Goal: Task Accomplishment & Management: Manage account settings

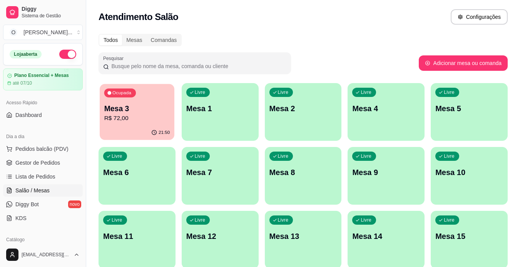
click at [149, 124] on div "Ocupada Mesa 3 R$ 72,00" at bounding box center [137, 105] width 75 height 42
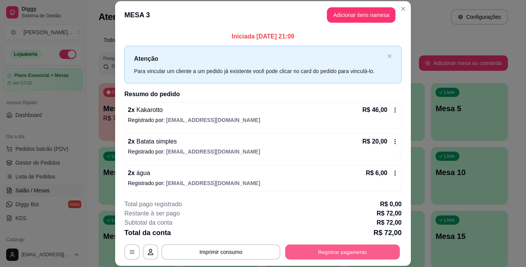
click at [290, 253] on button "Registrar pagamento" at bounding box center [342, 251] width 115 height 15
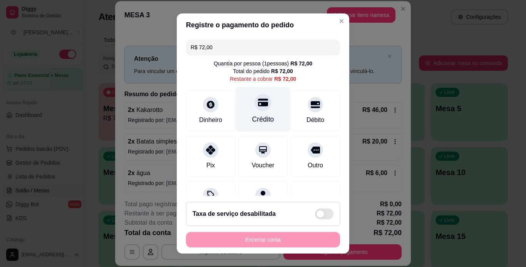
click at [265, 110] on div "Crédito" at bounding box center [263, 109] width 54 height 45
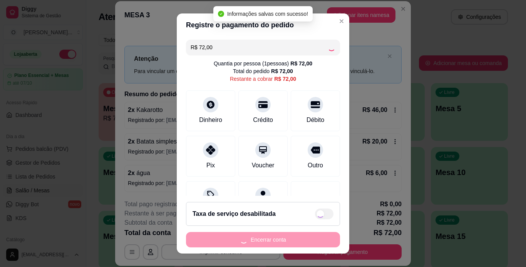
type input "R$ 0,00"
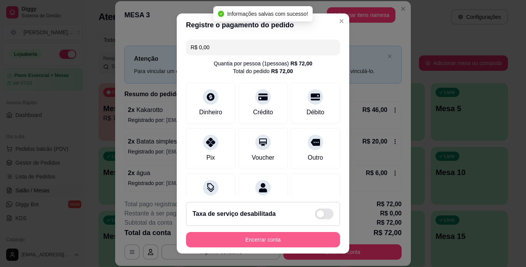
click at [227, 242] on button "Encerrar conta" at bounding box center [263, 239] width 154 height 15
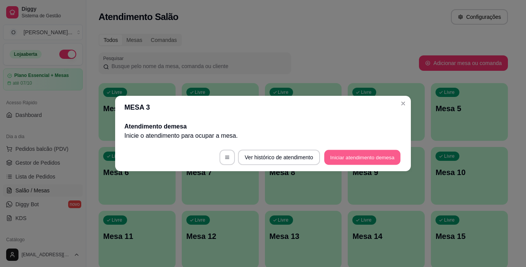
click at [350, 155] on button "Iniciar atendimento de mesa" at bounding box center [362, 157] width 76 height 15
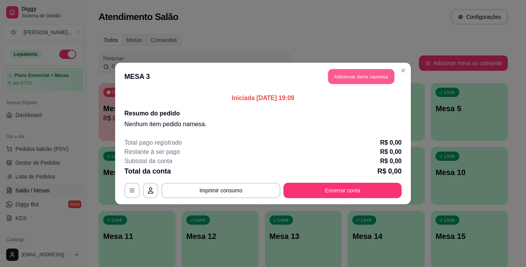
click at [345, 77] on button "Adicionar itens na mesa" at bounding box center [361, 76] width 66 height 15
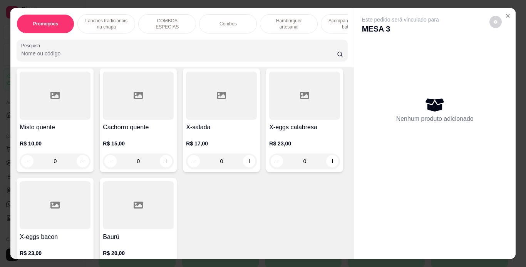
scroll to position [505, 0]
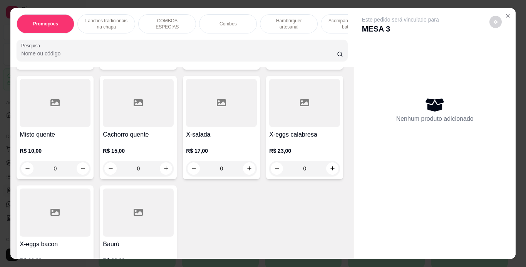
click at [269, 67] on div "0" at bounding box center [304, 58] width 71 height 15
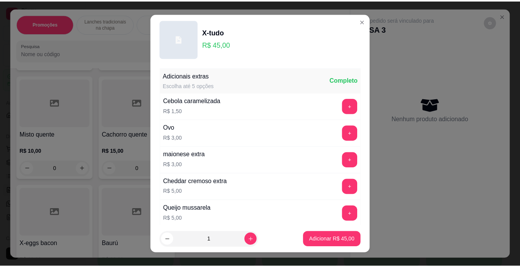
scroll to position [167, 0]
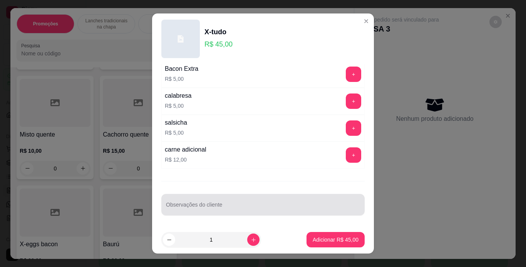
click at [305, 206] on input "Observações do cliente" at bounding box center [263, 208] width 194 height 8
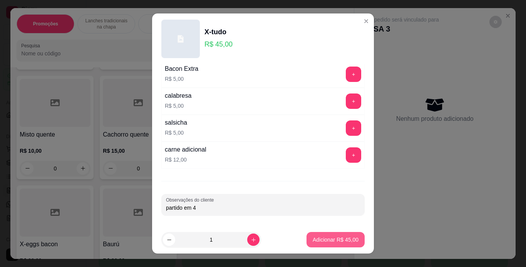
type input "partido em 4"
click at [312, 235] on button "Adicionar R$ 45,00" at bounding box center [335, 239] width 58 height 15
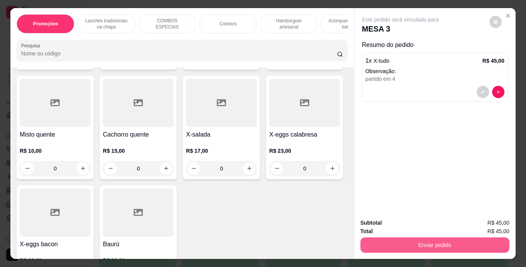
click at [388, 240] on button "Enviar pedido" at bounding box center [434, 244] width 149 height 15
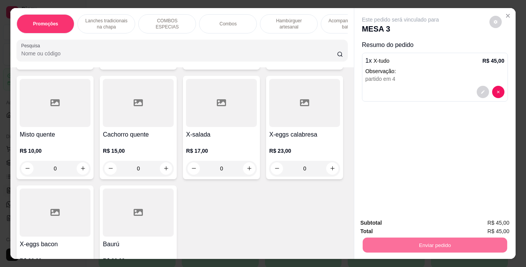
click at [420, 222] on button "Registrar cliente" at bounding box center [437, 223] width 51 height 15
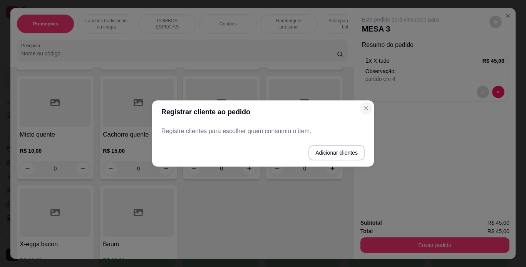
click at [366, 85] on div "Registrar cliente ao pedido Registre clientes para escolher quem consumiu o ite…" at bounding box center [263, 133] width 526 height 267
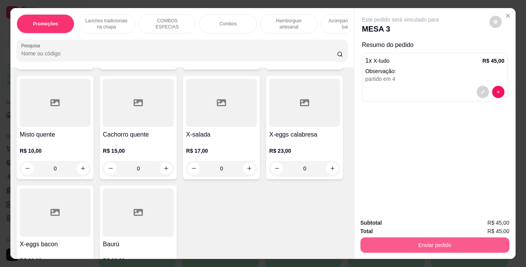
click at [385, 240] on button "Enviar pedido" at bounding box center [434, 244] width 149 height 15
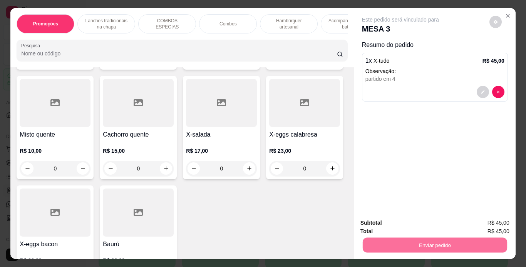
click at [477, 225] on button "Enviar pedido" at bounding box center [489, 223] width 42 height 14
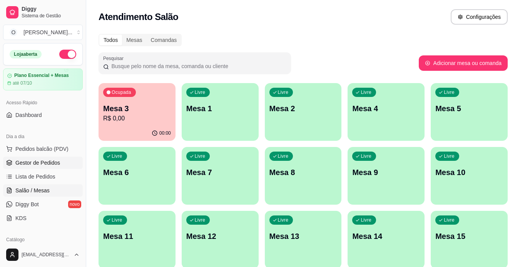
click at [49, 163] on span "Gestor de Pedidos" at bounding box center [37, 163] width 45 height 8
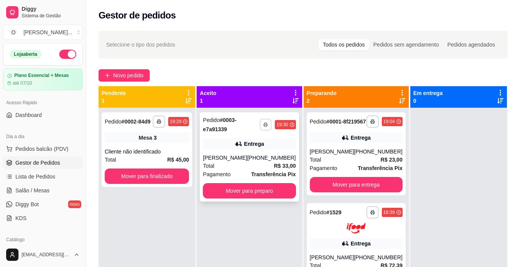
click at [264, 126] on icon "button" at bounding box center [266, 125] width 4 height 2
click at [246, 153] on button "IMPRESSORA" at bounding box center [242, 151] width 54 height 12
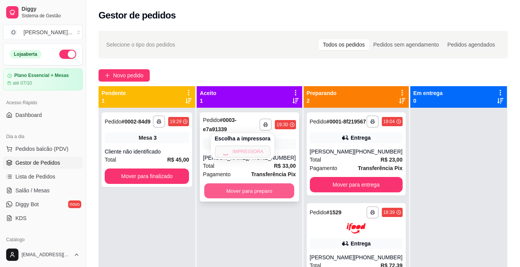
click at [245, 190] on button "Mover para preparo" at bounding box center [249, 191] width 90 height 15
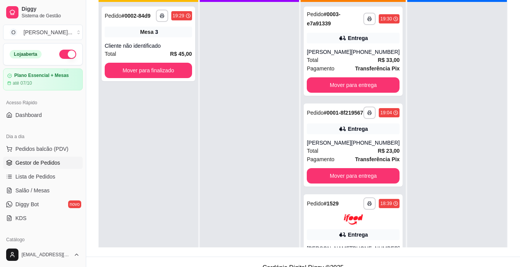
scroll to position [106, 0]
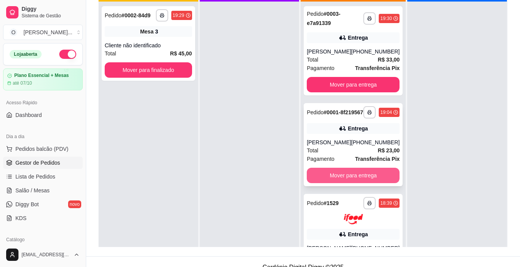
click at [355, 183] on button "Mover para entrega" at bounding box center [353, 175] width 93 height 15
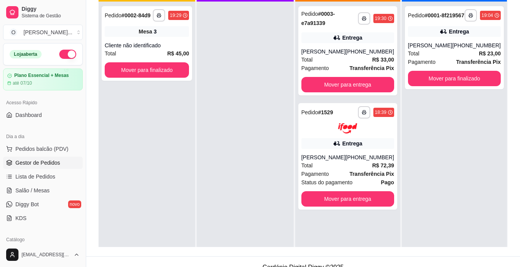
scroll to position [35, 0]
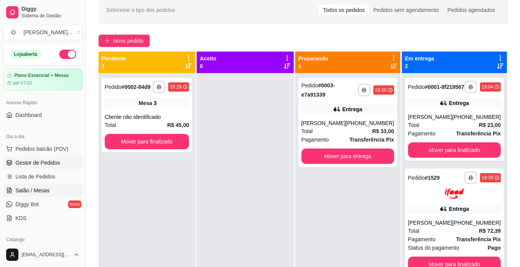
click at [41, 190] on span "Salão / Mesas" at bounding box center [32, 191] width 34 height 8
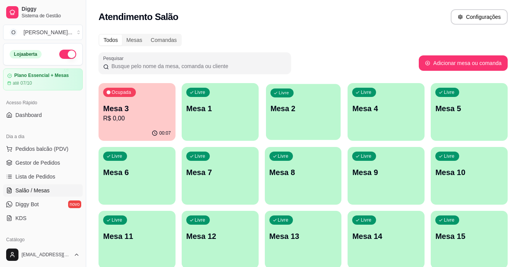
click at [292, 112] on p "Mesa 2" at bounding box center [303, 108] width 66 height 10
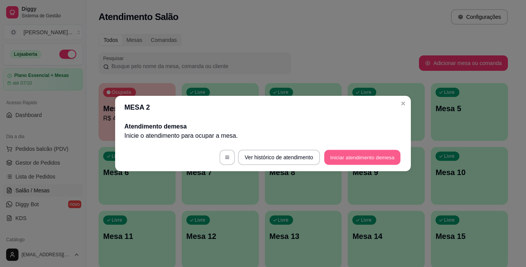
click at [341, 159] on button "Iniciar atendimento de mesa" at bounding box center [362, 157] width 76 height 15
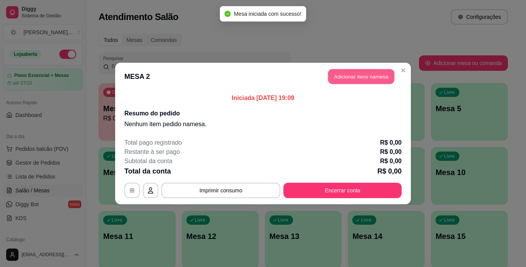
click at [342, 80] on button "Adicionar itens na mesa" at bounding box center [361, 76] width 66 height 15
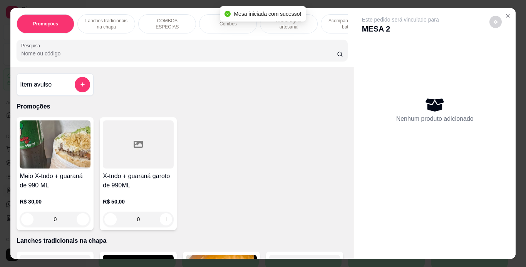
click at [179, 23] on p "COMBOS ESPECIAS" at bounding box center [167, 24] width 45 height 12
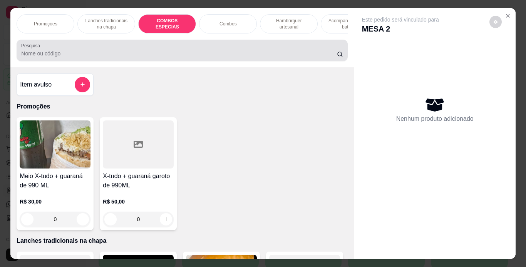
scroll to position [20, 0]
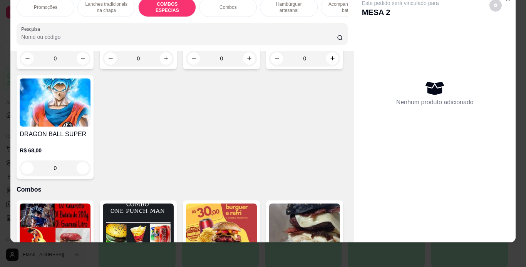
click at [235, 7] on div "Combos" at bounding box center [228, 7] width 58 height 19
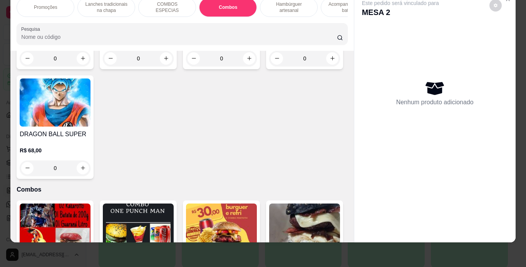
scroll to position [1077, 0]
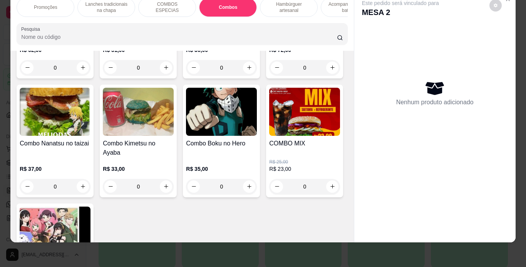
click at [78, 75] on div "0" at bounding box center [55, 67] width 71 height 15
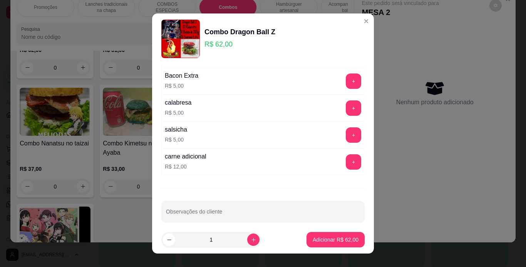
scroll to position [167, 0]
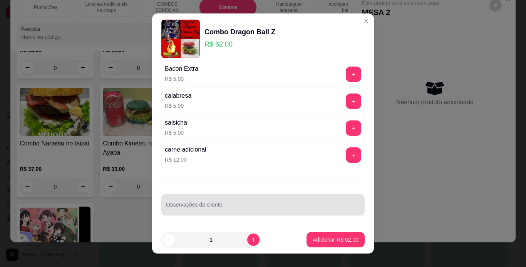
click at [305, 205] on input "Observações do cliente" at bounding box center [263, 208] width 194 height 8
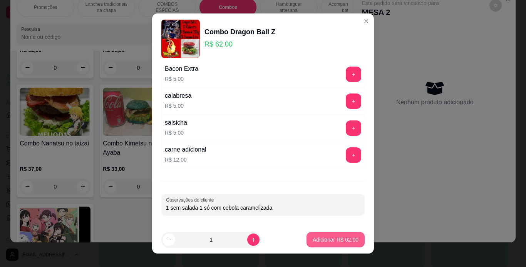
type input "1 sem salada 1 só com cebola caramelizada"
click at [316, 235] on button "Adicionar R$ 62,00" at bounding box center [335, 239] width 57 height 15
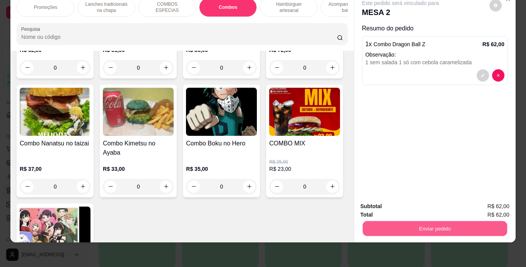
click at [387, 222] on button "Enviar pedido" at bounding box center [434, 228] width 144 height 15
click at [433, 202] on button "Registrar cliente" at bounding box center [437, 204] width 49 height 14
click at [407, 221] on button "Enviar pedido" at bounding box center [434, 228] width 144 height 15
click at [481, 199] on button "Enviar pedido" at bounding box center [488, 204] width 43 height 15
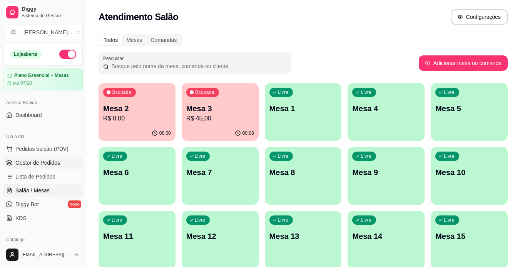
click at [23, 168] on link "Gestor de Pedidos" at bounding box center [43, 163] width 80 height 12
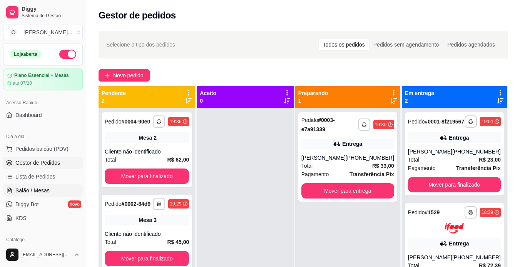
click at [36, 195] on link "Salão / Mesas" at bounding box center [43, 190] width 80 height 12
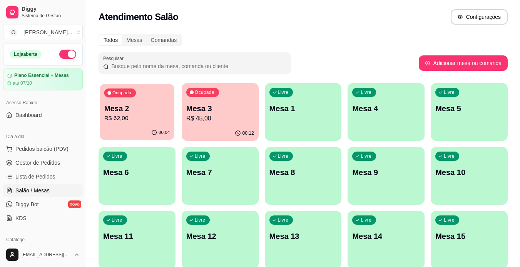
click at [155, 97] on div "Ocupada Mesa 2 R$ 62,00" at bounding box center [137, 105] width 75 height 42
click at [199, 134] on div "00:12" at bounding box center [220, 132] width 75 height 15
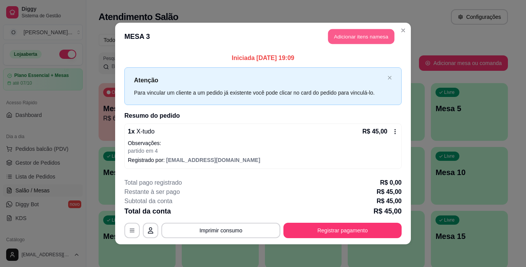
click at [339, 38] on button "Adicionar itens na mesa" at bounding box center [361, 36] width 66 height 15
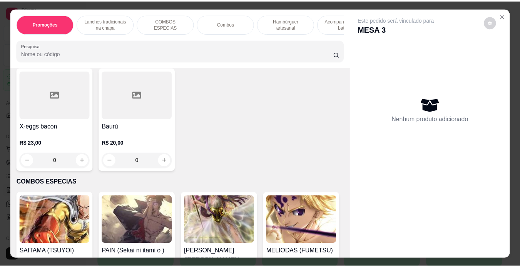
scroll to position [629, 0]
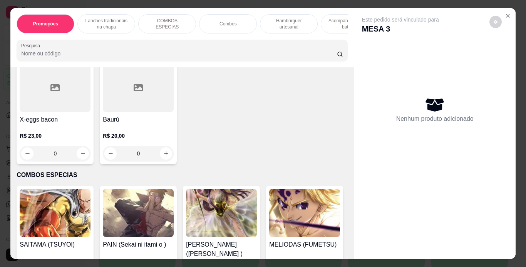
click at [161, 52] on div "0" at bounding box center [138, 43] width 71 height 15
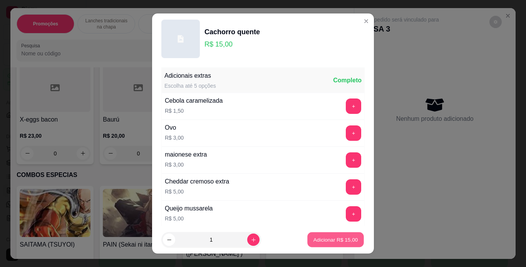
click at [333, 238] on p "Adicionar R$ 15,00" at bounding box center [335, 239] width 45 height 7
type input "1"
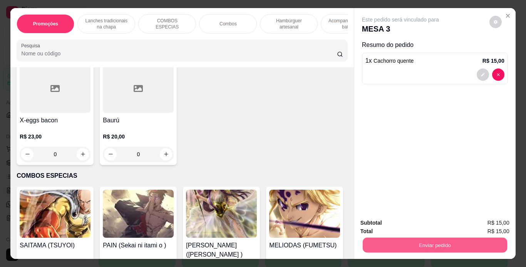
click at [381, 241] on button "Enviar pedido" at bounding box center [434, 245] width 144 height 15
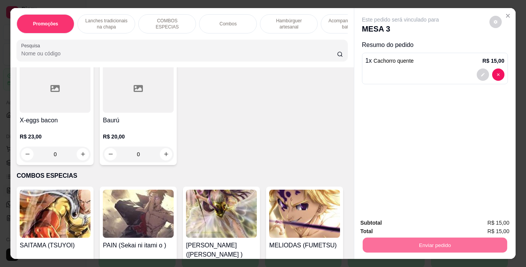
click at [479, 225] on button "Enviar pedido" at bounding box center [489, 223] width 42 height 14
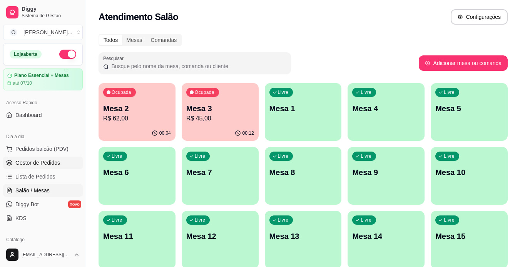
click at [32, 164] on span "Gestor de Pedidos" at bounding box center [37, 163] width 45 height 8
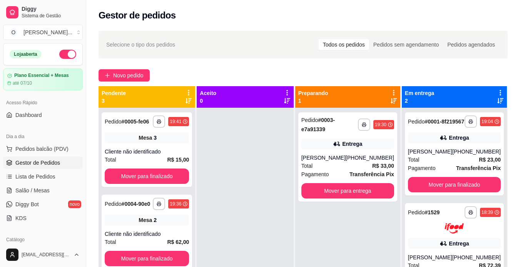
scroll to position [117, 0]
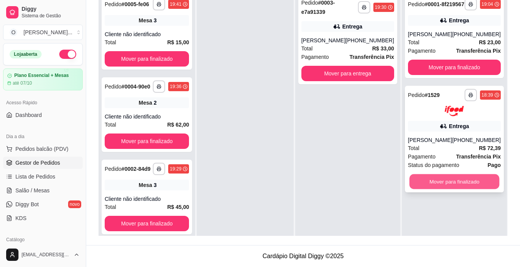
click at [459, 187] on button "Mover para finalizado" at bounding box center [454, 181] width 90 height 15
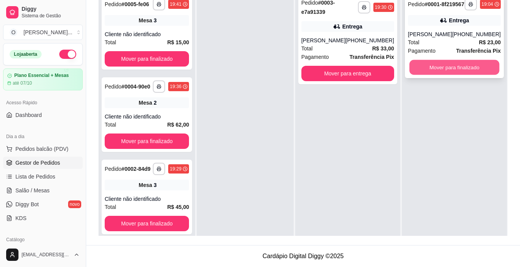
click at [451, 75] on button "Mover para finalizado" at bounding box center [454, 67] width 90 height 15
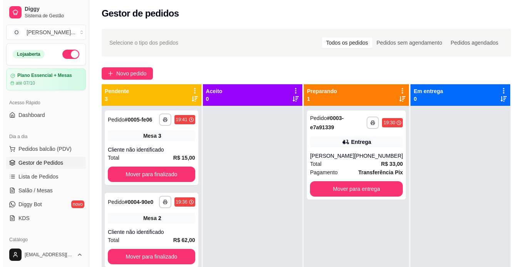
scroll to position [0, 0]
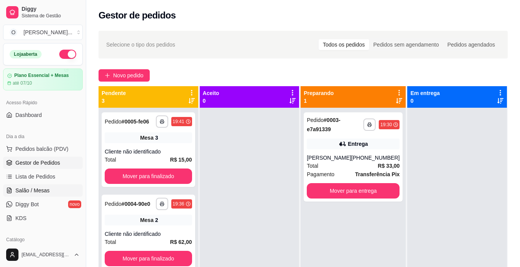
click at [43, 190] on span "Salão / Mesas" at bounding box center [32, 191] width 34 height 8
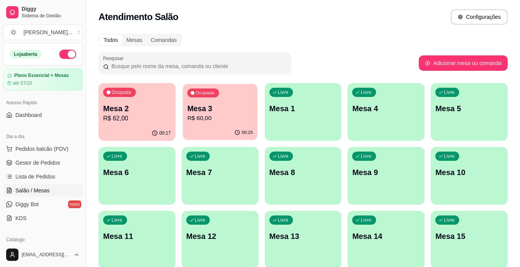
click at [200, 111] on p "Mesa 3" at bounding box center [220, 108] width 66 height 10
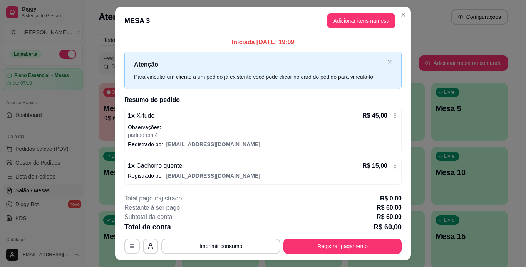
click at [392, 119] on div "R$ 45,00" at bounding box center [380, 115] width 36 height 9
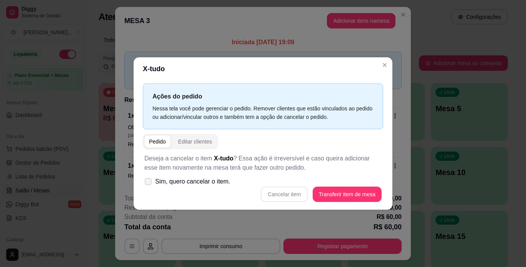
click at [150, 178] on label "Sim, quero cancelar o item." at bounding box center [187, 181] width 92 height 15
click at [149, 183] on input "Sim, quero cancelar o item." at bounding box center [146, 185] width 5 height 5
checkbox input "true"
click at [278, 192] on button "Cancelar item" at bounding box center [284, 194] width 46 height 15
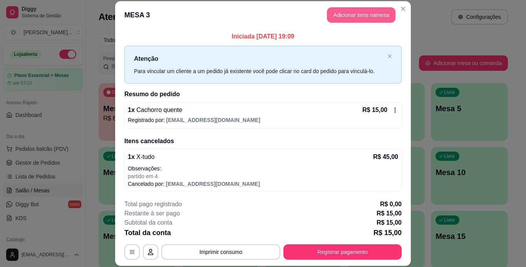
click at [350, 15] on button "Adicionar itens na mesa" at bounding box center [361, 14] width 68 height 15
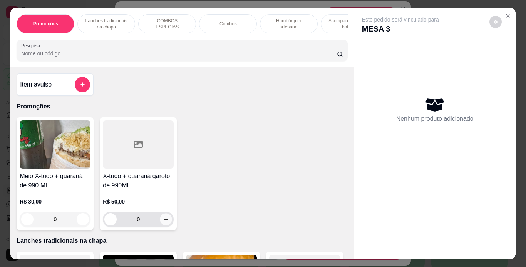
click at [163, 221] on icon "increase-product-quantity" at bounding box center [166, 220] width 6 height 6
type input "1"
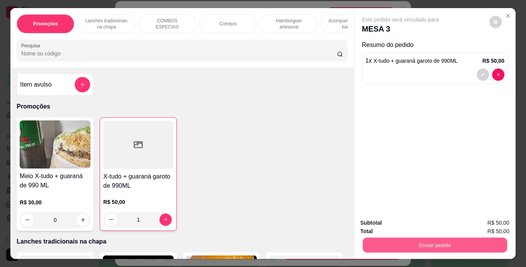
click at [376, 240] on button "Enviar pedido" at bounding box center [434, 245] width 144 height 15
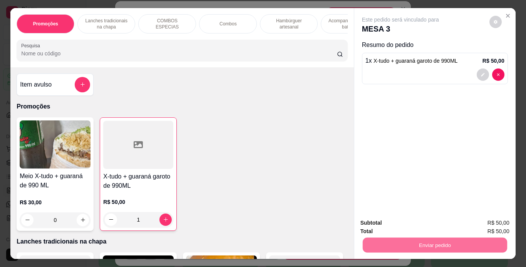
click at [482, 228] on button "Enviar pedido" at bounding box center [489, 223] width 42 height 14
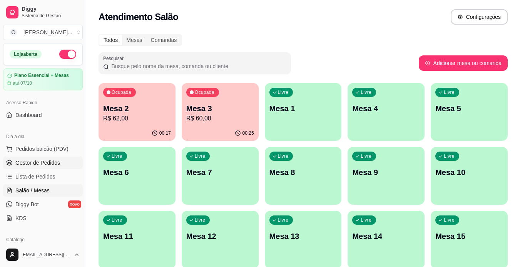
click at [53, 163] on span "Gestor de Pedidos" at bounding box center [37, 163] width 45 height 8
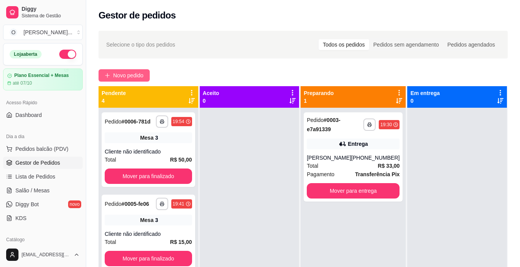
click at [121, 75] on span "Novo pedido" at bounding box center [128, 75] width 30 height 8
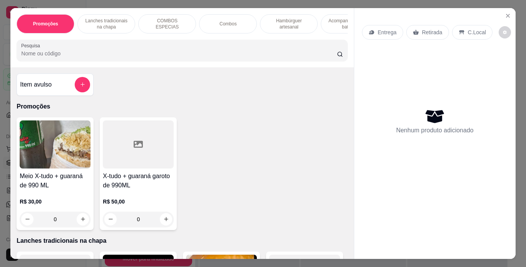
click at [384, 32] on p "Entrega" at bounding box center [386, 32] width 19 height 8
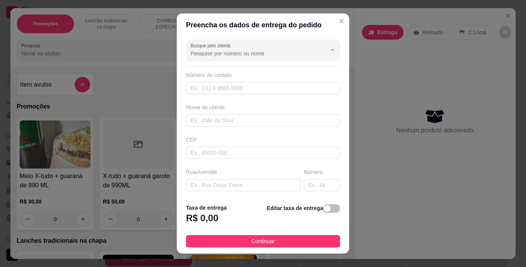
click at [241, 55] on input "Busque pelo cliente" at bounding box center [251, 54] width 123 height 8
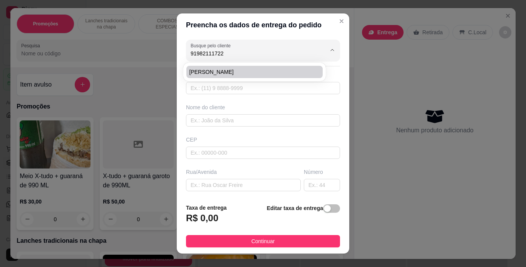
click at [226, 75] on span "[PERSON_NAME]" at bounding box center [250, 72] width 122 height 8
type input "[PERSON_NAME]"
type input "91982111722"
type input "[PERSON_NAME]"
type input "Rua dezesseis"
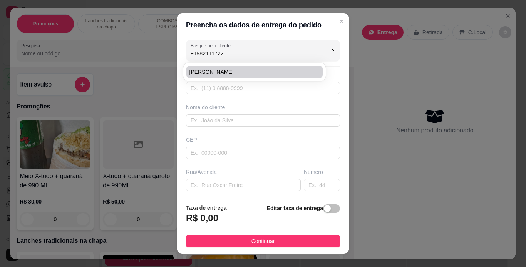
type input "212B"
type input "[GEOGRAPHIC_DATA]"
type input "Entre sul e oeste, quadra 32"
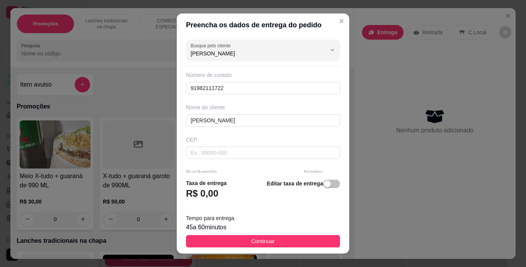
type input "[PERSON_NAME]"
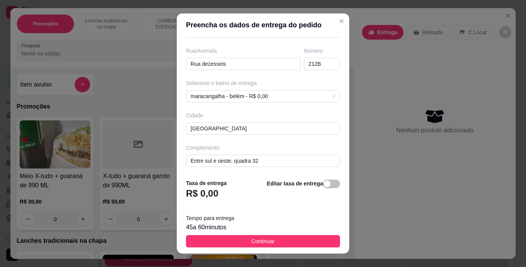
scroll to position [123, 0]
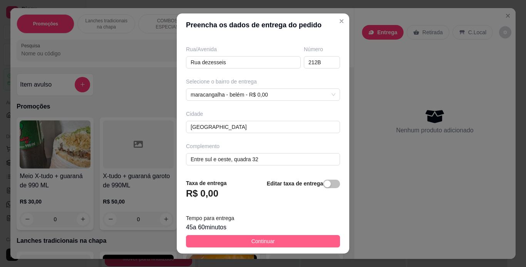
click at [235, 240] on button "Continuar" at bounding box center [263, 241] width 154 height 12
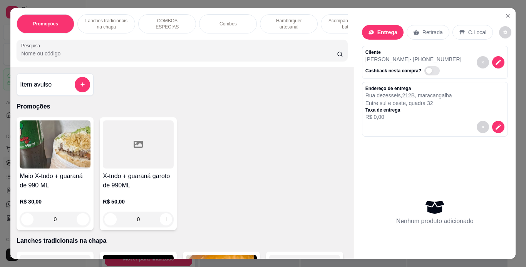
click at [283, 18] on p "Hambúrguer artesanal" at bounding box center [288, 24] width 45 height 12
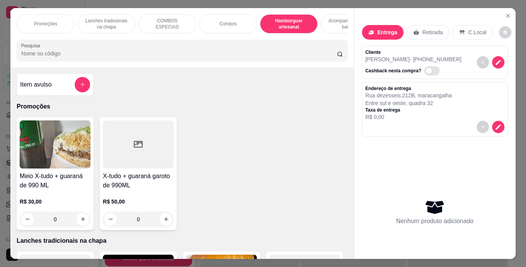
scroll to position [20, 0]
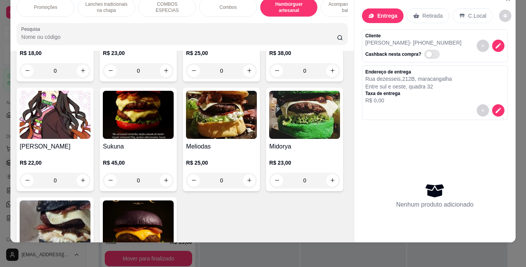
click at [79, 78] on div "0" at bounding box center [55, 70] width 71 height 15
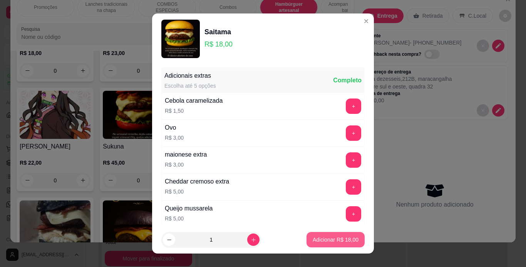
click at [309, 234] on button "Adicionar R$ 18,00" at bounding box center [335, 239] width 58 height 15
type input "1"
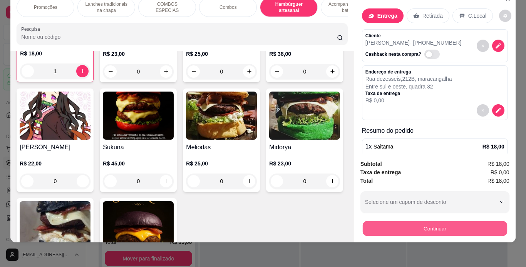
click at [414, 221] on button "Continuar" at bounding box center [434, 228] width 144 height 15
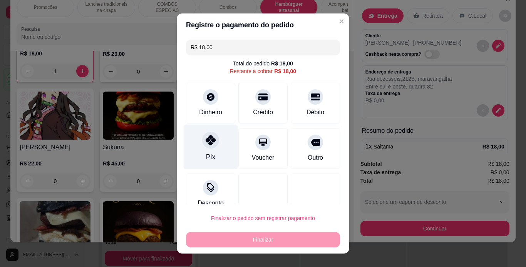
click at [206, 152] on div "Pix" at bounding box center [210, 157] width 9 height 10
type input "R$ 0,00"
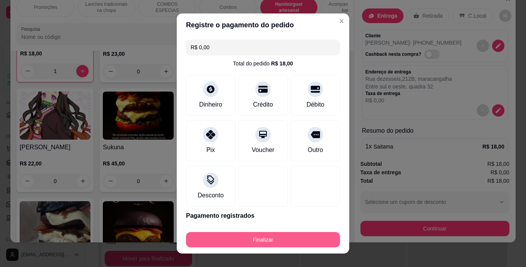
click at [240, 243] on button "Finalizar" at bounding box center [263, 239] width 154 height 15
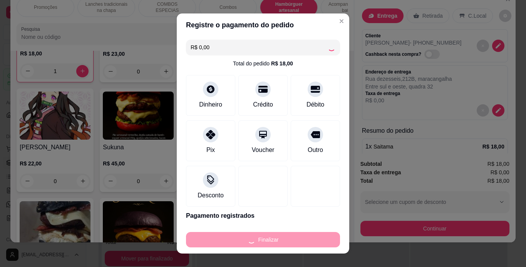
type input "0"
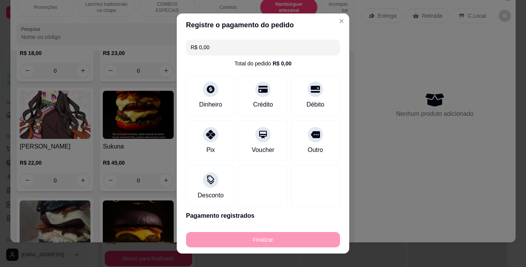
type input "-R$ 18,00"
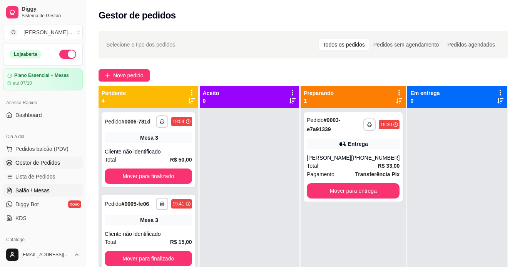
click at [42, 189] on span "Salão / Mesas" at bounding box center [32, 191] width 34 height 8
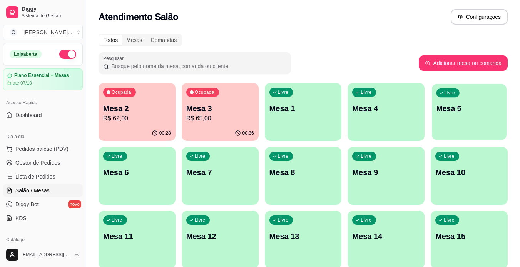
click at [462, 116] on div "Livre Mesa 5" at bounding box center [469, 107] width 75 height 47
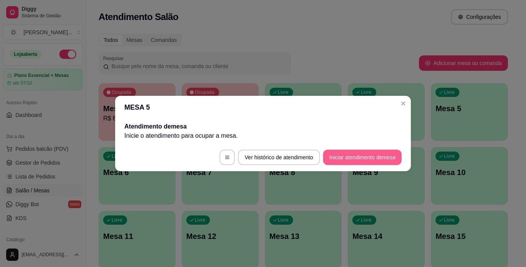
click at [329, 157] on button "Iniciar atendimento de mesa" at bounding box center [362, 157] width 78 height 15
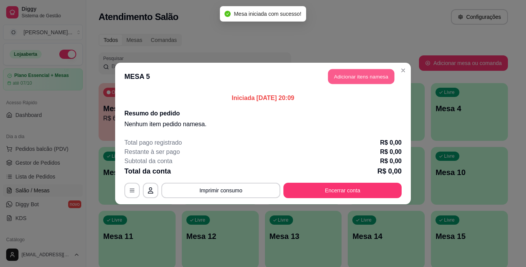
click at [336, 78] on button "Adicionar itens na mesa" at bounding box center [361, 76] width 66 height 15
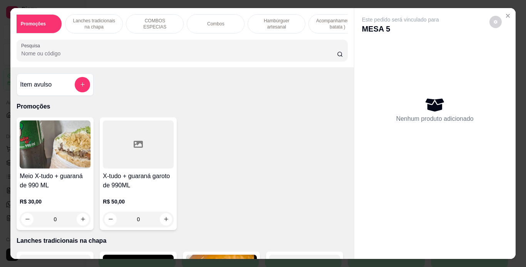
scroll to position [0, 13]
click at [215, 21] on p "Combos" at bounding box center [215, 24] width 17 height 6
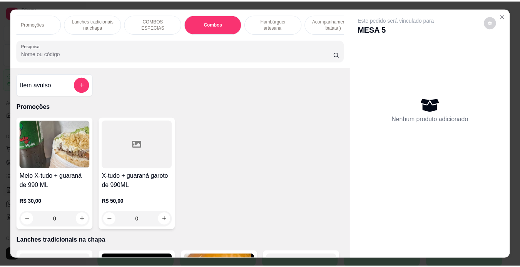
scroll to position [20, 0]
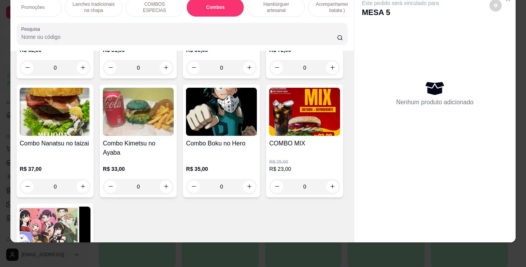
click at [246, 75] on div "0" at bounding box center [221, 67] width 71 height 15
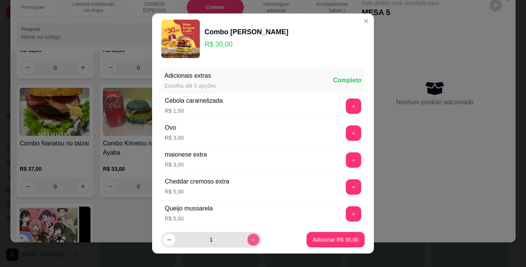
click at [247, 237] on button "increase-product-quantity" at bounding box center [253, 240] width 12 height 12
type input "2"
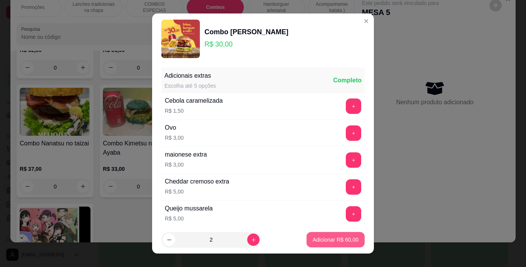
click at [312, 239] on p "Adicionar R$ 60,00" at bounding box center [335, 240] width 46 height 8
type input "2"
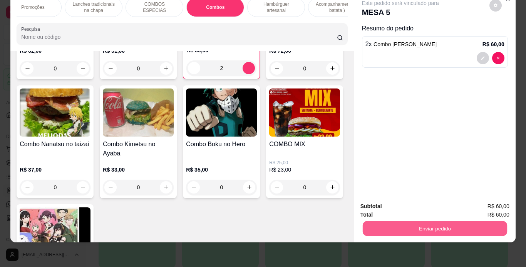
click at [382, 224] on button "Enviar pedido" at bounding box center [434, 228] width 144 height 15
click at [499, 207] on button "Enviar pedido" at bounding box center [488, 204] width 43 height 15
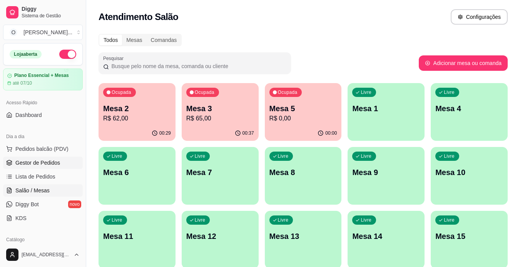
click at [37, 165] on span "Gestor de Pedidos" at bounding box center [37, 163] width 45 height 8
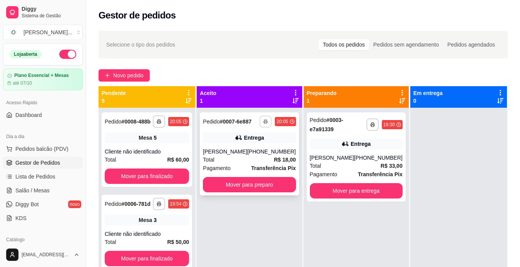
click at [261, 119] on button "button" at bounding box center [266, 121] width 12 height 12
click at [253, 147] on button "IMPRESSORA" at bounding box center [243, 148] width 56 height 12
click at [254, 184] on button "Mover para preparo" at bounding box center [249, 184] width 93 height 15
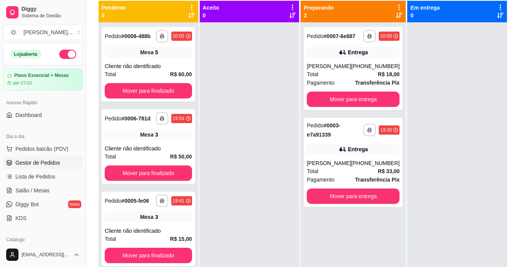
scroll to position [112, 0]
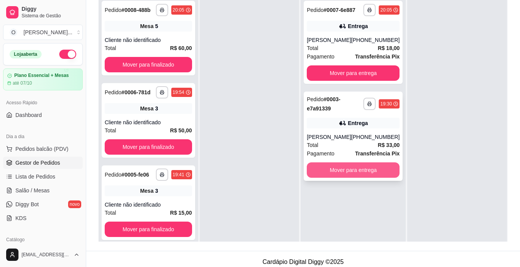
click at [349, 173] on button "Mover para entrega" at bounding box center [353, 169] width 93 height 15
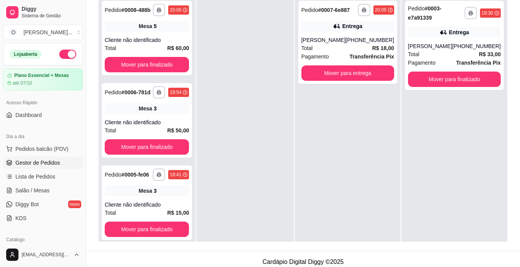
scroll to position [35, 0]
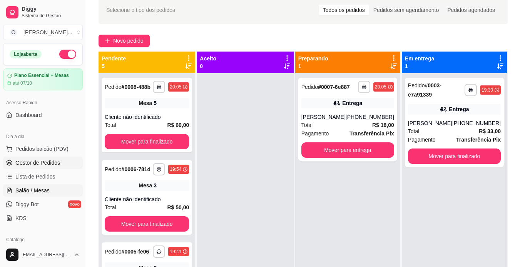
click at [19, 189] on span "Salão / Mesas" at bounding box center [32, 191] width 34 height 8
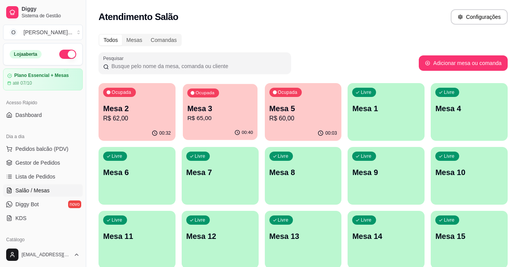
click at [230, 117] on p "R$ 65,00" at bounding box center [220, 118] width 66 height 9
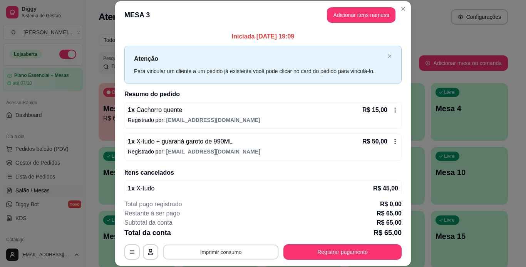
click at [247, 249] on button "Imprimir consumo" at bounding box center [220, 251] width 115 height 15
click at [225, 238] on button "IMPRESSORA" at bounding box center [220, 234] width 54 height 12
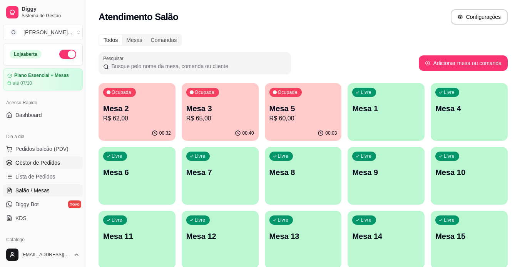
click at [47, 164] on span "Gestor de Pedidos" at bounding box center [37, 163] width 45 height 8
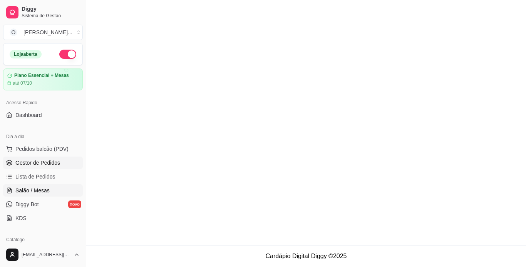
click at [45, 192] on span "Salão / Mesas" at bounding box center [32, 191] width 34 height 8
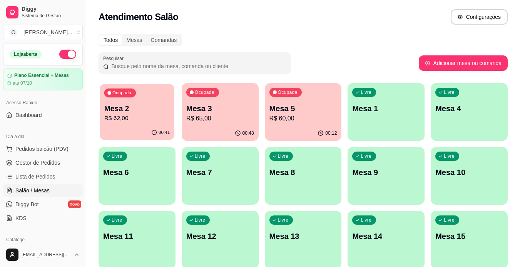
click at [146, 132] on div "00:41" at bounding box center [137, 132] width 75 height 15
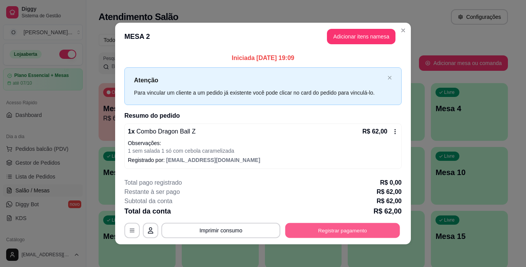
click at [290, 226] on button "Registrar pagamento" at bounding box center [342, 230] width 115 height 15
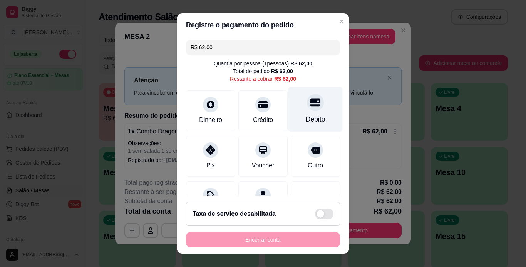
click at [305, 114] on div "Débito" at bounding box center [315, 119] width 20 height 10
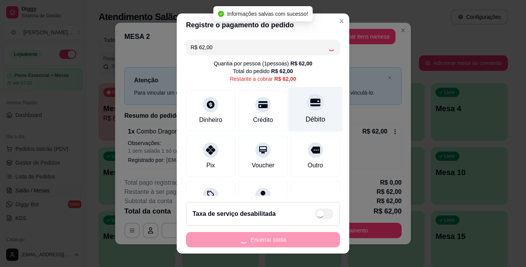
type input "R$ 0,00"
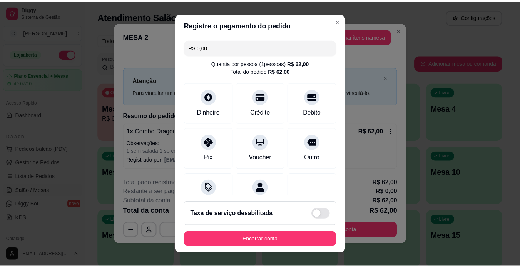
scroll to position [70, 0]
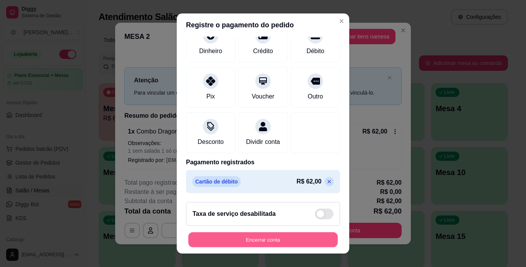
click at [277, 236] on button "Encerrar conta" at bounding box center [262, 239] width 149 height 15
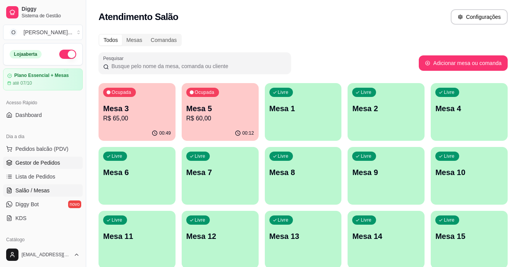
click at [55, 161] on span "Gestor de Pedidos" at bounding box center [37, 163] width 45 height 8
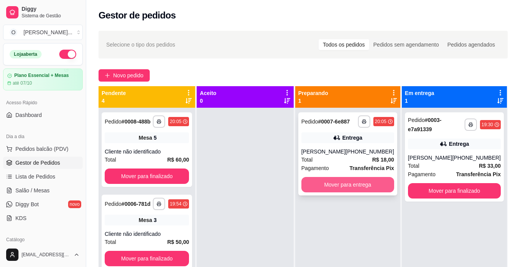
click at [334, 183] on button "Mover para entrega" at bounding box center [347, 184] width 93 height 15
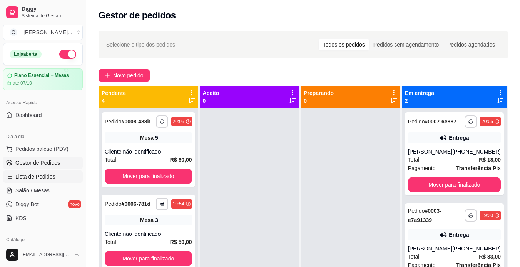
click at [55, 179] on link "Lista de Pedidos" at bounding box center [43, 176] width 80 height 12
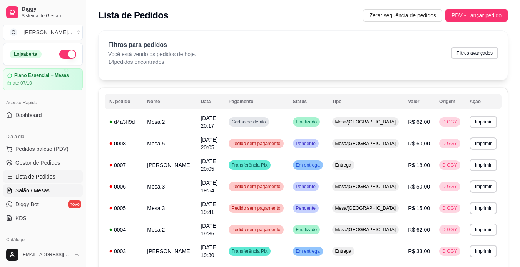
click at [35, 191] on span "Salão / Mesas" at bounding box center [32, 191] width 34 height 8
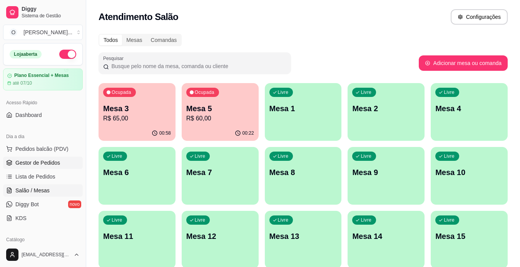
click at [35, 167] on link "Gestor de Pedidos" at bounding box center [43, 163] width 80 height 12
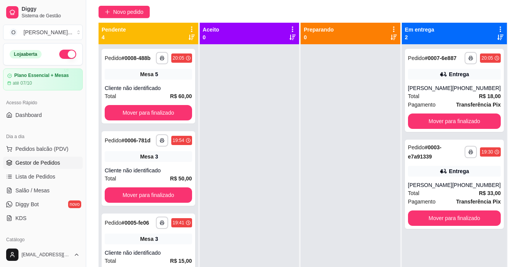
scroll to position [64, 0]
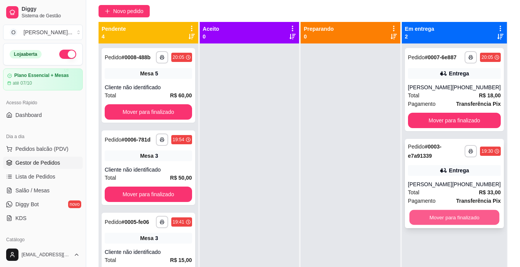
click at [444, 218] on button "Mover para finalizado" at bounding box center [454, 217] width 90 height 15
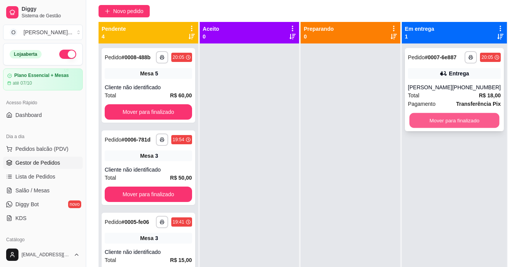
click at [473, 116] on button "Mover para finalizado" at bounding box center [454, 120] width 90 height 15
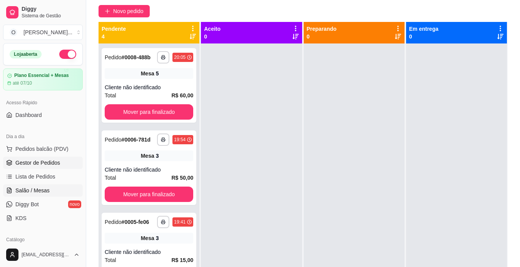
click at [19, 194] on span "Salão / Mesas" at bounding box center [32, 191] width 34 height 8
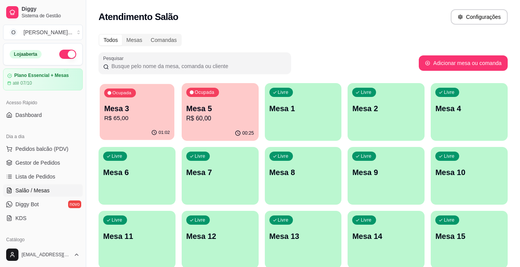
click at [164, 118] on p "R$ 65,00" at bounding box center [137, 118] width 66 height 9
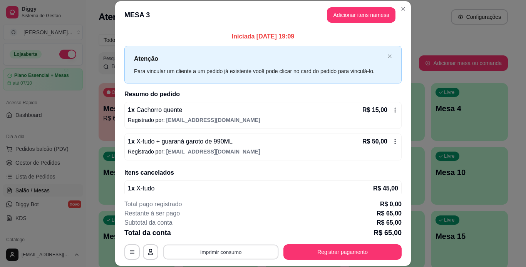
click at [214, 248] on button "Imprimir consumo" at bounding box center [220, 251] width 115 height 15
click at [213, 232] on button "IMPRESSORA" at bounding box center [220, 234] width 54 height 12
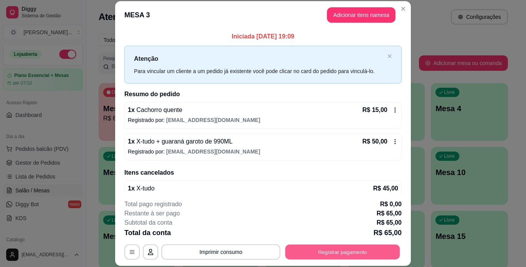
click at [329, 252] on button "Registrar pagamento" at bounding box center [342, 251] width 115 height 15
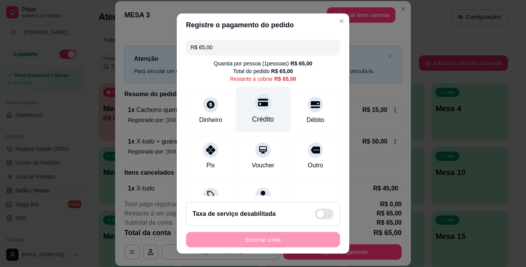
click at [256, 115] on div "Crédito" at bounding box center [263, 119] width 22 height 10
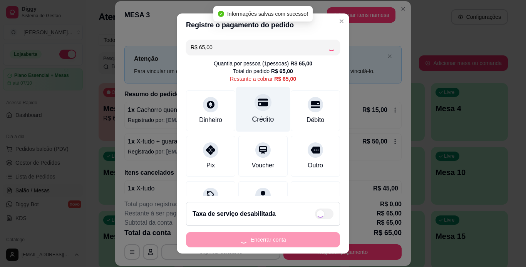
type input "R$ 0,00"
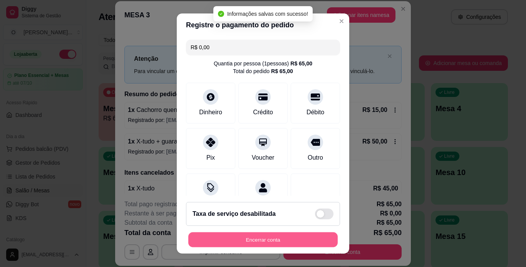
click at [251, 241] on button "Encerrar conta" at bounding box center [262, 239] width 149 height 15
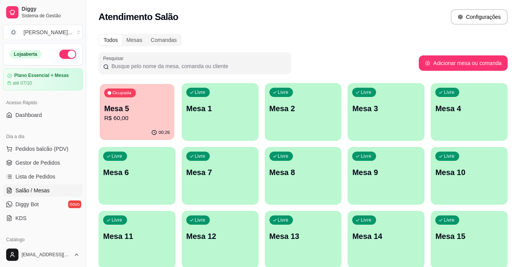
click at [117, 97] on div "Ocupada Mesa 5 R$ 60,00" at bounding box center [137, 105] width 75 height 42
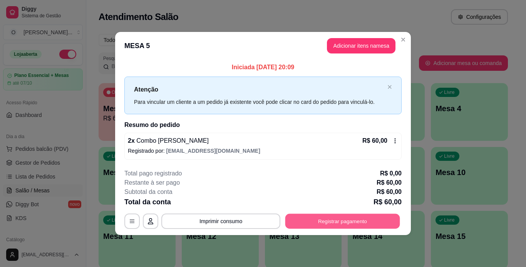
click at [311, 221] on button "Registrar pagamento" at bounding box center [342, 221] width 115 height 15
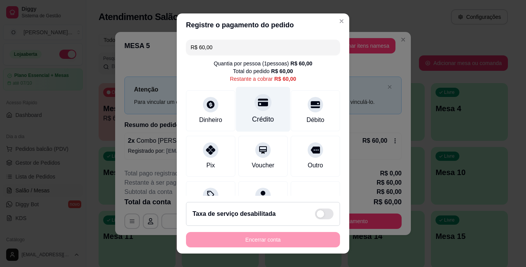
click at [264, 106] on div "Crédito" at bounding box center [263, 109] width 54 height 45
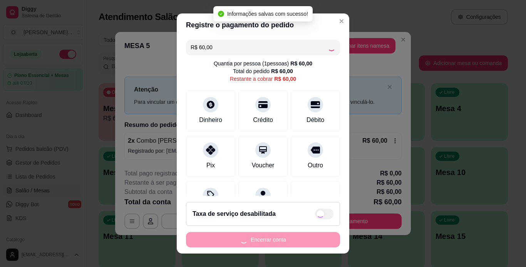
type input "R$ 0,00"
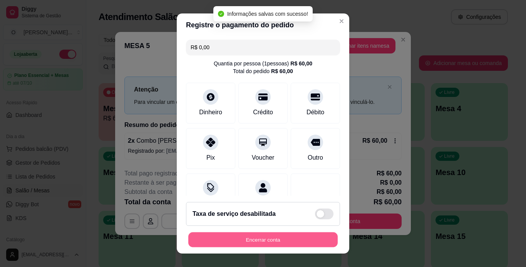
click at [252, 238] on button "Encerrar conta" at bounding box center [262, 239] width 149 height 15
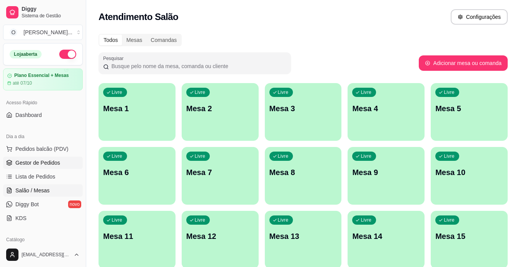
click at [56, 163] on span "Gestor de Pedidos" at bounding box center [37, 163] width 45 height 8
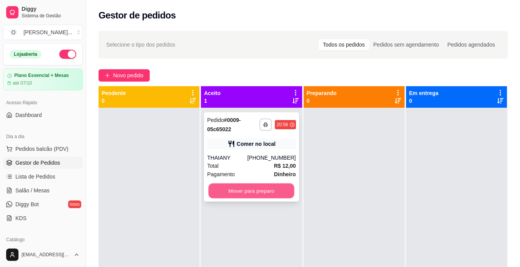
click at [237, 193] on button "Mover para preparo" at bounding box center [252, 191] width 86 height 15
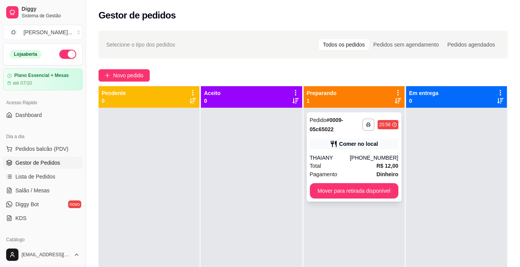
click at [365, 158] on div "[PHONE_NUMBER]" at bounding box center [374, 158] width 48 height 8
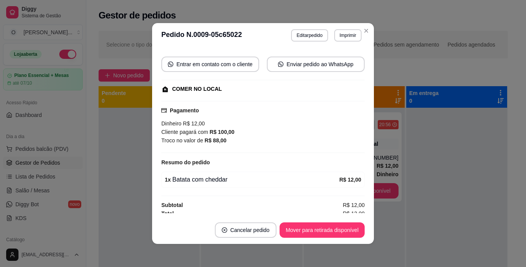
scroll to position [70, 0]
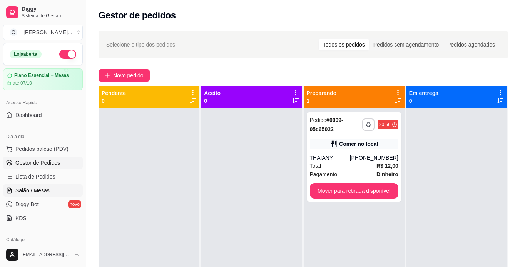
click at [46, 185] on link "Salão / Mesas" at bounding box center [43, 190] width 80 height 12
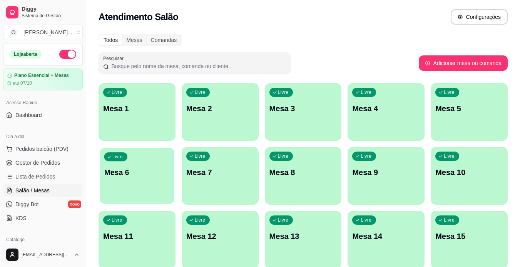
click at [152, 189] on div "Livre Mesa 6" at bounding box center [137, 171] width 75 height 47
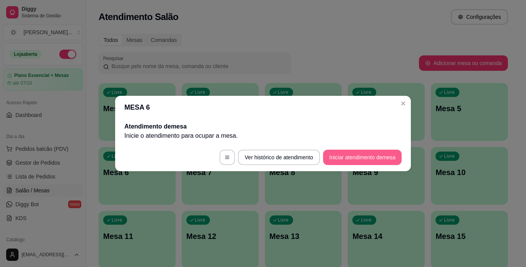
click at [339, 161] on button "Iniciar atendimento de mesa" at bounding box center [362, 157] width 78 height 15
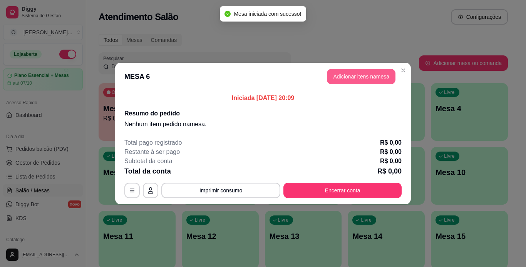
click at [362, 72] on button "Adicionar itens na mesa" at bounding box center [361, 76] width 68 height 15
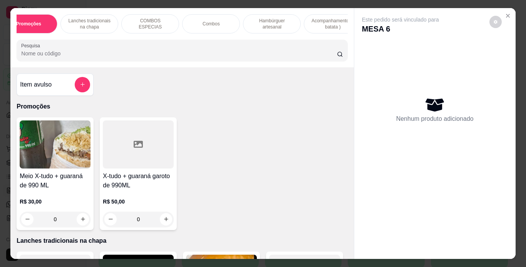
scroll to position [0, 17]
click at [259, 22] on p "Hambúrguer artesanal" at bounding box center [271, 24] width 45 height 12
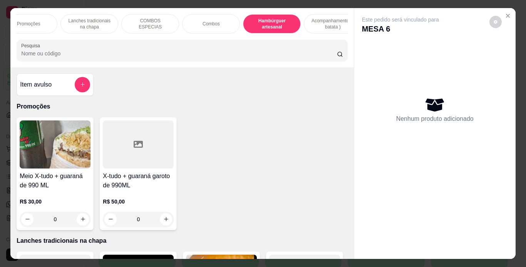
scroll to position [20, 0]
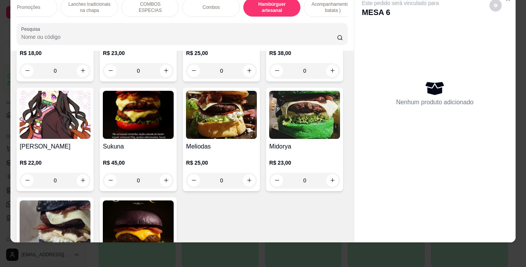
click at [83, 78] on div "0" at bounding box center [55, 70] width 71 height 15
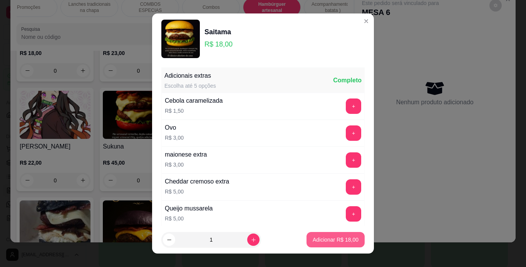
click at [319, 235] on button "Adicionar R$ 18,00" at bounding box center [335, 239] width 58 height 15
type input "1"
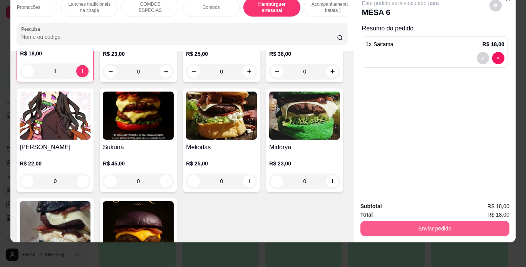
click at [378, 221] on button "Enviar pedido" at bounding box center [434, 228] width 149 height 15
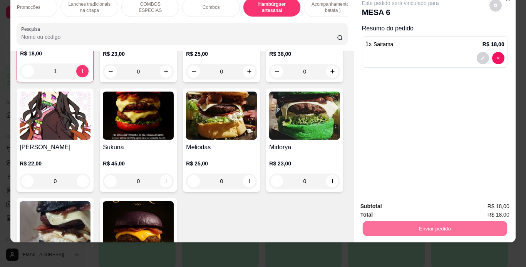
click at [476, 208] on button "Enviar pedido" at bounding box center [489, 204] width 42 height 14
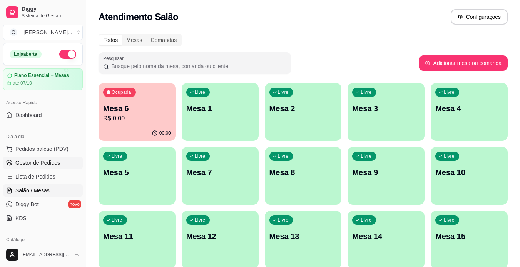
click at [42, 163] on span "Gestor de Pedidos" at bounding box center [37, 163] width 45 height 8
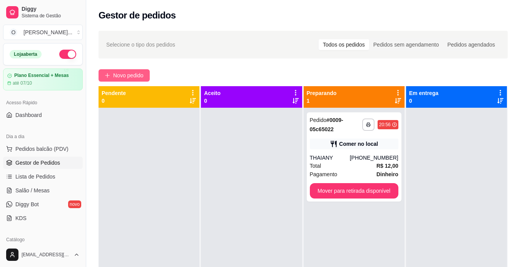
click at [132, 77] on span "Novo pedido" at bounding box center [128, 75] width 30 height 8
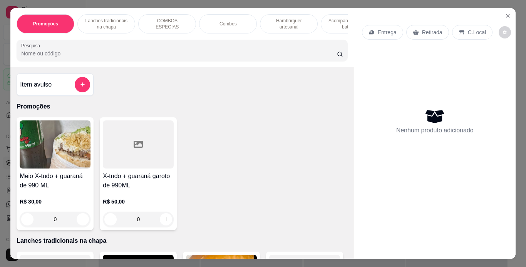
click at [421, 37] on div "Retirada" at bounding box center [427, 32] width 43 height 15
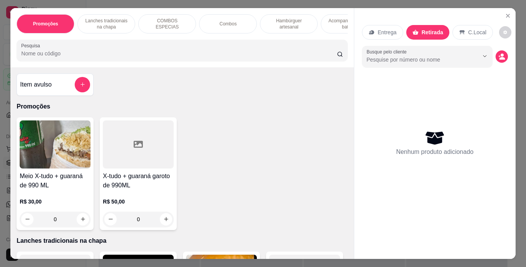
click at [277, 27] on p "Hambúrguer artesanal" at bounding box center [288, 24] width 45 height 12
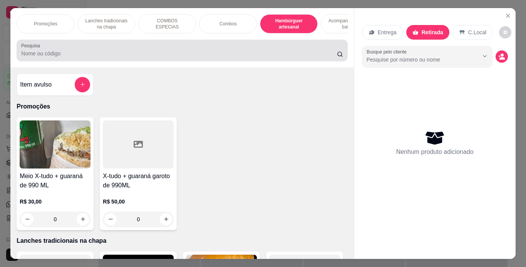
scroll to position [20, 0]
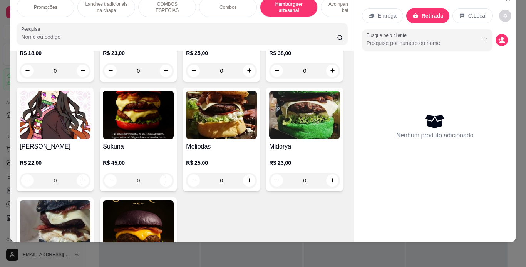
click at [79, 78] on div "0" at bounding box center [55, 70] width 71 height 15
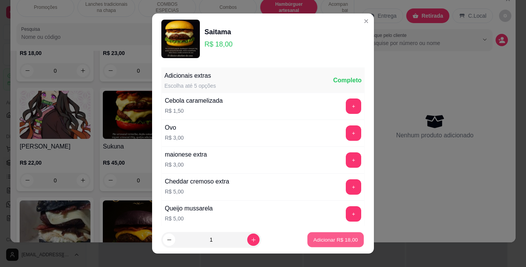
click at [317, 240] on p "Adicionar R$ 18,00" at bounding box center [335, 239] width 45 height 7
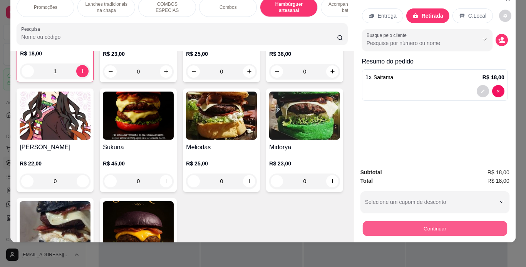
click at [390, 221] on button "Continuar" at bounding box center [434, 228] width 144 height 15
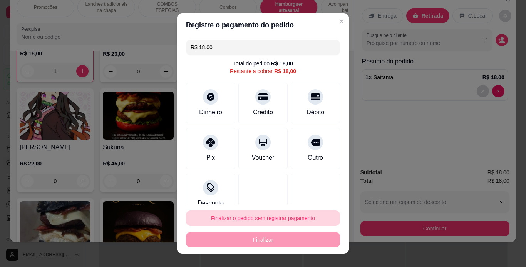
click at [257, 214] on button "Finalizar o pedido sem registrar pagamento" at bounding box center [263, 217] width 154 height 15
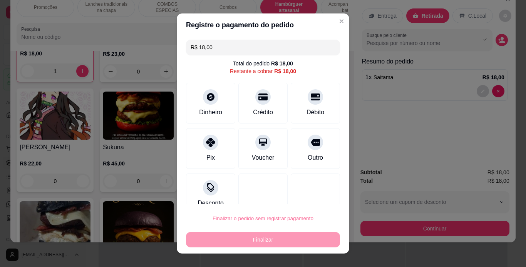
click at [309, 196] on button "Confirmar" at bounding box center [307, 196] width 28 height 12
type input "0"
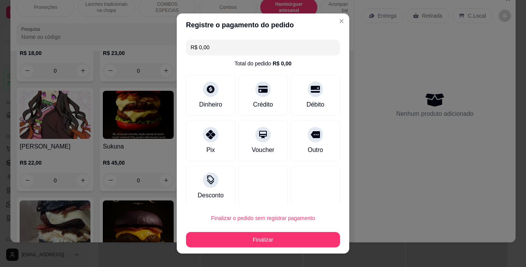
type input "R$ 0,00"
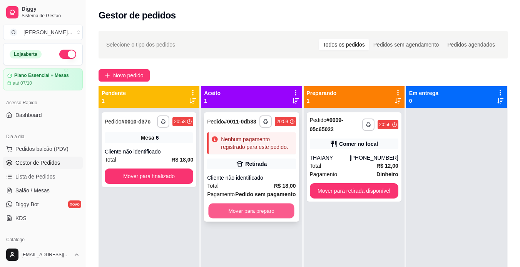
click at [267, 212] on button "Mover para preparo" at bounding box center [252, 211] width 86 height 15
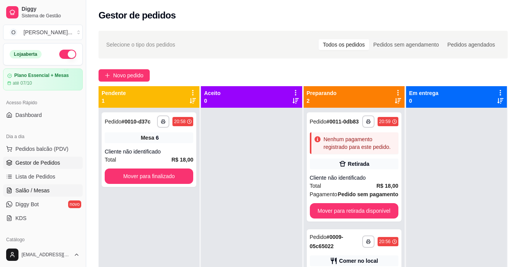
click at [54, 188] on link "Salão / Mesas" at bounding box center [43, 190] width 80 height 12
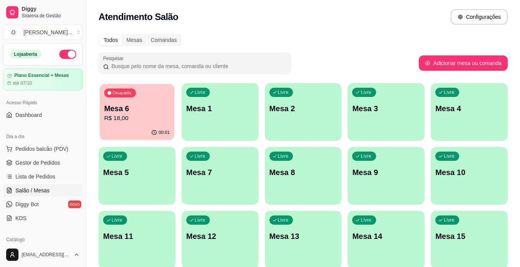
click at [119, 127] on div "00:01" at bounding box center [137, 132] width 75 height 15
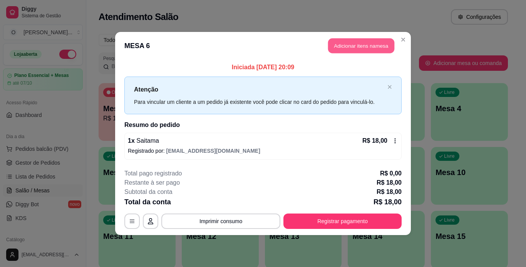
click at [336, 49] on button "Adicionar itens na mesa" at bounding box center [361, 45] width 66 height 15
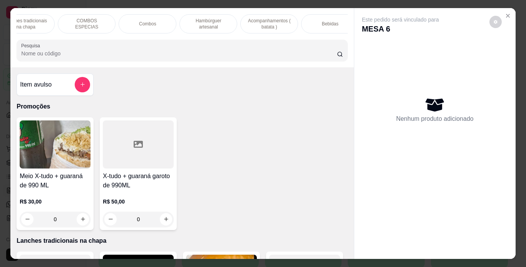
scroll to position [0, 81]
click at [315, 20] on div "Bebidas" at bounding box center [329, 23] width 58 height 19
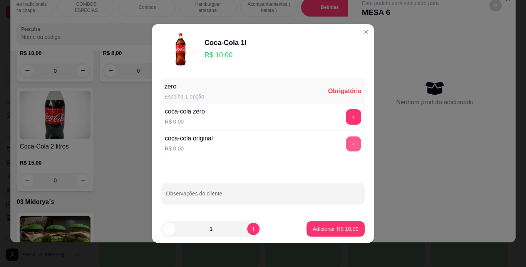
click at [347, 142] on button "+" at bounding box center [353, 144] width 15 height 15
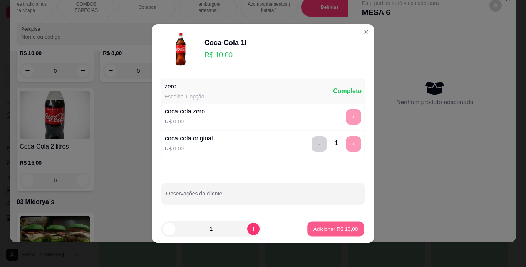
click at [327, 232] on p "Adicionar R$ 10,00" at bounding box center [335, 228] width 45 height 7
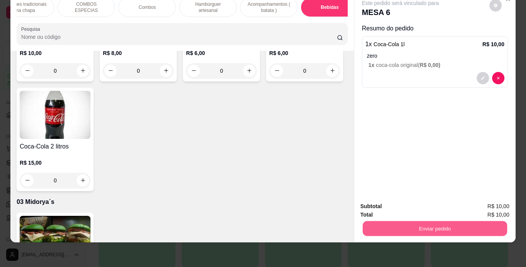
click at [375, 221] on button "Enviar pedido" at bounding box center [434, 228] width 144 height 15
click at [480, 207] on button "Enviar pedido" at bounding box center [489, 204] width 42 height 14
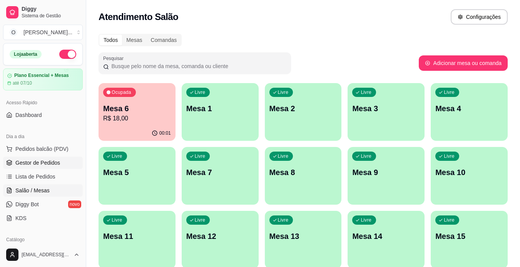
click at [28, 167] on link "Gestor de Pedidos" at bounding box center [43, 163] width 80 height 12
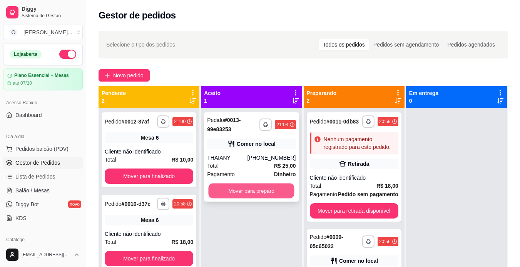
click at [268, 190] on button "Mover para preparo" at bounding box center [252, 191] width 86 height 15
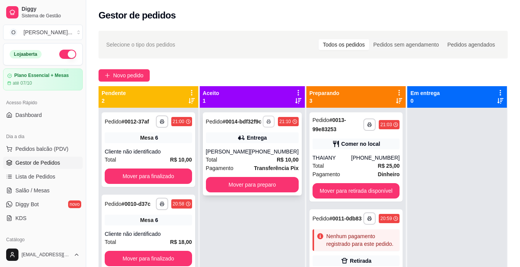
click at [262, 123] on button "button" at bounding box center [268, 121] width 12 height 12
click at [244, 150] on button "IMPRESSORA" at bounding box center [240, 151] width 54 height 12
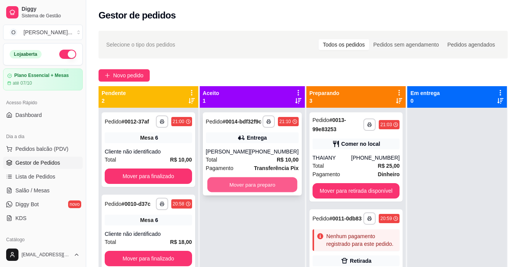
click at [254, 190] on button "Mover para preparo" at bounding box center [252, 184] width 90 height 15
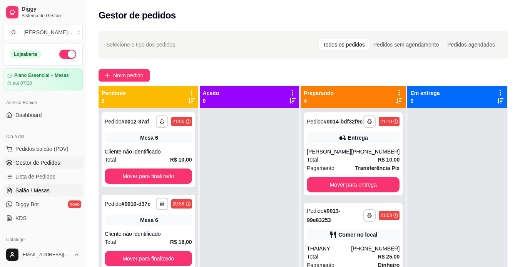
click at [58, 192] on link "Salão / Mesas" at bounding box center [43, 190] width 80 height 12
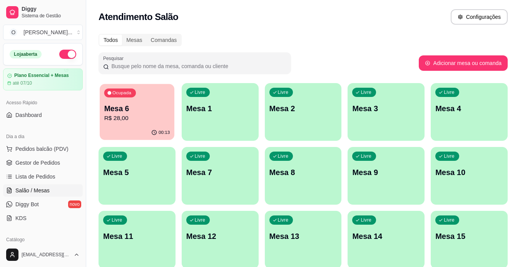
click at [158, 123] on div "Ocupada Mesa 6 R$ 28,00" at bounding box center [137, 105] width 75 height 42
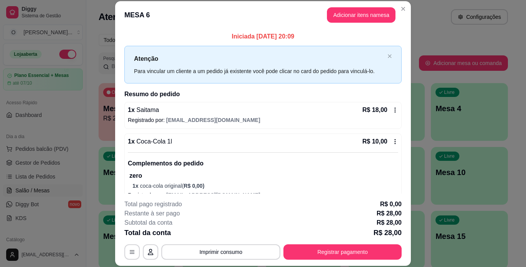
click at [384, 138] on div "R$ 10,00" at bounding box center [380, 141] width 36 height 9
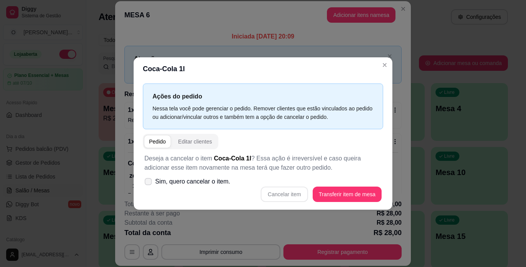
click at [151, 182] on icon at bounding box center [148, 181] width 6 height 4
click at [149, 183] on input "Sim, quero cancelar o item." at bounding box center [146, 185] width 5 height 5
checkbox input "true"
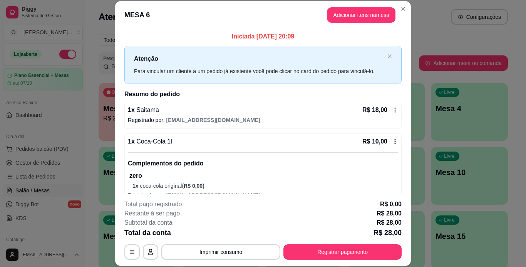
click at [382, 142] on div "R$ 10,00" at bounding box center [380, 141] width 36 height 9
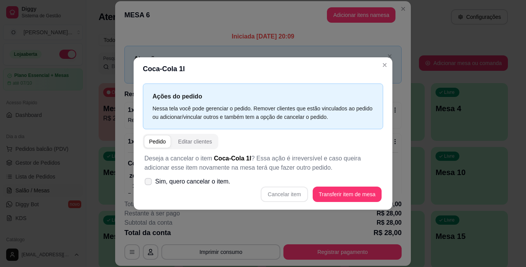
click at [153, 182] on label "Sim, quero cancelar o item." at bounding box center [187, 181] width 92 height 15
click at [149, 183] on input "Sim, quero cancelar o item." at bounding box center [146, 185] width 5 height 5
checkbox input "true"
click at [267, 192] on button "Cancelar item" at bounding box center [284, 194] width 46 height 15
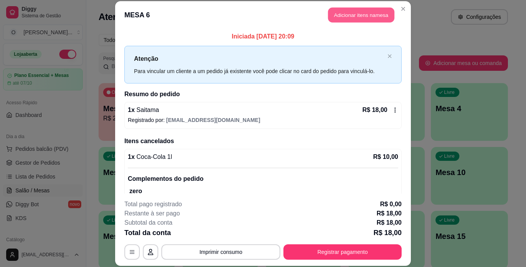
click at [355, 20] on button "Adicionar itens na mesa" at bounding box center [361, 15] width 66 height 15
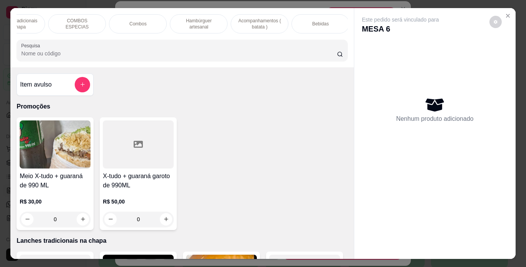
scroll to position [0, 90]
click at [306, 26] on div "Bebidas" at bounding box center [321, 23] width 58 height 19
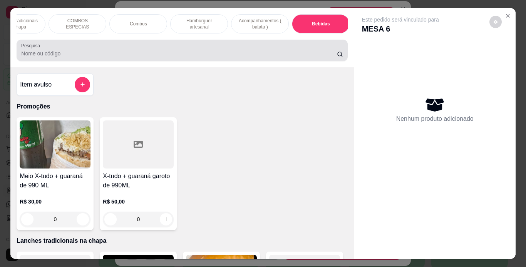
scroll to position [20, 0]
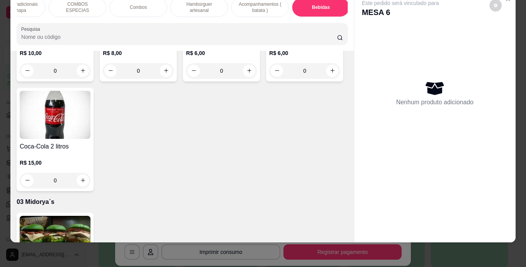
type input "1"
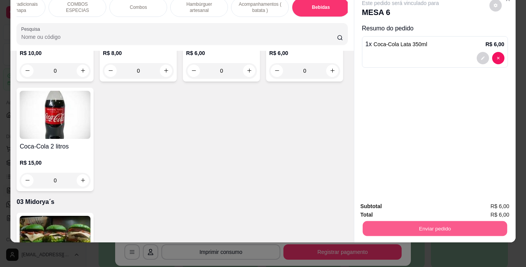
click at [392, 222] on button "Enviar pedido" at bounding box center [434, 228] width 144 height 15
click at [486, 210] on button "Enviar pedido" at bounding box center [489, 204] width 42 height 14
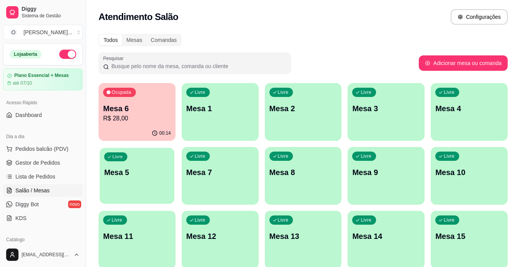
click at [165, 187] on div "Livre Mesa 5" at bounding box center [137, 171] width 75 height 47
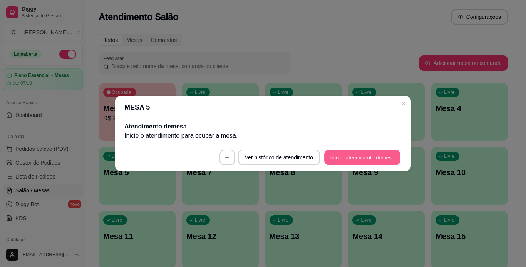
click at [357, 158] on button "Iniciar atendimento de mesa" at bounding box center [362, 157] width 76 height 15
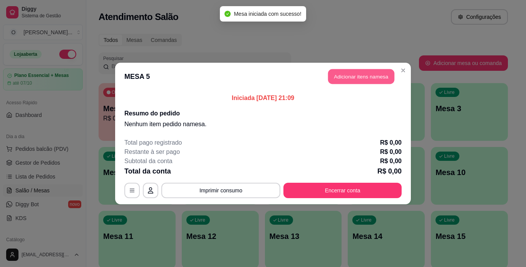
click at [339, 74] on button "Adicionar itens na mesa" at bounding box center [361, 76] width 66 height 15
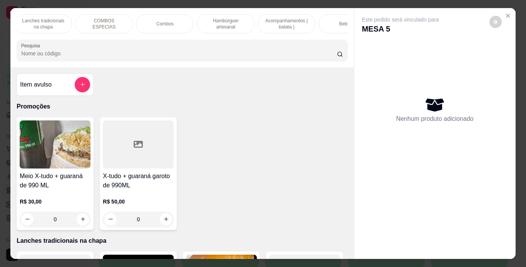
scroll to position [0, 63]
click at [287, 23] on p "Acompanhamentos ( batata )" at bounding box center [286, 24] width 45 height 12
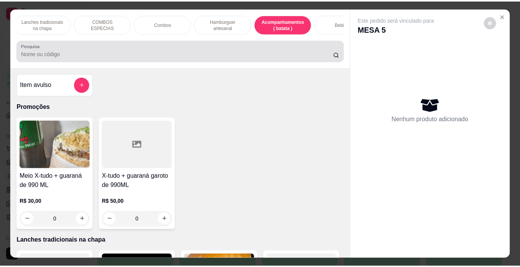
scroll to position [20, 0]
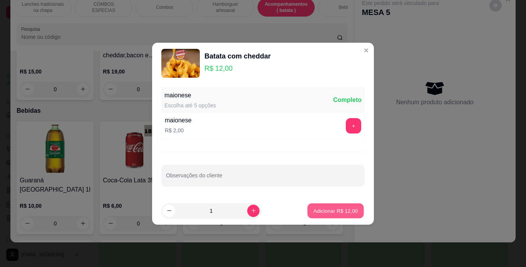
click at [335, 209] on p "Adicionar R$ 12,00" at bounding box center [335, 210] width 45 height 7
type input "1"
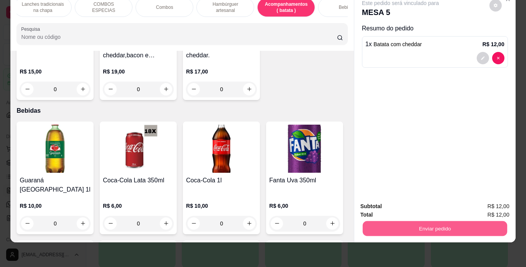
click at [394, 222] on button "Enviar pedido" at bounding box center [434, 228] width 144 height 15
click at [474, 205] on button "Enviar pedido" at bounding box center [488, 204] width 43 height 15
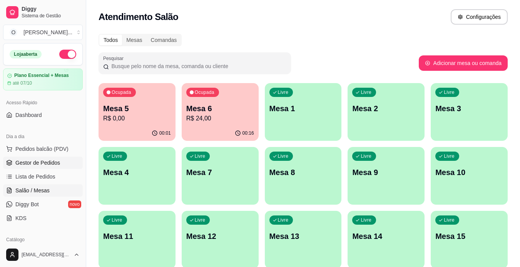
click at [59, 161] on link "Gestor de Pedidos" at bounding box center [43, 163] width 80 height 12
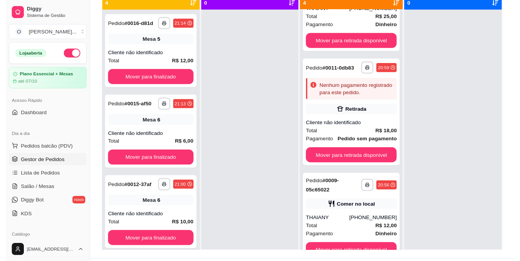
scroll to position [108, 0]
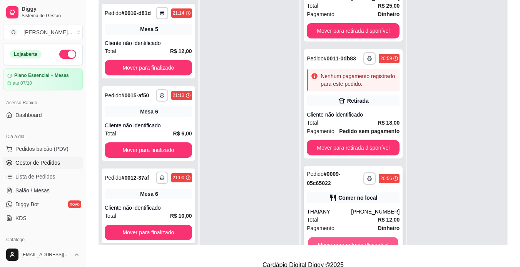
click at [357, 242] on button "Mover para retirada disponível" at bounding box center [353, 244] width 90 height 15
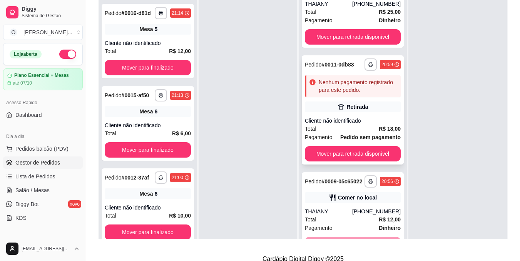
scroll to position [52, 0]
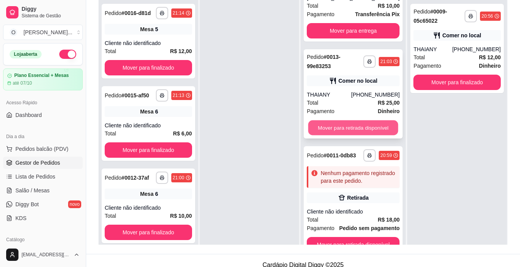
click at [365, 130] on button "Mover para retirada disponível" at bounding box center [353, 127] width 90 height 15
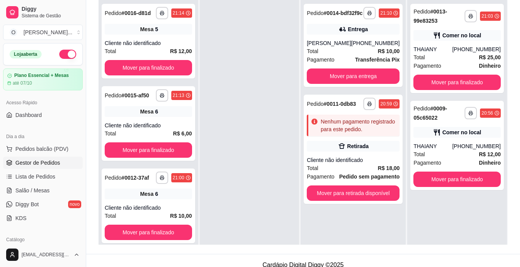
scroll to position [0, 0]
click at [358, 163] on div "Cliente não identificado" at bounding box center [353, 160] width 93 height 8
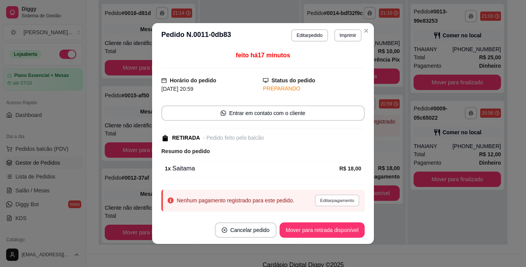
click at [321, 200] on button "Editar pagamento" at bounding box center [336, 200] width 45 height 12
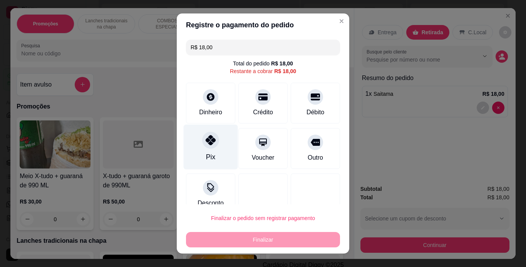
click at [208, 149] on div "Pix" at bounding box center [211, 146] width 54 height 45
type input "R$ 0,00"
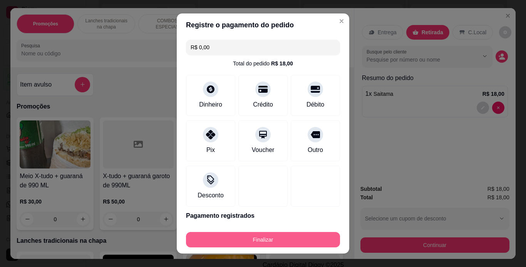
click at [237, 241] on button "Finalizar" at bounding box center [263, 239] width 154 height 15
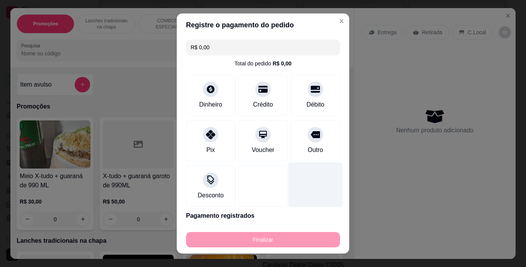
type input "0"
type input "-R$ 18,00"
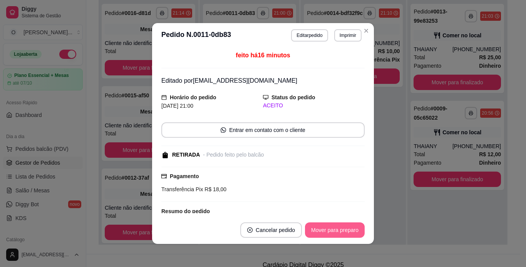
click at [317, 230] on button "Mover para preparo" at bounding box center [335, 229] width 60 height 15
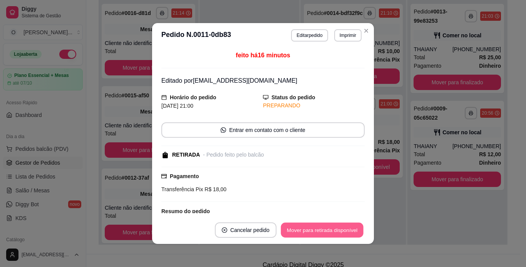
click at [317, 230] on button "Mover para retirada disponível" at bounding box center [321, 230] width 82 height 15
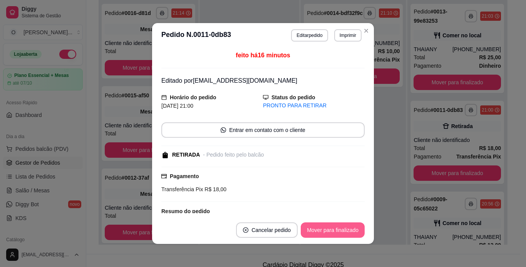
click at [317, 230] on button "Mover para finalizado" at bounding box center [332, 229] width 64 height 15
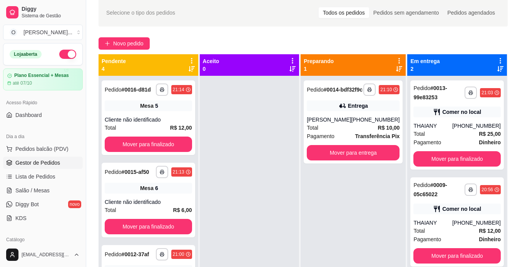
scroll to position [32, 0]
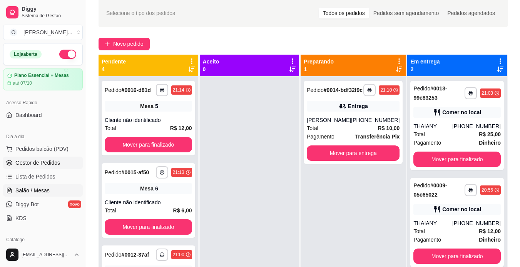
click at [45, 187] on span "Salão / Mesas" at bounding box center [32, 191] width 34 height 8
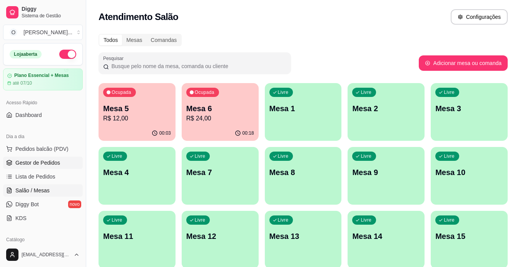
click at [36, 164] on span "Gestor de Pedidos" at bounding box center [37, 163] width 45 height 8
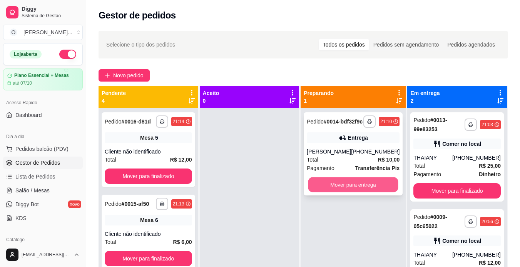
click at [343, 189] on button "Mover para entrega" at bounding box center [353, 184] width 90 height 15
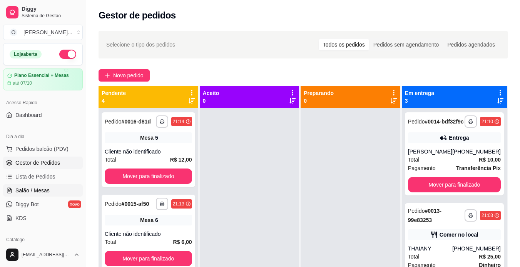
click at [49, 193] on link "Salão / Mesas" at bounding box center [43, 190] width 80 height 12
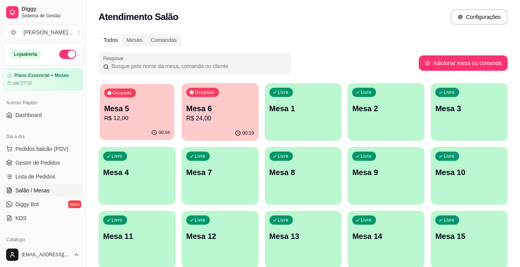
click at [135, 116] on p "R$ 12,00" at bounding box center [137, 118] width 66 height 9
click at [210, 112] on p "Mesa 6" at bounding box center [220, 108] width 66 height 10
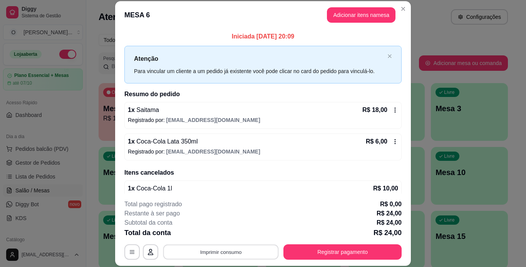
click at [226, 248] on button "Imprimir consumo" at bounding box center [220, 251] width 115 height 15
click at [227, 235] on button "IMPRESSORA" at bounding box center [220, 234] width 54 height 12
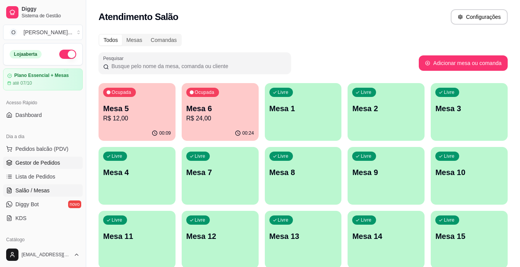
click at [38, 161] on span "Gestor de Pedidos" at bounding box center [37, 163] width 45 height 8
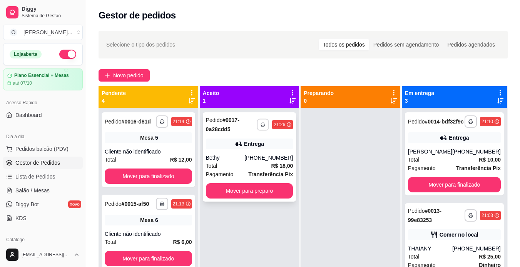
click at [261, 124] on button "button" at bounding box center [263, 124] width 12 height 12
click at [249, 152] on button "IMPRESSORA" at bounding box center [242, 151] width 54 height 12
click at [266, 190] on button "Mover para preparo" at bounding box center [249, 191] width 85 height 15
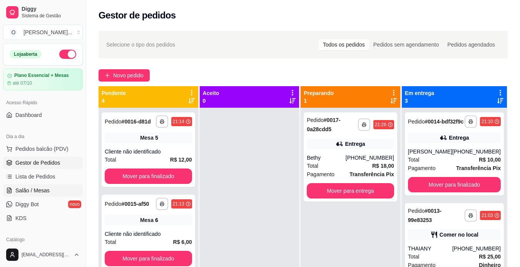
click at [30, 191] on span "Salão / Mesas" at bounding box center [32, 191] width 34 height 8
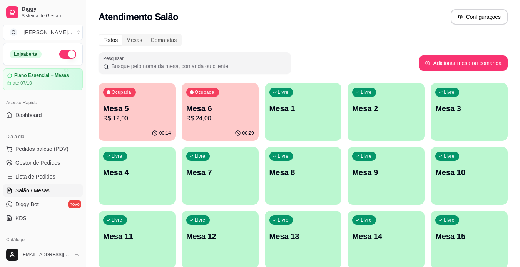
click at [356, 118] on div "Livre Mesa 2" at bounding box center [385, 107] width 77 height 48
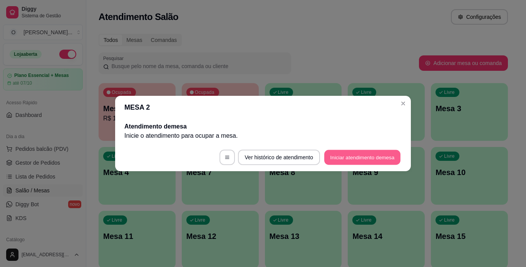
click at [331, 158] on button "Iniciar atendimento de mesa" at bounding box center [362, 157] width 76 height 15
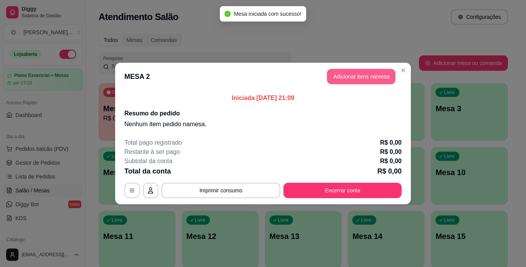
click at [342, 81] on button "Adicionar itens na mesa" at bounding box center [361, 76] width 68 height 15
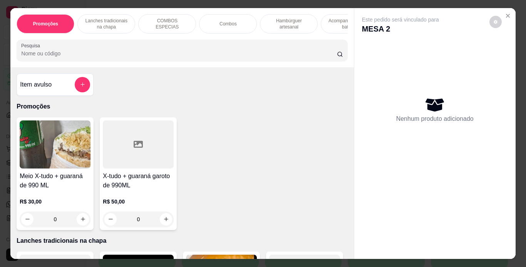
click at [297, 23] on p "Hambúrguer artesanal" at bounding box center [288, 24] width 45 height 12
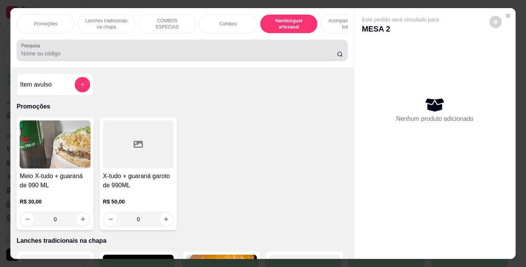
scroll to position [20, 0]
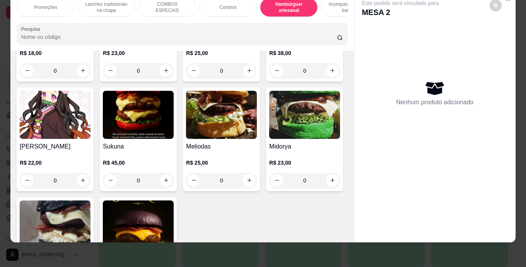
click at [83, 78] on div "0" at bounding box center [55, 70] width 71 height 15
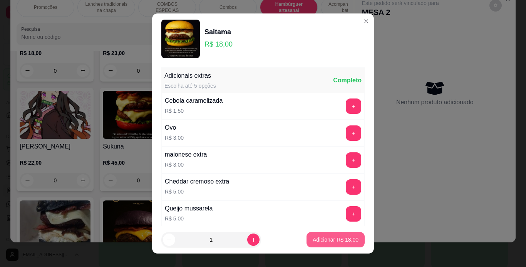
click at [319, 243] on p "Adicionar R$ 18,00" at bounding box center [335, 240] width 46 height 8
type input "1"
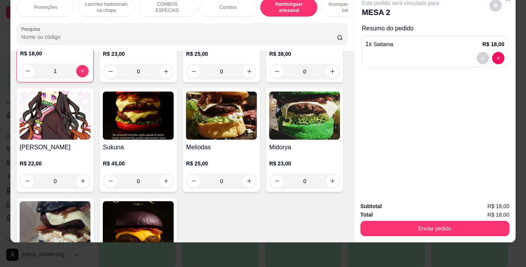
click at [163, 79] on div "0" at bounding box center [138, 71] width 71 height 15
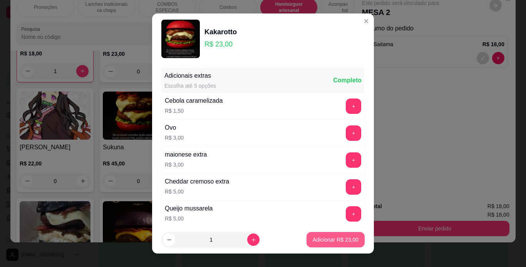
click at [312, 239] on p "Adicionar R$ 23,00" at bounding box center [335, 240] width 46 height 8
type input "1"
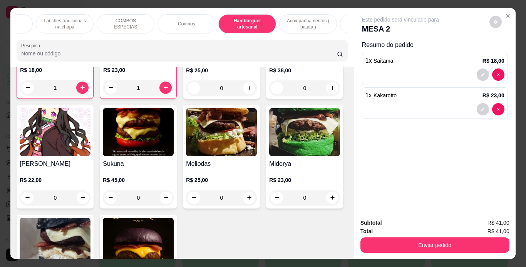
scroll to position [0, 43]
click at [303, 22] on p "Acompanhamentos ( batata )" at bounding box center [306, 24] width 45 height 12
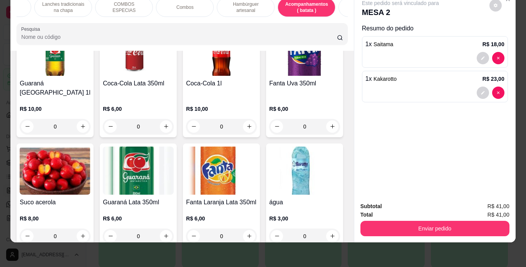
scroll to position [1985, 0]
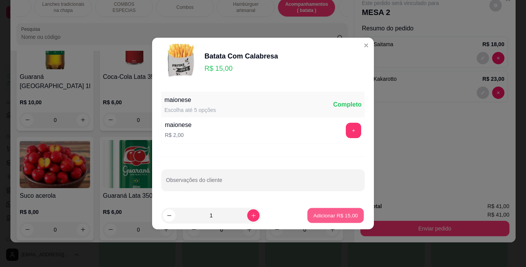
click at [325, 214] on p "Adicionar R$ 15,00" at bounding box center [335, 215] width 45 height 7
type input "1"
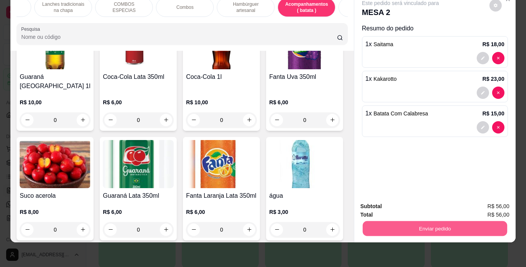
click at [408, 227] on button "Enviar pedido" at bounding box center [434, 228] width 144 height 15
click at [486, 208] on button "Enviar pedido" at bounding box center [489, 204] width 42 height 14
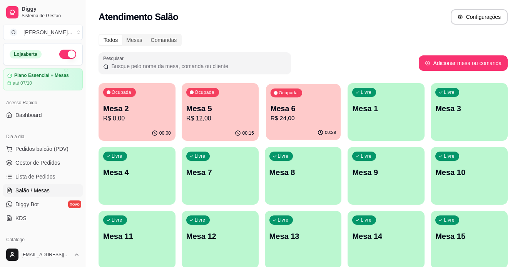
click at [277, 121] on p "R$ 24,00" at bounding box center [303, 118] width 66 height 9
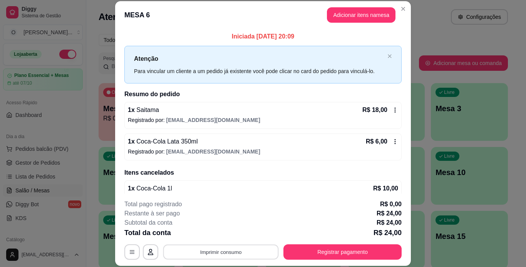
click at [251, 259] on button "Imprimir consumo" at bounding box center [220, 251] width 115 height 15
click at [227, 232] on button "IMPRESSORA" at bounding box center [220, 234] width 54 height 12
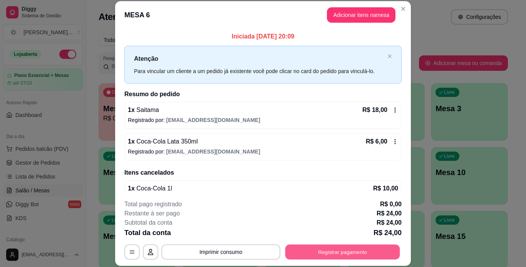
click at [313, 247] on button "Registrar pagamento" at bounding box center [342, 251] width 115 height 15
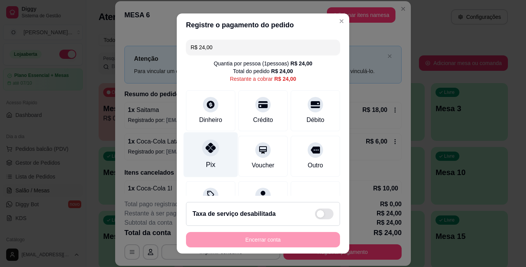
click at [224, 154] on div "Pix" at bounding box center [211, 154] width 54 height 45
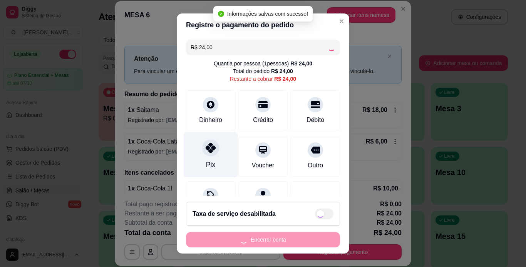
type input "R$ 0,00"
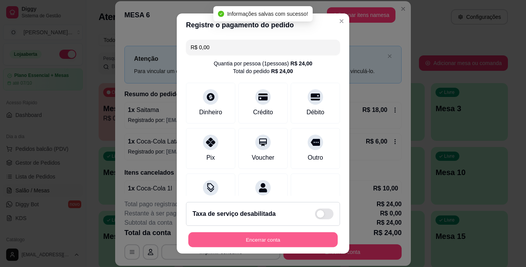
click at [236, 234] on button "Encerrar conta" at bounding box center [262, 239] width 149 height 15
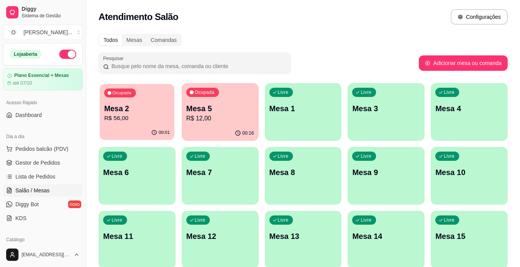
click at [146, 134] on div "00:01" at bounding box center [137, 132] width 75 height 15
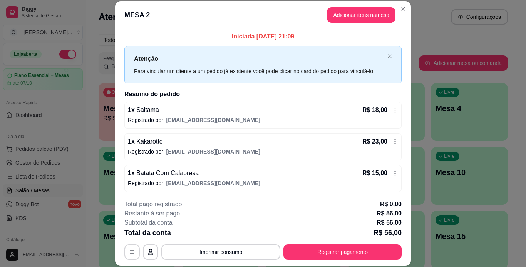
click at [394, 172] on icon at bounding box center [394, 172] width 1 height 5
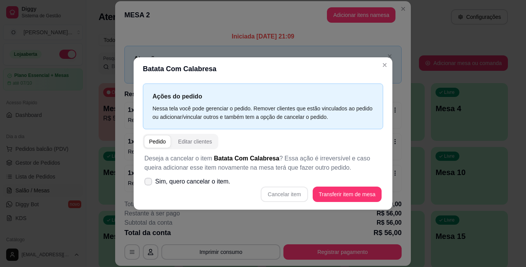
click at [152, 180] on span at bounding box center [148, 182] width 8 height 8
click at [149, 183] on input "Sim, quero cancelar o item." at bounding box center [146, 185] width 5 height 5
checkbox input "true"
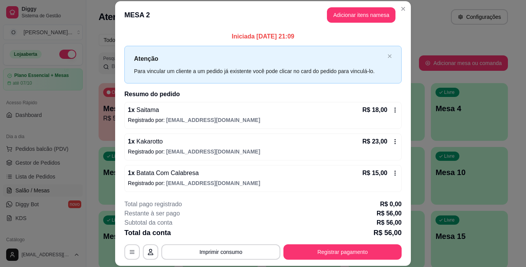
click at [382, 172] on div "R$ 15,00" at bounding box center [380, 173] width 36 height 9
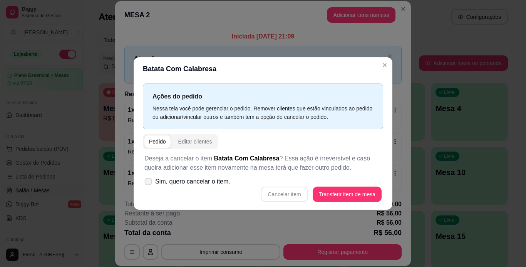
click at [148, 182] on icon at bounding box center [148, 181] width 6 height 4
click at [148, 183] on input "Sim, quero cancelar o item." at bounding box center [146, 185] width 5 height 5
checkbox input "true"
click at [273, 193] on button "Cancelar item" at bounding box center [283, 194] width 47 height 15
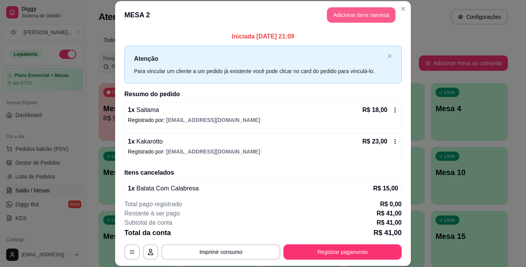
click at [354, 17] on button "Adicionar itens na mesa" at bounding box center [361, 14] width 68 height 15
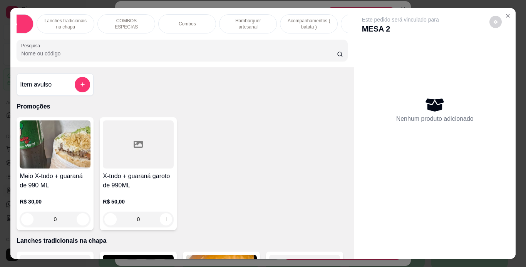
scroll to position [0, 42]
click at [296, 18] on p "Acompanhamentos ( batata )" at bounding box center [307, 24] width 45 height 12
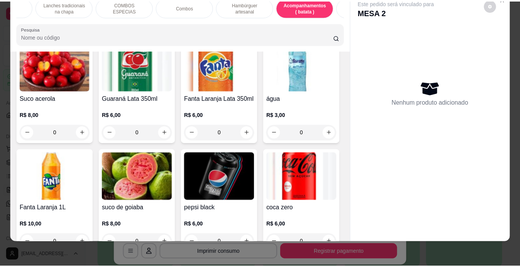
scroll to position [2102, 0]
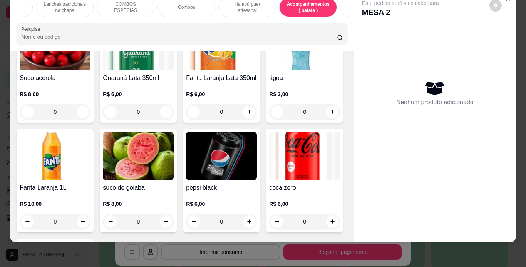
type input "1"
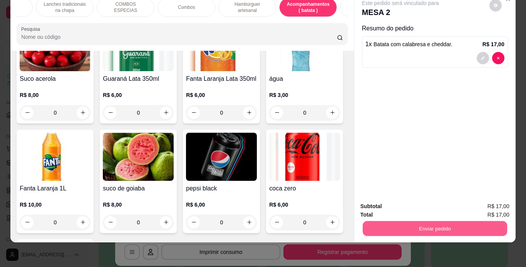
click at [374, 221] on button "Enviar pedido" at bounding box center [434, 228] width 144 height 15
click at [422, 202] on button "Registrar cliente" at bounding box center [437, 204] width 49 height 14
click at [399, 227] on button "Enviar pedido" at bounding box center [434, 228] width 144 height 15
click at [488, 197] on button "Enviar pedido" at bounding box center [489, 204] width 42 height 14
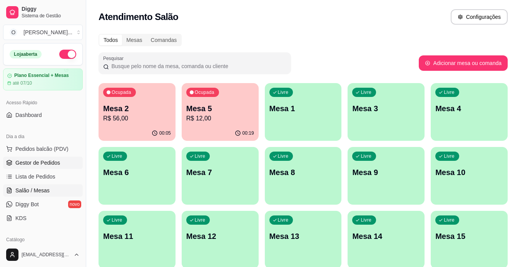
click at [49, 166] on span "Gestor de Pedidos" at bounding box center [37, 163] width 45 height 8
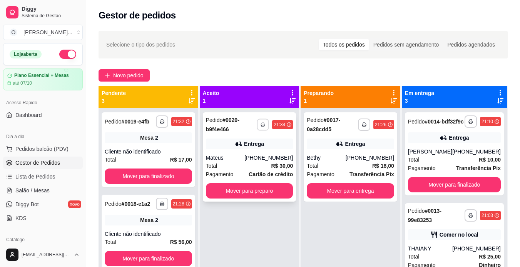
click at [265, 128] on button "button" at bounding box center [263, 124] width 12 height 12
click at [250, 152] on button "IMPRESSORA" at bounding box center [242, 151] width 54 height 12
click at [251, 192] on button "Mover para preparo" at bounding box center [249, 191] width 85 height 15
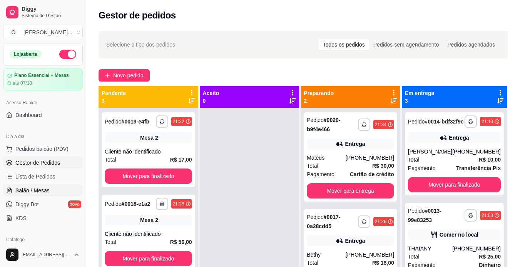
click at [42, 187] on span "Salão / Mesas" at bounding box center [32, 191] width 34 height 8
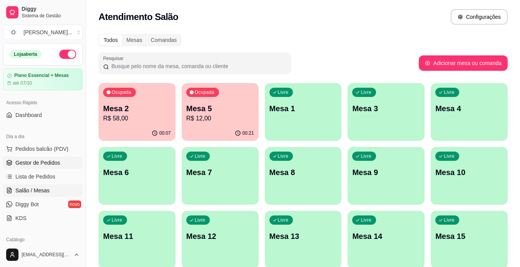
click at [22, 162] on span "Gestor de Pedidos" at bounding box center [37, 163] width 45 height 8
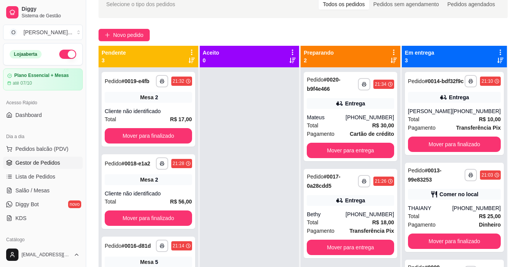
scroll to position [42, 0]
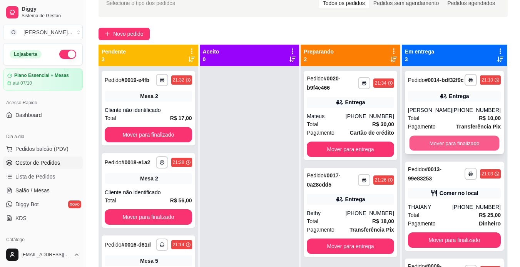
click at [475, 151] on button "Mover para finalizado" at bounding box center [454, 143] width 90 height 15
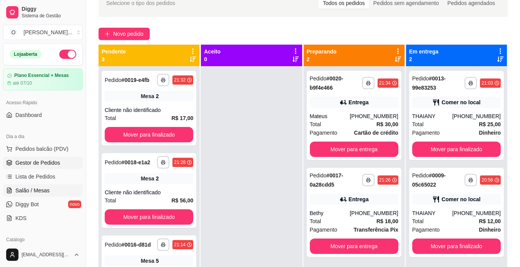
click at [32, 189] on span "Salão / Mesas" at bounding box center [32, 191] width 34 height 8
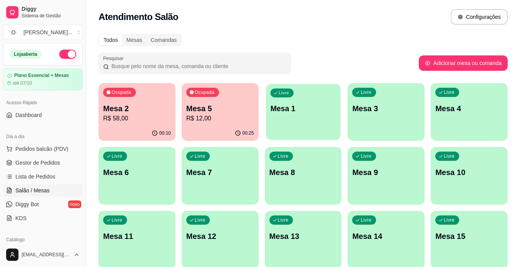
click at [282, 120] on div "Livre Mesa 1" at bounding box center [303, 107] width 75 height 47
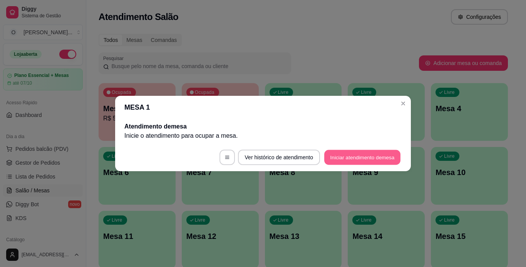
click at [347, 157] on button "Iniciar atendimento de mesa" at bounding box center [362, 157] width 76 height 15
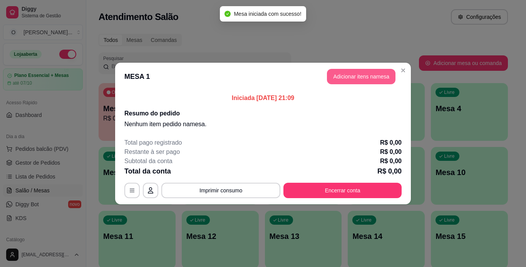
click at [337, 78] on button "Adicionar itens na mesa" at bounding box center [361, 76] width 68 height 15
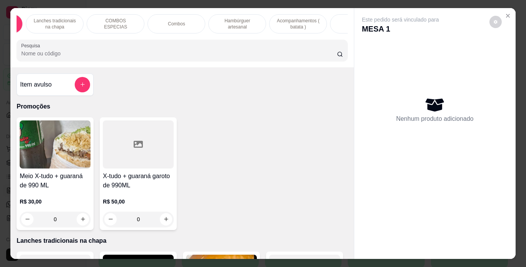
scroll to position [0, 59]
click at [213, 26] on p "Hambúrguer artesanal" at bounding box center [229, 24] width 45 height 12
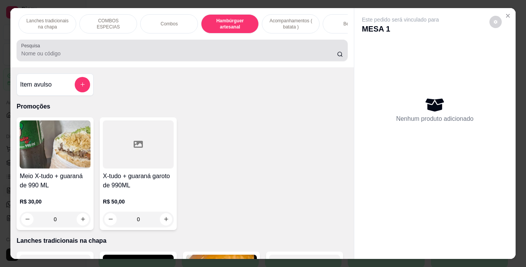
scroll to position [20, 0]
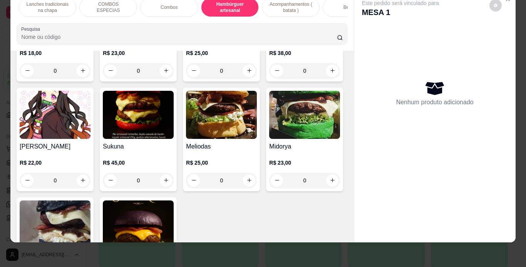
click at [295, 6] on p "Acompanhamentos ( batata )" at bounding box center [290, 7] width 45 height 12
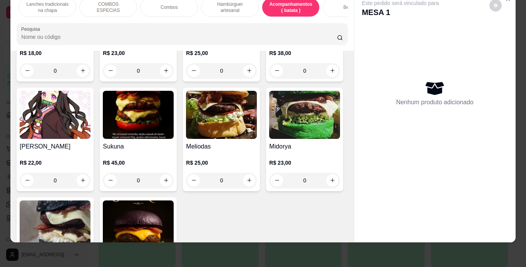
scroll to position [1881, 0]
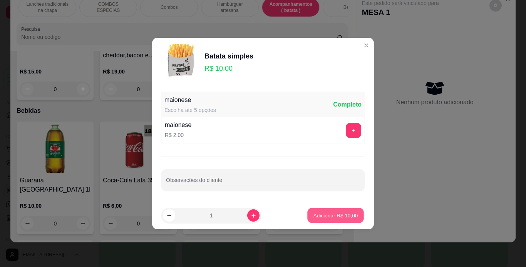
click at [324, 219] on p "Adicionar R$ 10,00" at bounding box center [335, 215] width 45 height 7
type input "1"
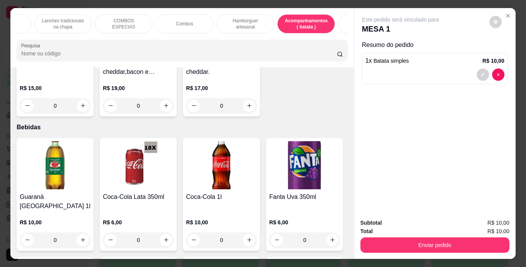
scroll to position [0, 44]
click at [80, 21] on p "Lanches tradicionais na chapa" at bounding box center [62, 24] width 45 height 12
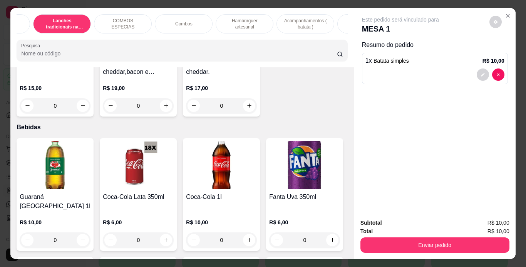
scroll to position [20, 0]
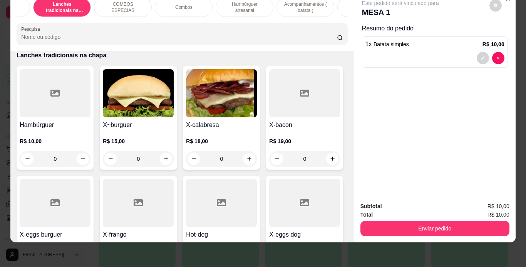
click at [81, 160] on div "0" at bounding box center [55, 158] width 71 height 15
click at [164, 161] on div "0" at bounding box center [138, 158] width 71 height 15
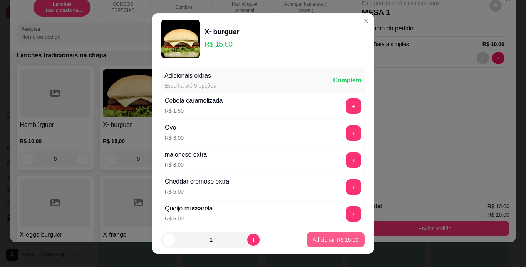
click at [312, 242] on p "Adicionar R$ 15,00" at bounding box center [335, 240] width 46 height 8
type input "1"
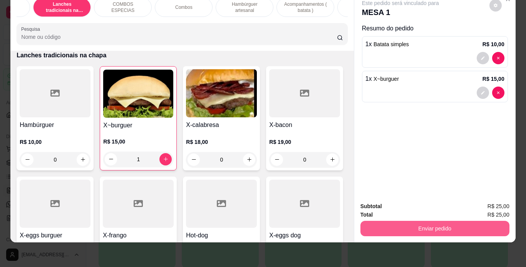
click at [427, 224] on button "Enviar pedido" at bounding box center [434, 228] width 149 height 15
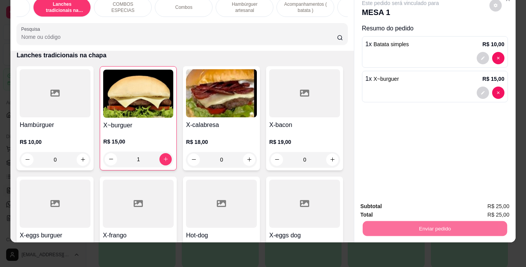
click at [483, 200] on button "Enviar pedido" at bounding box center [488, 204] width 43 height 15
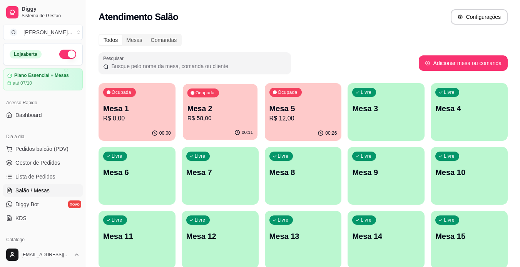
click at [215, 118] on p "R$ 58,00" at bounding box center [220, 118] width 66 height 9
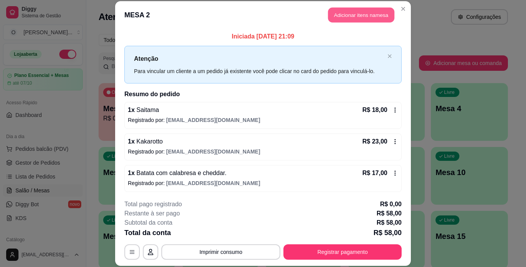
click at [332, 17] on button "Adicionar itens na mesa" at bounding box center [361, 15] width 66 height 15
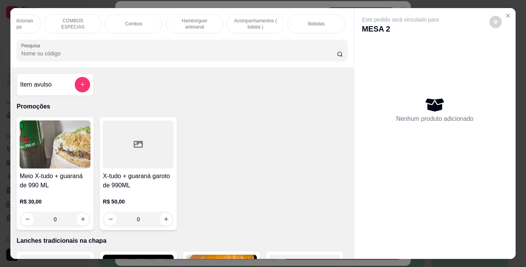
scroll to position [0, 95]
click at [308, 21] on p "Bebidas" at bounding box center [315, 24] width 17 height 6
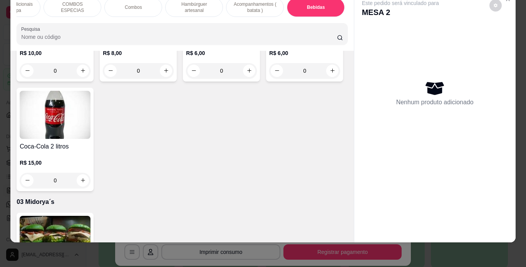
type input "1"
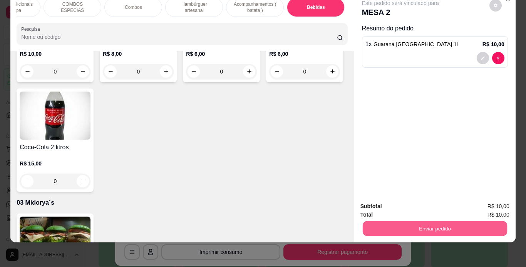
click at [408, 223] on button "Enviar pedido" at bounding box center [434, 228] width 144 height 15
click at [473, 202] on button "Enviar pedido" at bounding box center [488, 204] width 43 height 15
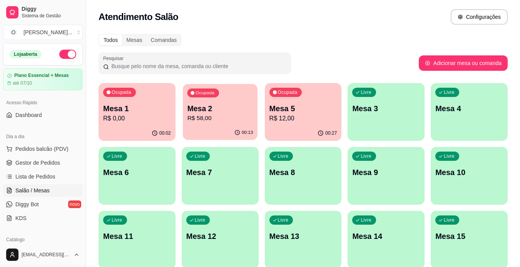
click at [237, 115] on p "R$ 58,00" at bounding box center [220, 118] width 66 height 9
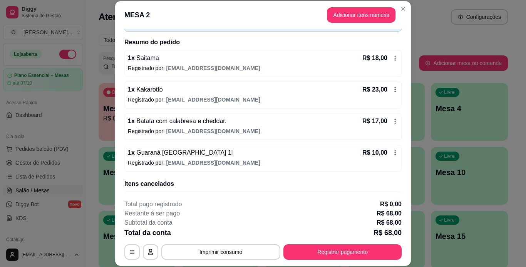
scroll to position [52, 0]
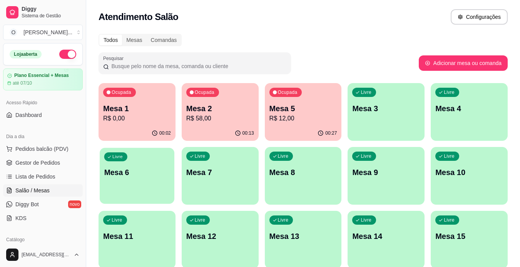
click at [149, 176] on p "Mesa 6" at bounding box center [137, 172] width 66 height 10
click at [64, 158] on link "Gestor de Pedidos" at bounding box center [43, 163] width 80 height 12
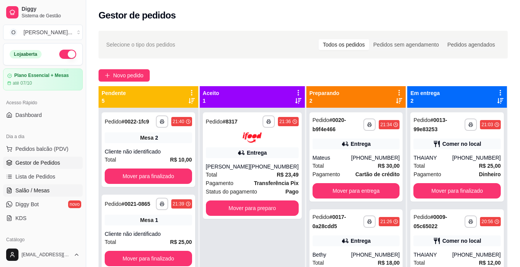
click at [51, 190] on link "Salão / Mesas" at bounding box center [43, 190] width 80 height 12
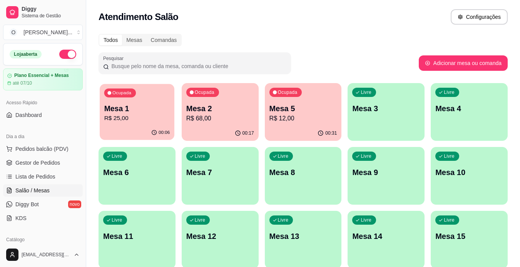
click at [127, 121] on p "R$ 25,00" at bounding box center [137, 118] width 66 height 9
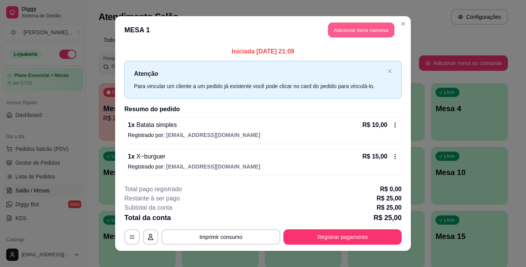
click at [332, 29] on button "Adicionar itens na mesa" at bounding box center [361, 30] width 66 height 15
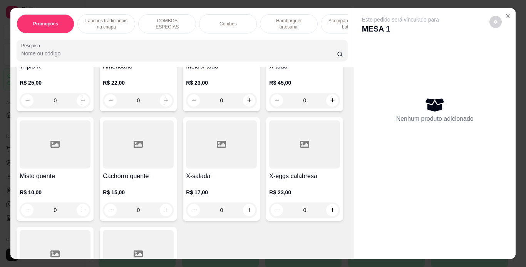
scroll to position [491, 0]
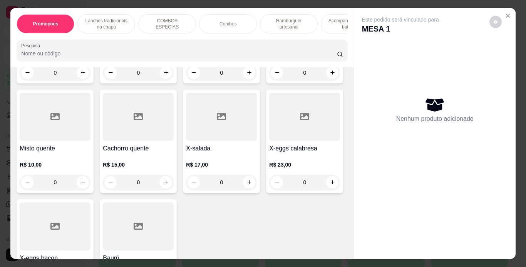
click at [186, 80] on div "0" at bounding box center [221, 72] width 71 height 15
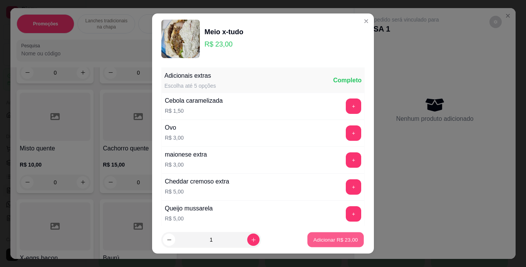
click at [323, 234] on button "Adicionar R$ 23,00" at bounding box center [335, 239] width 57 height 15
type input "1"
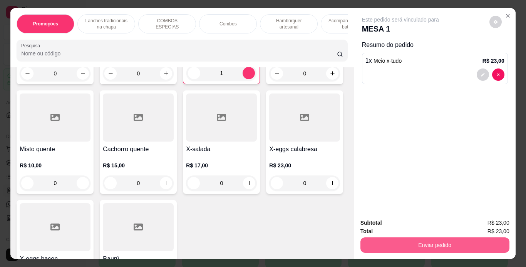
click at [393, 240] on button "Enviar pedido" at bounding box center [434, 244] width 149 height 15
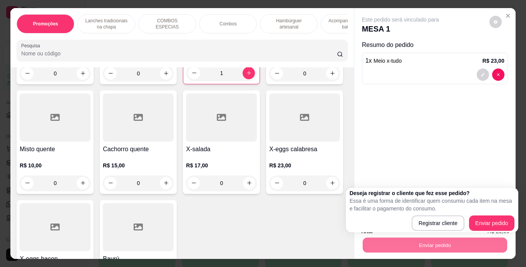
click at [425, 213] on div "Deseja registrar o cliente que fez esse pedido? Essa é uma forma de identificar…" at bounding box center [431, 210] width 165 height 42
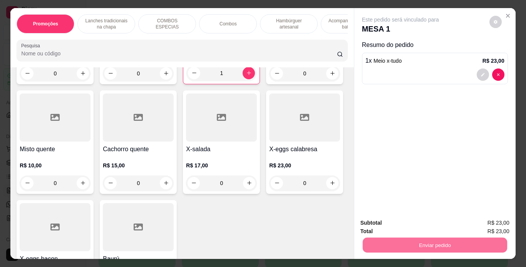
click at [425, 219] on button "Registrar cliente" at bounding box center [437, 223] width 49 height 14
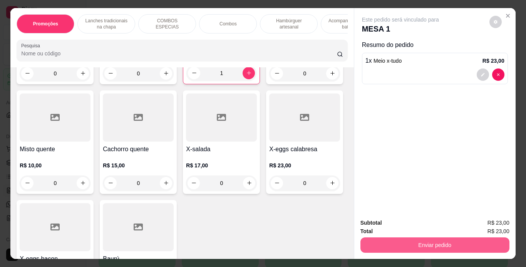
click at [389, 240] on button "Enviar pedido" at bounding box center [434, 244] width 149 height 15
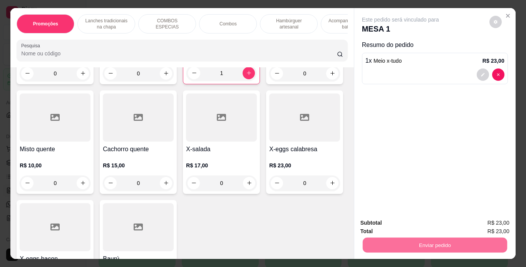
click at [487, 227] on button "Enviar pedido" at bounding box center [489, 223] width 42 height 14
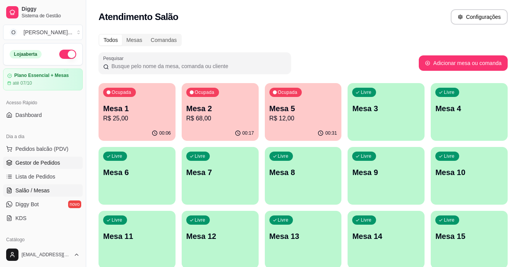
click at [61, 160] on link "Gestor de Pedidos" at bounding box center [43, 163] width 80 height 12
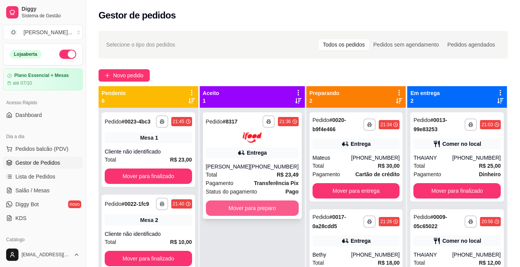
click at [234, 212] on button "Mover para preparo" at bounding box center [252, 207] width 93 height 15
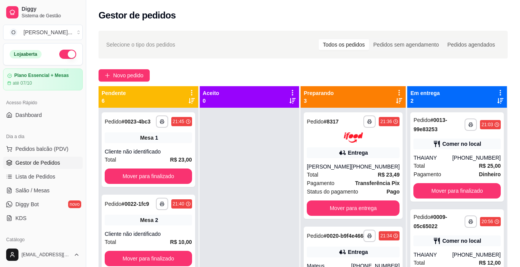
click at [122, 84] on div "**********" at bounding box center [303, 194] width 434 height 336
click at [130, 79] on span "Novo pedido" at bounding box center [128, 75] width 30 height 8
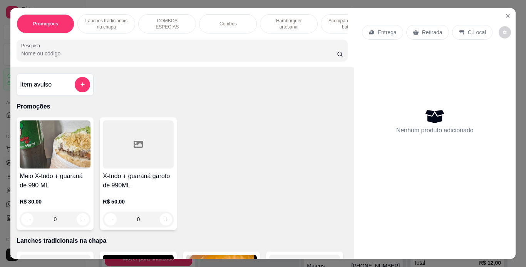
click at [270, 26] on p "Hambúrguer artesanal" at bounding box center [288, 24] width 45 height 12
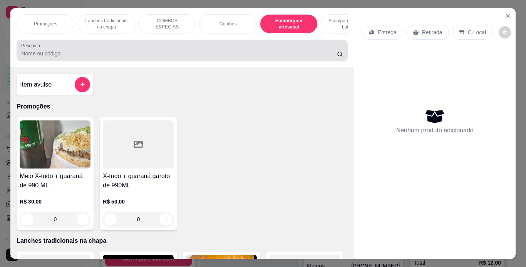
scroll to position [20, 0]
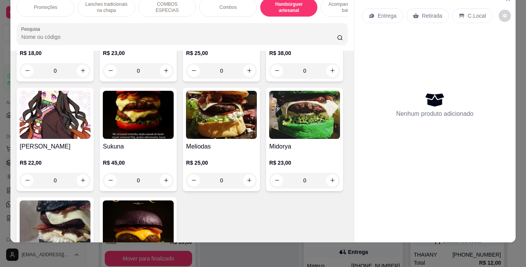
click at [162, 78] on div "0" at bounding box center [138, 70] width 71 height 15
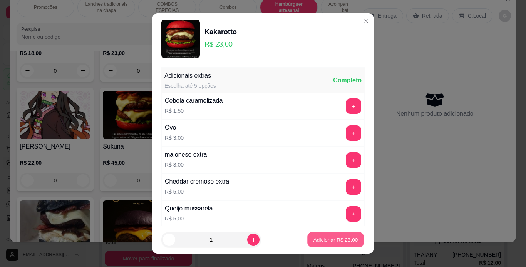
click at [316, 240] on p "Adicionar R$ 23,00" at bounding box center [335, 239] width 45 height 7
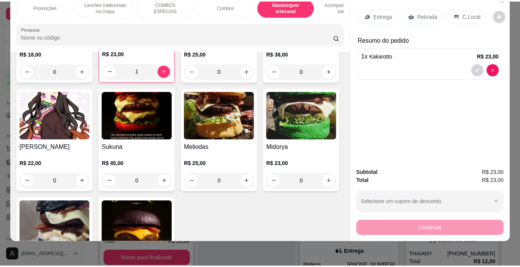
scroll to position [3, 0]
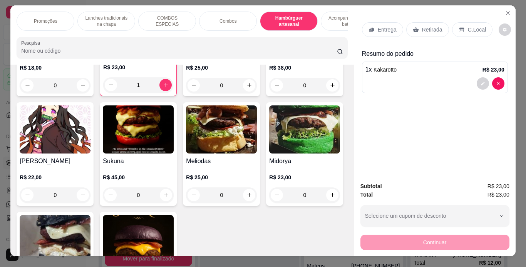
click at [429, 28] on p "Retirada" at bounding box center [432, 30] width 20 height 8
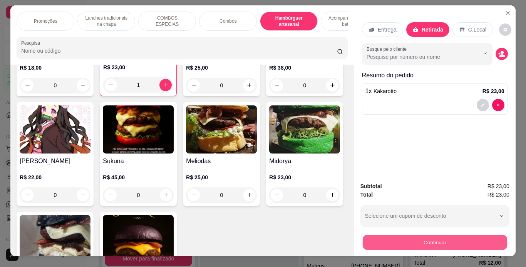
click at [408, 237] on button "Continuar" at bounding box center [434, 242] width 144 height 15
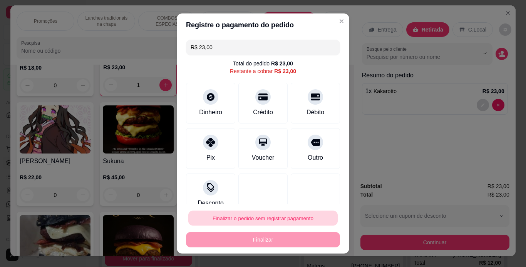
click at [299, 214] on button "Finalizar o pedido sem registrar pagamento" at bounding box center [262, 218] width 149 height 15
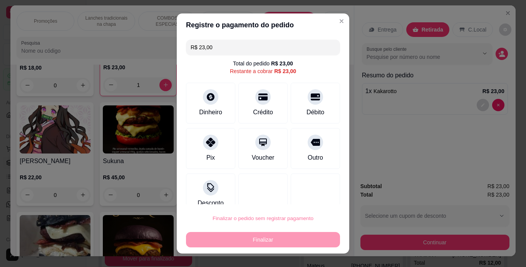
click at [311, 197] on button "Confirmar" at bounding box center [306, 196] width 28 height 12
type input "0"
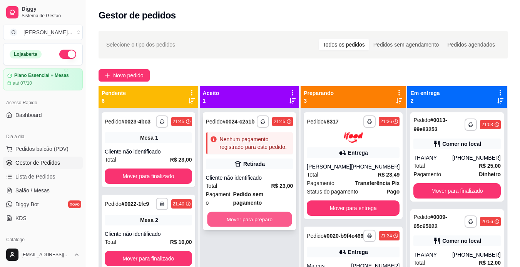
click at [246, 212] on button "Mover para preparo" at bounding box center [249, 219] width 85 height 15
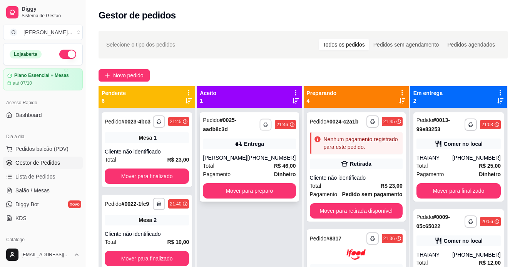
click at [261, 128] on button "button" at bounding box center [266, 124] width 12 height 12
click at [247, 148] on button "IMPRESSORA" at bounding box center [240, 151] width 54 height 12
click at [246, 194] on button "Mover para preparo" at bounding box center [249, 190] width 93 height 15
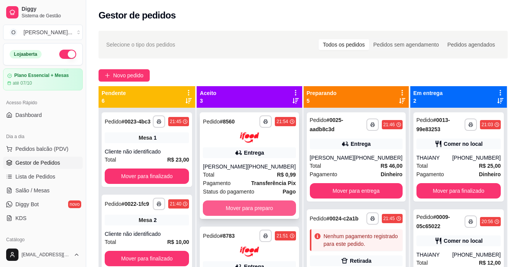
click at [235, 207] on button "Mover para preparo" at bounding box center [249, 207] width 93 height 15
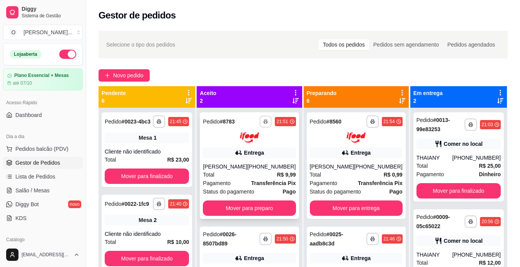
click at [262, 125] on button "button" at bounding box center [266, 121] width 12 height 12
click at [244, 153] on button "IMPRESSORA" at bounding box center [240, 148] width 56 height 12
click at [250, 206] on button "Mover para preparo" at bounding box center [249, 207] width 93 height 15
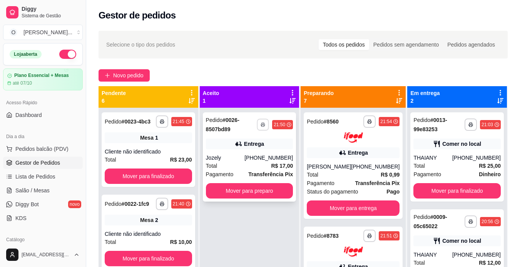
click at [260, 124] on icon "button" at bounding box center [262, 124] width 5 height 5
click at [244, 147] on button "IMPRESSORA" at bounding box center [240, 151] width 56 height 12
click at [265, 124] on button "button" at bounding box center [263, 124] width 12 height 12
click at [248, 145] on div "Escolha a impressora IMPRESSORA" at bounding box center [240, 146] width 63 height 26
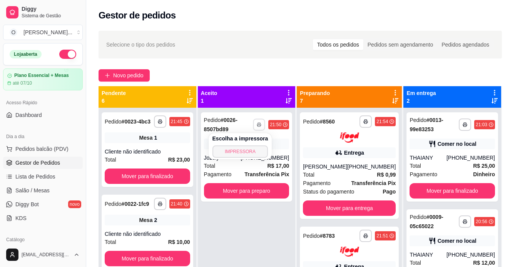
click at [247, 146] on button "IMPRESSORA" at bounding box center [240, 151] width 56 height 12
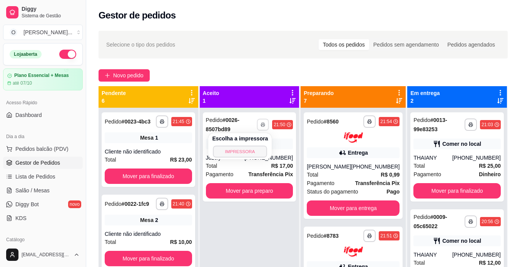
click at [247, 146] on button "IMPRESSORA" at bounding box center [240, 151] width 54 height 12
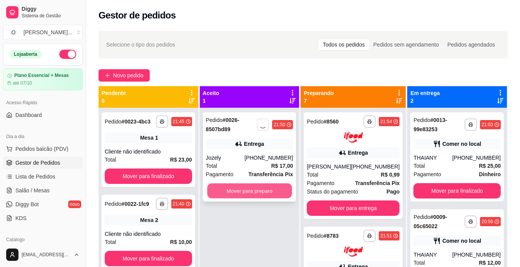
click at [233, 188] on button "Mover para preparo" at bounding box center [249, 191] width 85 height 15
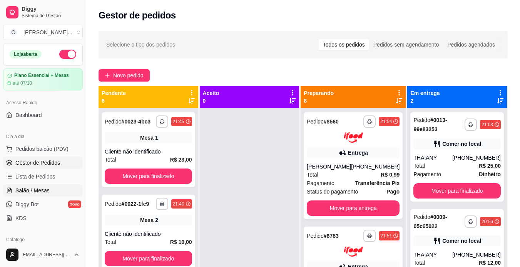
click at [45, 194] on link "Salão / Mesas" at bounding box center [43, 190] width 80 height 12
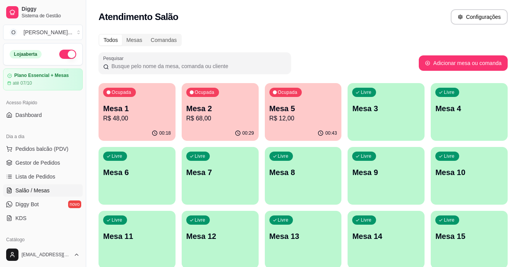
click at [212, 113] on p "Mesa 2" at bounding box center [220, 108] width 68 height 11
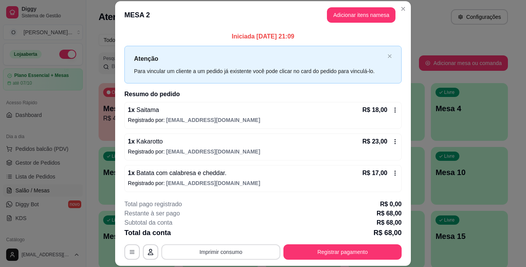
click at [221, 248] on button "Imprimir consumo" at bounding box center [220, 251] width 119 height 15
click at [239, 235] on button "IMPRESSORA" at bounding box center [220, 234] width 54 height 12
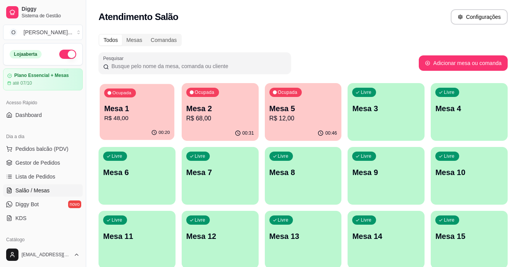
click at [145, 119] on p "R$ 48,00" at bounding box center [137, 118] width 66 height 9
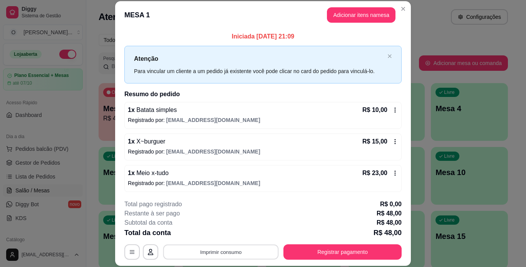
click at [234, 254] on button "Imprimir consumo" at bounding box center [220, 251] width 115 height 15
click at [231, 238] on button "IMPRESSORA" at bounding box center [220, 234] width 54 height 12
click at [400, 9] on icon "Close" at bounding box center [403, 9] width 6 height 6
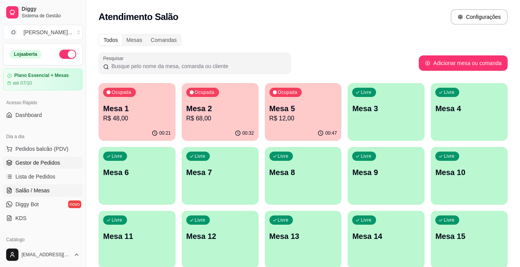
click at [58, 164] on span "Gestor de Pedidos" at bounding box center [37, 163] width 45 height 8
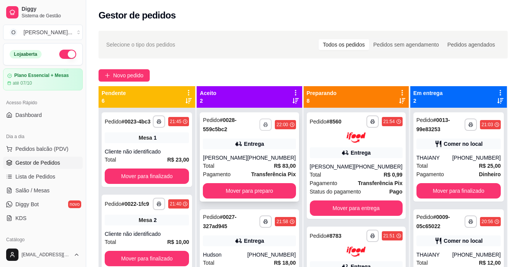
click at [264, 124] on icon "button" at bounding box center [266, 125] width 4 height 2
click at [248, 150] on button "IMPRESSORA" at bounding box center [240, 151] width 56 height 12
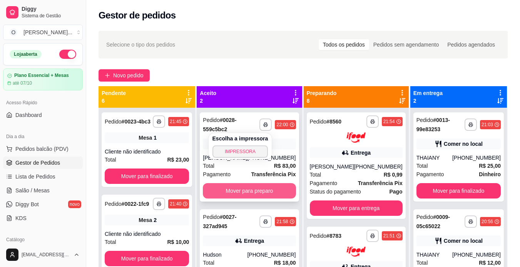
click at [243, 187] on button "Mover para preparo" at bounding box center [249, 190] width 93 height 15
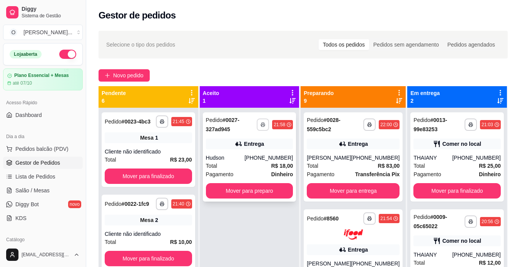
click at [264, 128] on button "button" at bounding box center [263, 124] width 12 height 12
click at [250, 150] on button "IMPRESSORA" at bounding box center [240, 151] width 54 height 12
click at [248, 193] on button "Mover para preparo" at bounding box center [249, 191] width 85 height 15
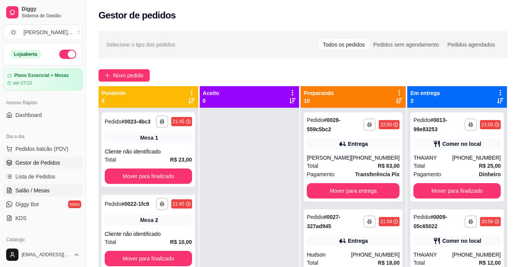
click at [30, 193] on span "Salão / Mesas" at bounding box center [32, 191] width 34 height 8
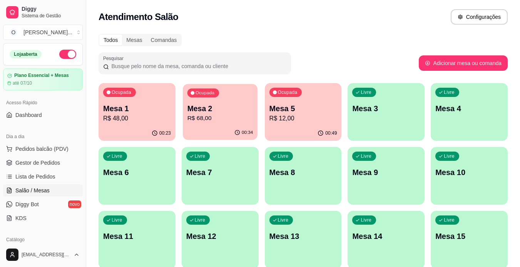
click at [220, 113] on p "Mesa 2" at bounding box center [220, 108] width 66 height 10
click at [153, 110] on p "Mesa 1" at bounding box center [137, 108] width 68 height 11
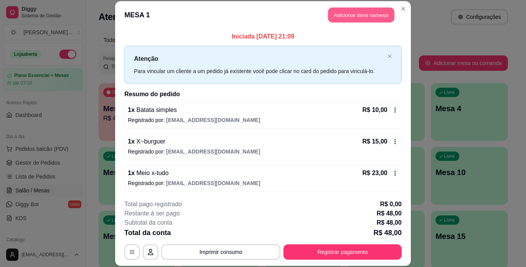
click at [331, 8] on button "Adicionar itens na mesa" at bounding box center [361, 15] width 66 height 15
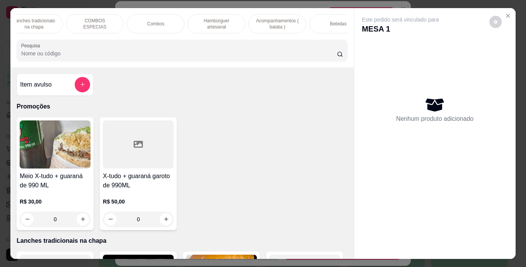
scroll to position [0, 75]
drag, startPoint x: 317, startPoint y: 25, endPoint x: 312, endPoint y: 22, distance: 5.5
click at [318, 24] on div "Bebidas" at bounding box center [335, 23] width 58 height 19
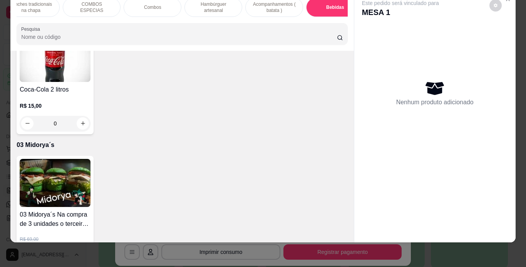
scroll to position [2331, 0]
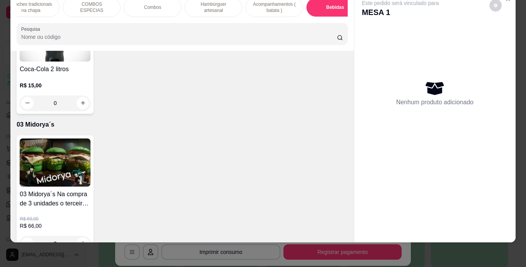
type input "1"
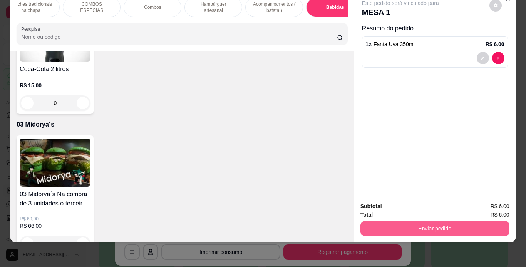
click at [386, 221] on button "Enviar pedido" at bounding box center [434, 228] width 149 height 15
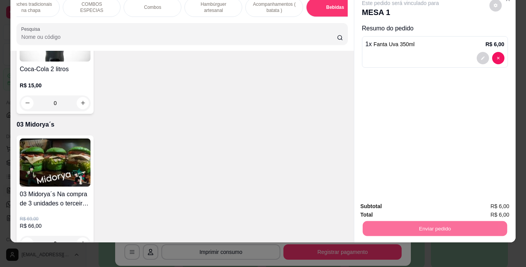
click at [427, 204] on button "Registrar cliente" at bounding box center [437, 204] width 51 height 15
click at [407, 221] on button "Enviar pedido" at bounding box center [434, 228] width 144 height 15
click at [487, 204] on button "Enviar pedido" at bounding box center [489, 204] width 42 height 14
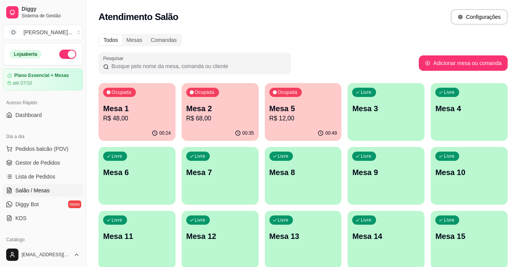
click at [157, 111] on p "Mesa 1" at bounding box center [137, 108] width 68 height 11
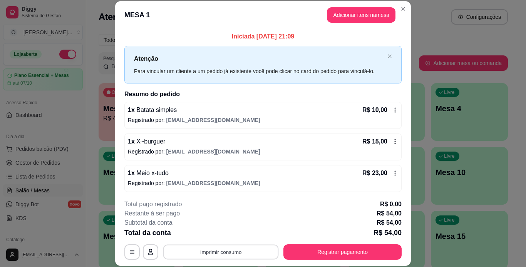
click at [234, 259] on button "Imprimir consumo" at bounding box center [220, 251] width 115 height 15
click at [227, 229] on button "IMPRESSORA" at bounding box center [220, 234] width 56 height 12
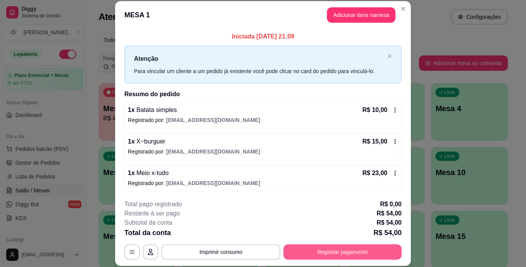
click at [326, 247] on button "Registrar pagamento" at bounding box center [342, 251] width 118 height 15
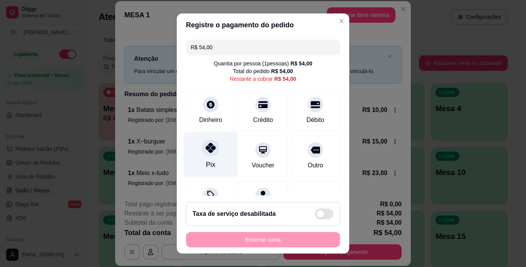
click at [211, 164] on div "Pix" at bounding box center [211, 154] width 54 height 45
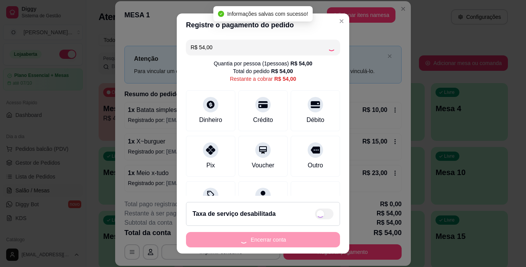
type input "R$ 0,00"
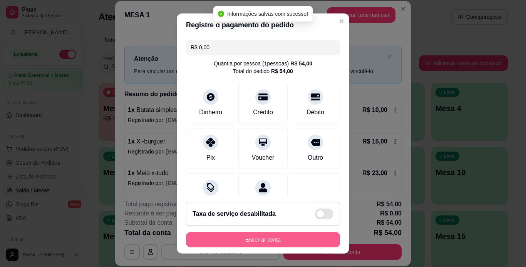
click at [237, 235] on button "Encerrar conta" at bounding box center [263, 239] width 154 height 15
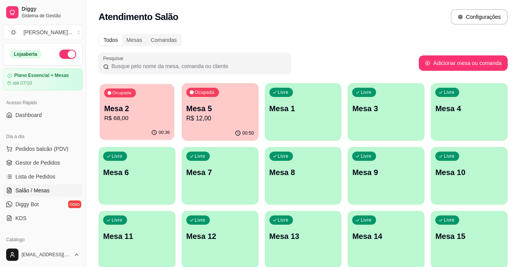
click at [132, 120] on p "R$ 68,00" at bounding box center [137, 118] width 66 height 9
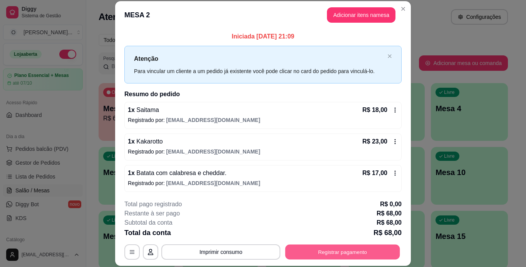
click at [350, 255] on button "Registrar pagamento" at bounding box center [342, 251] width 115 height 15
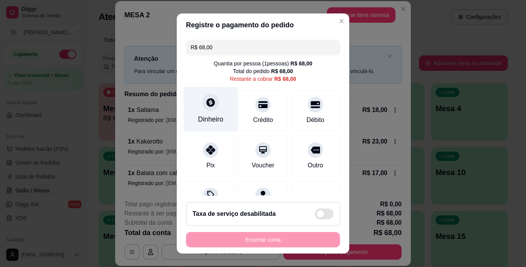
click at [207, 110] on div at bounding box center [210, 102] width 17 height 17
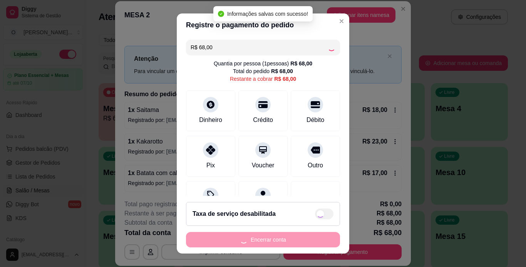
type input "R$ 0,00"
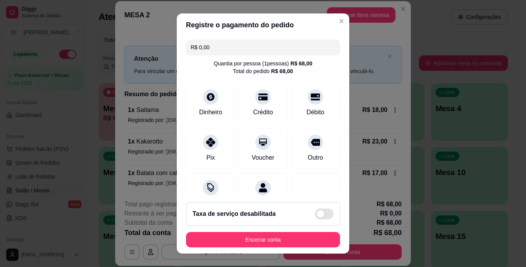
scroll to position [70, 0]
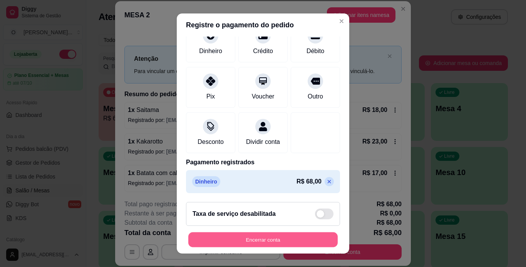
click at [276, 240] on button "Encerrar conta" at bounding box center [262, 239] width 149 height 15
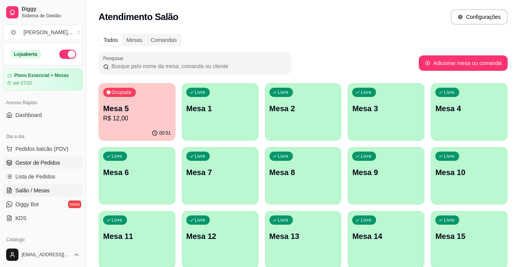
click at [63, 167] on link "Gestor de Pedidos" at bounding box center [43, 163] width 80 height 12
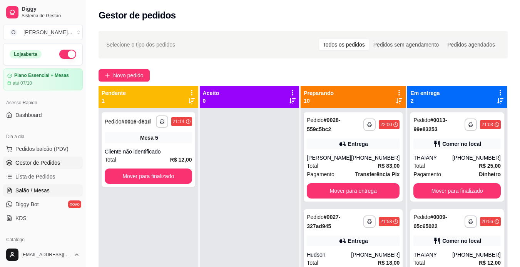
click at [31, 190] on span "Salão / Mesas" at bounding box center [32, 191] width 34 height 8
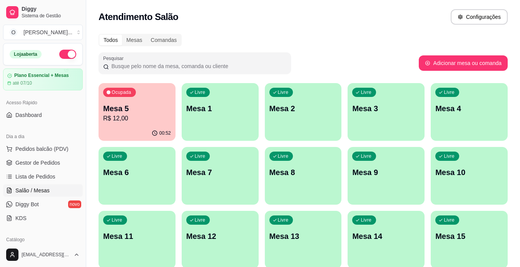
click at [123, 117] on p "R$ 12,00" at bounding box center [137, 118] width 68 height 9
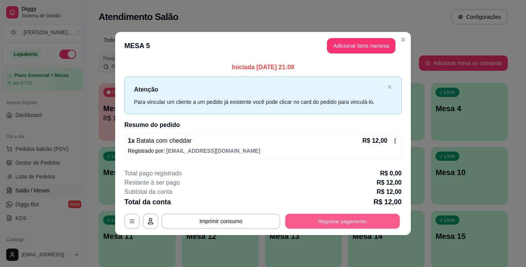
click at [309, 217] on button "Registrar pagamento" at bounding box center [342, 221] width 115 height 15
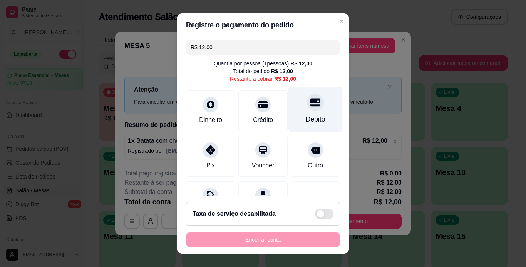
click at [295, 112] on div "Débito" at bounding box center [315, 109] width 54 height 45
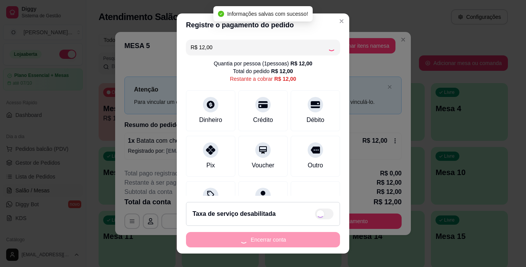
type input "R$ 0,00"
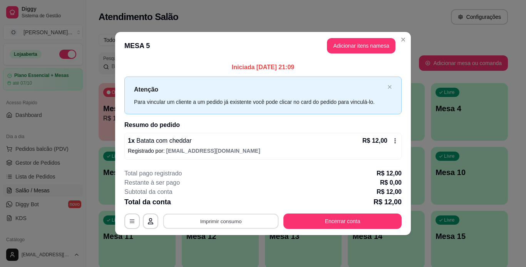
click at [252, 221] on button "Imprimir consumo" at bounding box center [220, 221] width 115 height 15
click at [233, 202] on button "IMPRESSORA" at bounding box center [223, 203] width 54 height 12
click at [318, 222] on button "Encerrar conta" at bounding box center [342, 221] width 118 height 15
click at [309, 221] on button "Encerrar conta" at bounding box center [342, 221] width 118 height 15
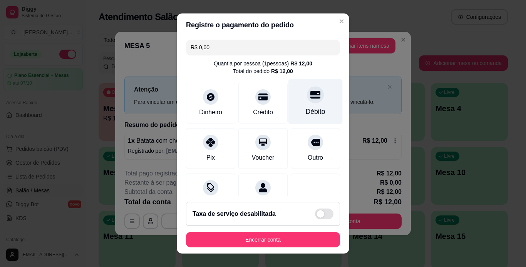
click at [305, 108] on div "Débito" at bounding box center [315, 112] width 20 height 10
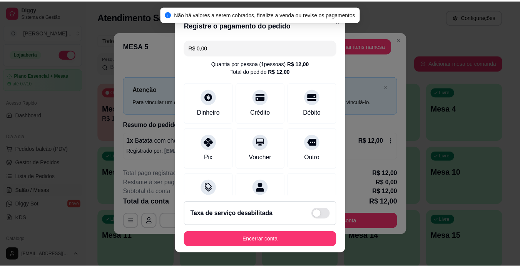
scroll to position [70, 0]
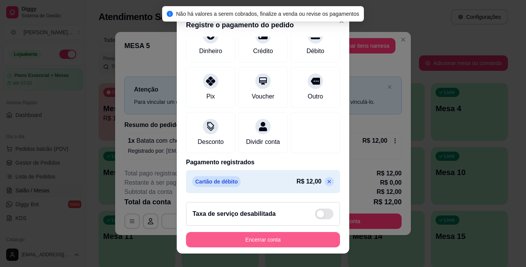
click at [252, 236] on button "Encerrar conta" at bounding box center [263, 239] width 154 height 15
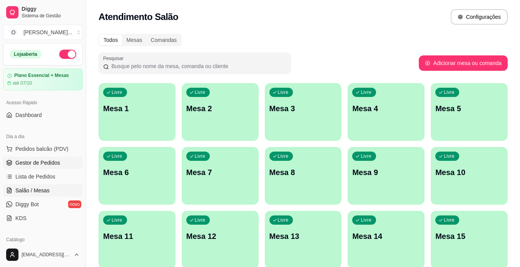
click at [57, 164] on span "Gestor de Pedidos" at bounding box center [37, 163] width 45 height 8
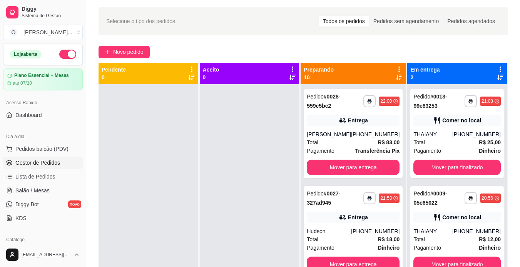
scroll to position [68, 0]
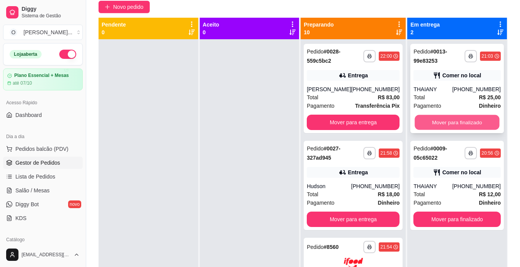
click at [476, 118] on button "Mover para finalizado" at bounding box center [457, 122] width 85 height 15
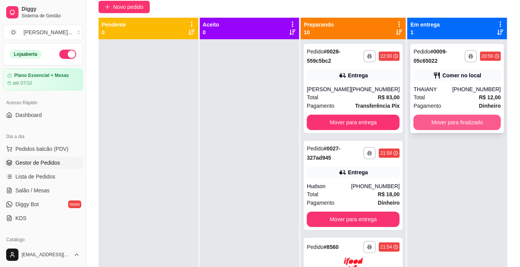
click at [448, 119] on button "Mover para finalizado" at bounding box center [456, 122] width 87 height 15
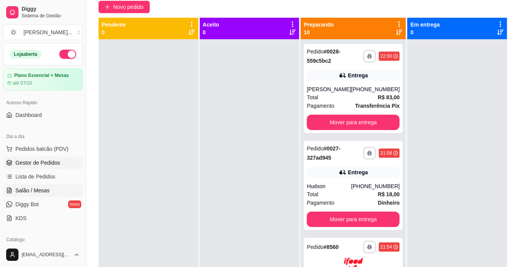
click at [47, 193] on span "Salão / Mesas" at bounding box center [32, 191] width 34 height 8
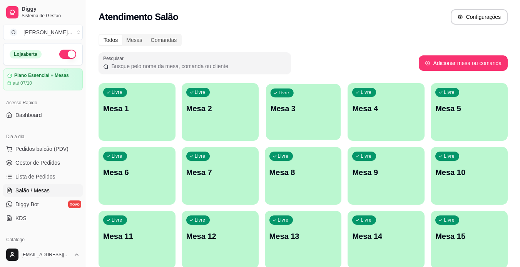
click at [287, 113] on p "Mesa 3" at bounding box center [303, 108] width 66 height 10
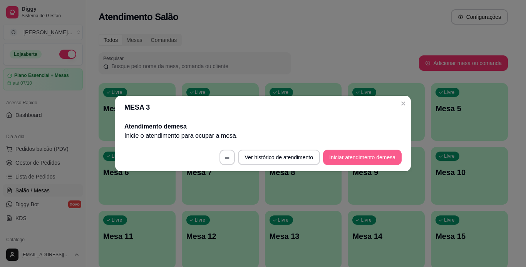
click at [336, 151] on button "Iniciar atendimento de mesa" at bounding box center [362, 157] width 78 height 15
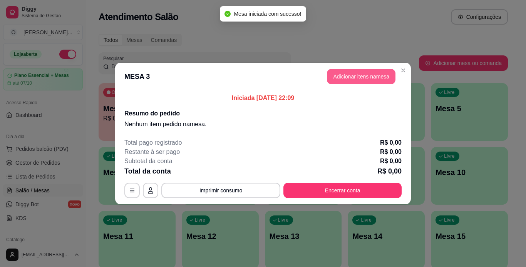
click at [353, 80] on button "Adicionar itens na mesa" at bounding box center [361, 76] width 68 height 15
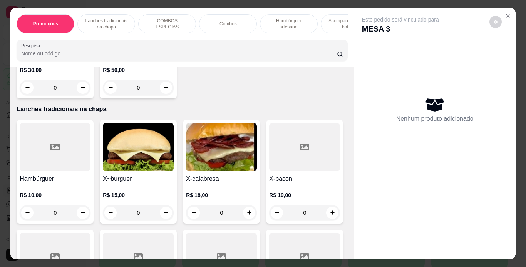
scroll to position [145, 0]
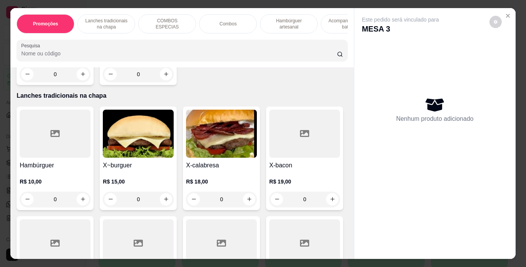
click at [160, 200] on div "0" at bounding box center [138, 199] width 71 height 15
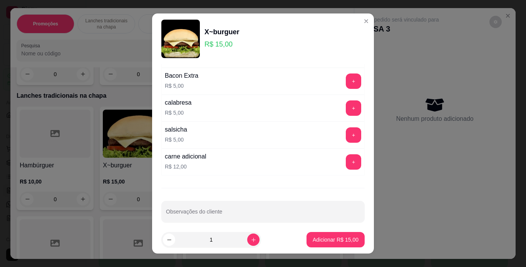
scroll to position [167, 0]
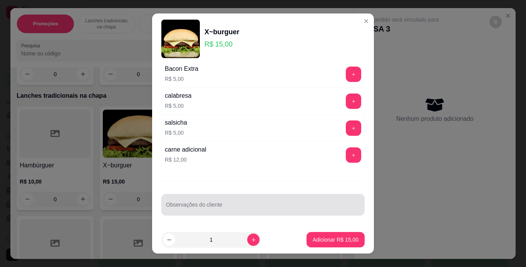
click at [257, 202] on div at bounding box center [263, 204] width 194 height 15
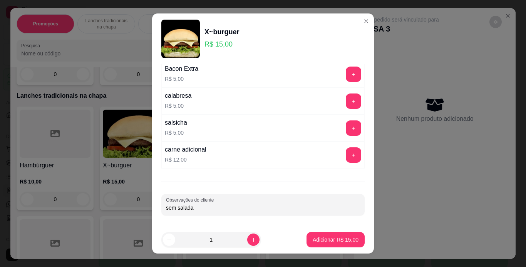
type input "sem salada"
click at [310, 235] on button "Adicionar R$ 15,00" at bounding box center [335, 239] width 57 height 15
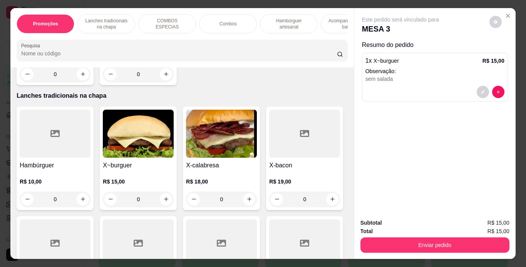
click at [275, 18] on p "Hambúrguer artesanal" at bounding box center [288, 24] width 45 height 12
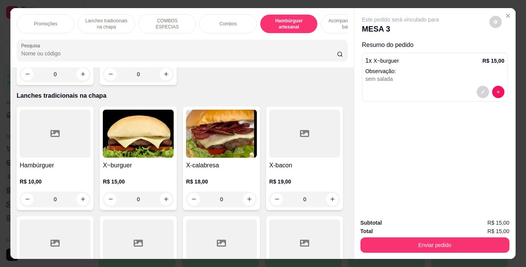
scroll to position [20, 0]
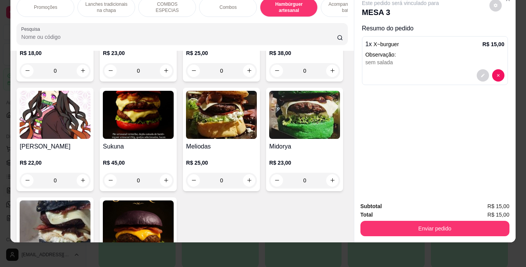
click at [81, 78] on div "0" at bounding box center [55, 70] width 71 height 15
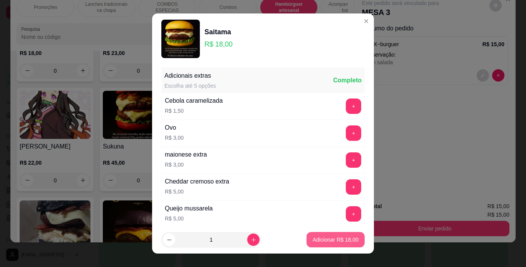
click at [312, 241] on p "Adicionar R$ 18,00" at bounding box center [335, 240] width 46 height 8
type input "1"
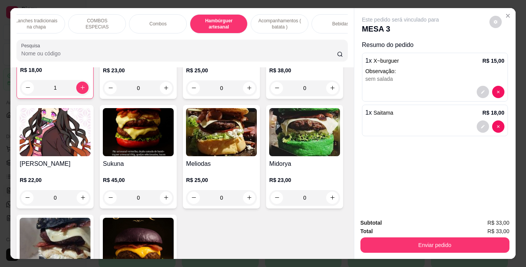
scroll to position [0, 70]
click at [340, 25] on div "Bebidas" at bounding box center [340, 23] width 58 height 19
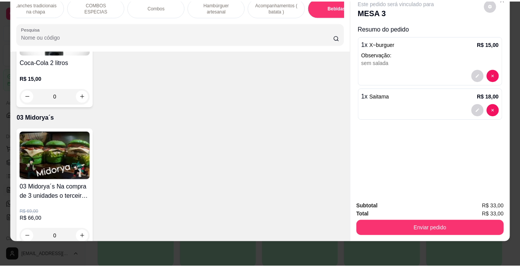
scroll to position [2345, 0]
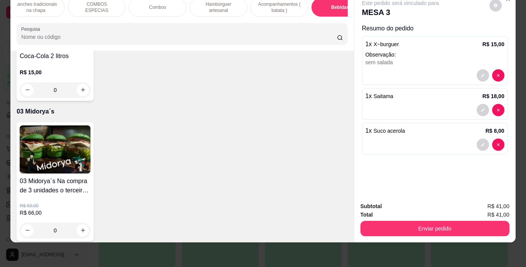
type input "2"
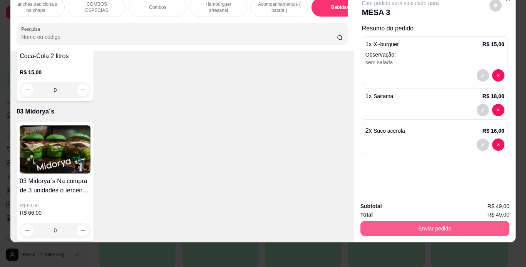
click at [379, 225] on button "Enviar pedido" at bounding box center [434, 228] width 149 height 15
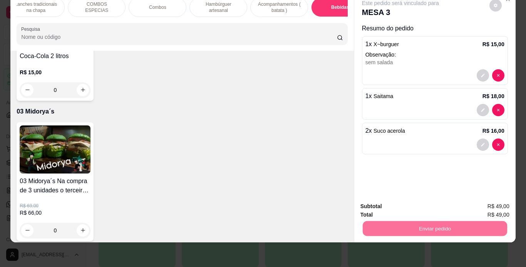
click at [434, 204] on button "Registrar cliente" at bounding box center [437, 204] width 51 height 15
click at [399, 222] on button "Enviar pedido" at bounding box center [434, 228] width 144 height 15
click at [492, 206] on button "Enviar pedido" at bounding box center [488, 204] width 43 height 15
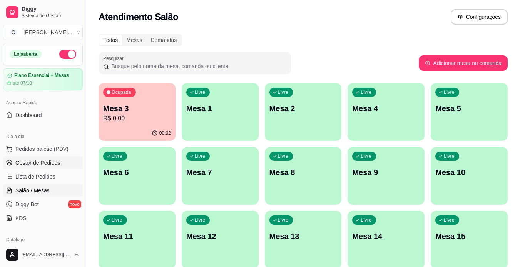
click at [66, 165] on link "Gestor de Pedidos" at bounding box center [43, 163] width 80 height 12
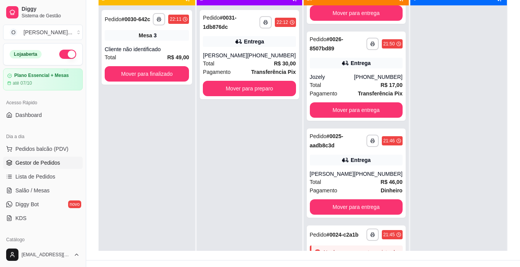
scroll to position [404, 0]
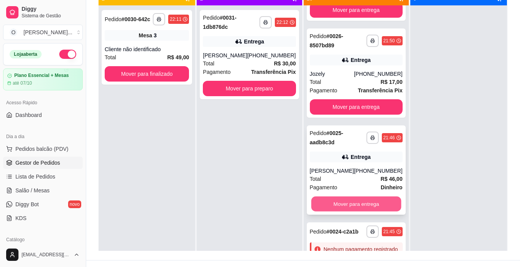
click at [347, 207] on button "Mover para entrega" at bounding box center [356, 204] width 90 height 15
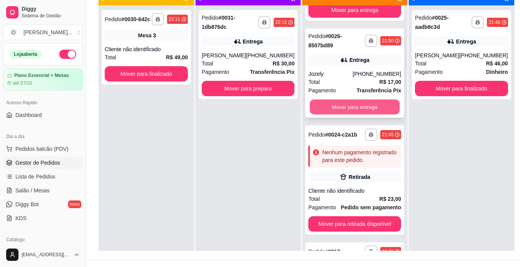
click at [360, 106] on button "Mover para entrega" at bounding box center [355, 107] width 90 height 15
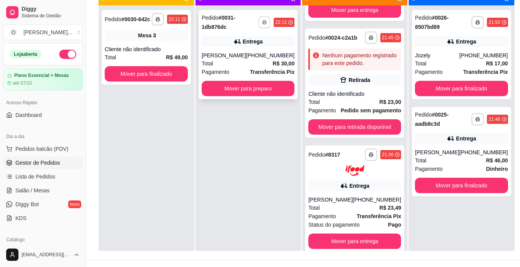
click at [259, 23] on button "button" at bounding box center [265, 22] width 12 height 12
click at [248, 47] on button "IMPRESSORA" at bounding box center [240, 49] width 54 height 12
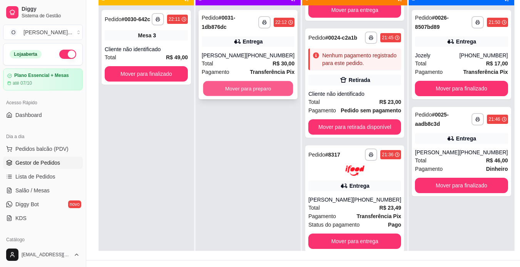
click at [253, 88] on button "Mover para preparo" at bounding box center [248, 88] width 90 height 15
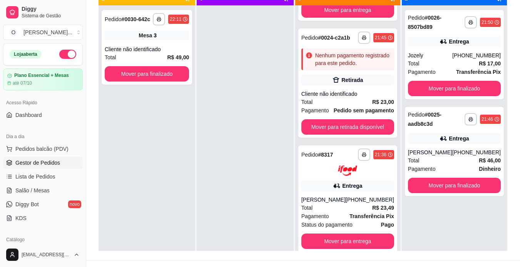
scroll to position [685, 0]
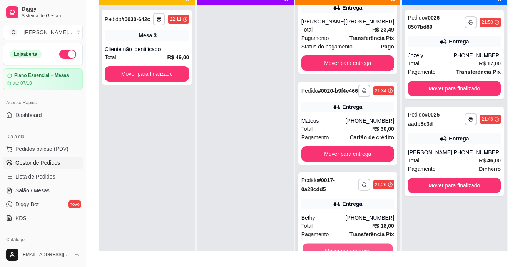
click at [372, 246] on button "Mover para entrega" at bounding box center [347, 250] width 90 height 15
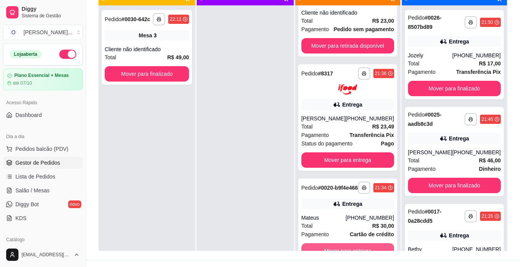
scroll to position [588, 0]
click at [372, 246] on button "Mover para entrega" at bounding box center [347, 250] width 93 height 15
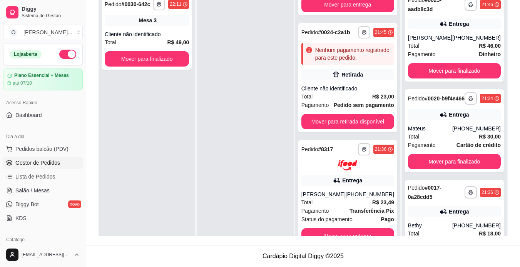
scroll to position [128, 0]
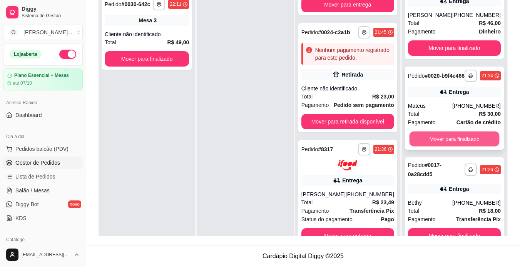
click at [459, 140] on button "Mover para finalizado" at bounding box center [454, 139] width 90 height 15
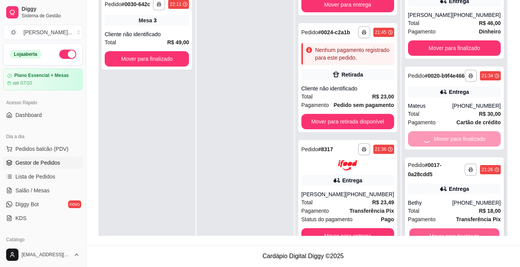
click at [431, 230] on button "Mover para finalizado" at bounding box center [454, 236] width 90 height 15
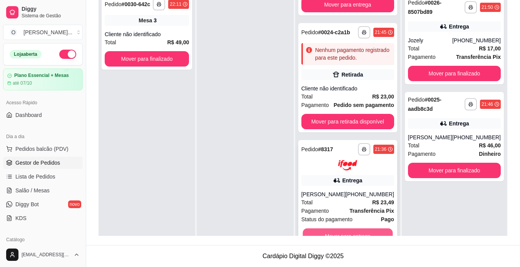
click at [371, 229] on button "Mover para entrega" at bounding box center [347, 235] width 90 height 15
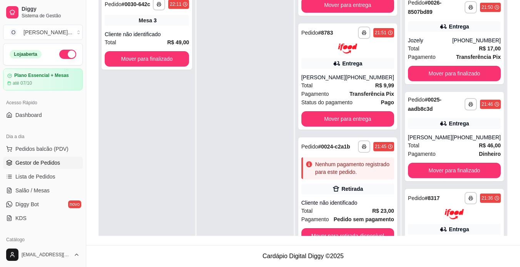
scroll to position [49, 0]
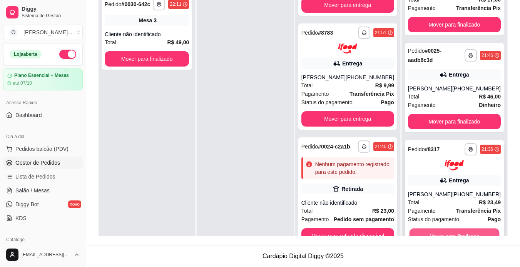
click at [468, 230] on button "Mover para finalizado" at bounding box center [454, 235] width 90 height 15
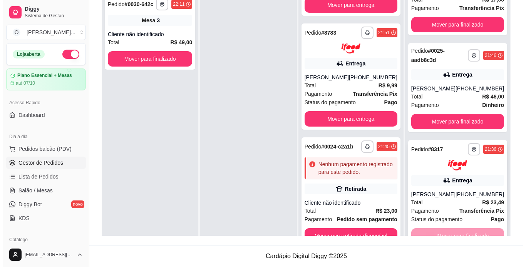
scroll to position [0, 0]
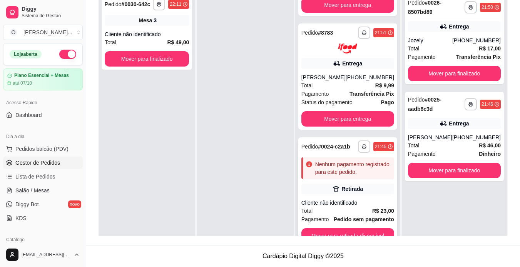
click at [374, 200] on div "Cliente não identificado" at bounding box center [347, 203] width 93 height 8
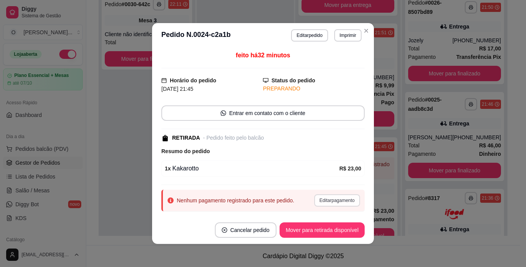
click at [334, 199] on button "Editar pagamento" at bounding box center [337, 200] width 46 height 12
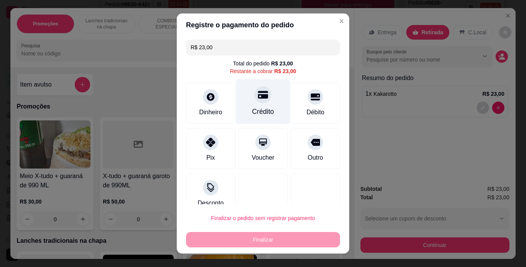
click at [253, 103] on div "Crédito" at bounding box center [263, 101] width 54 height 45
type input "R$ 0,00"
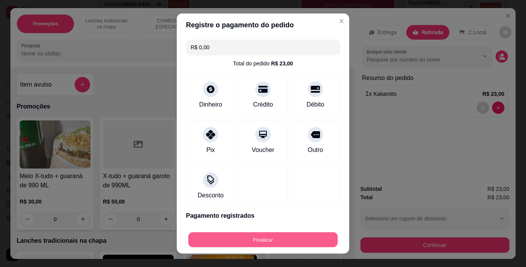
click at [251, 239] on button "Finalizar" at bounding box center [262, 239] width 149 height 15
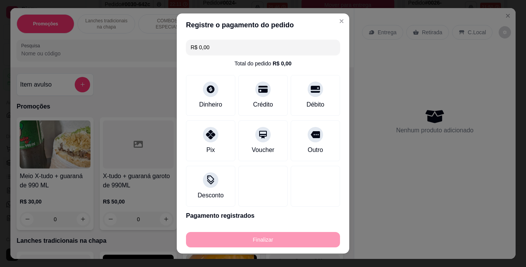
type input "0"
type input "-R$ 23,00"
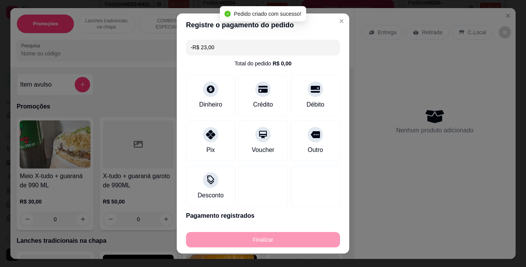
scroll to position [260, 0]
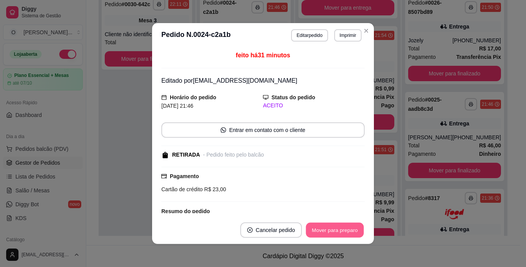
click at [305, 226] on button "Mover para preparo" at bounding box center [334, 230] width 58 height 15
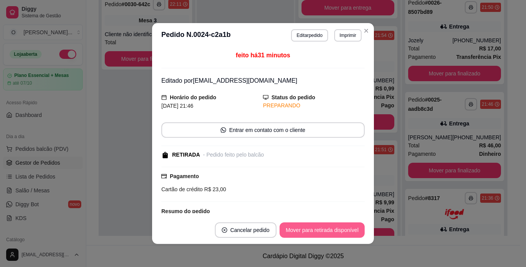
scroll to position [350, 0]
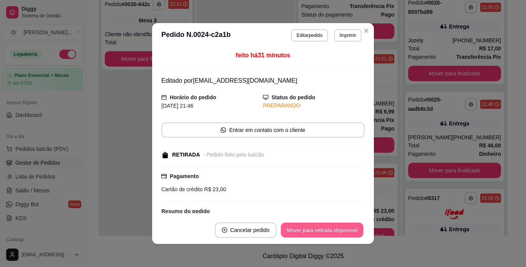
click at [304, 226] on button "Mover para retirada disponível" at bounding box center [321, 230] width 82 height 15
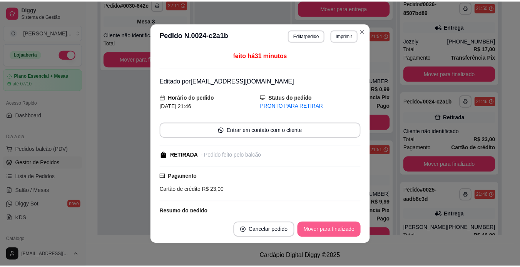
scroll to position [260, 0]
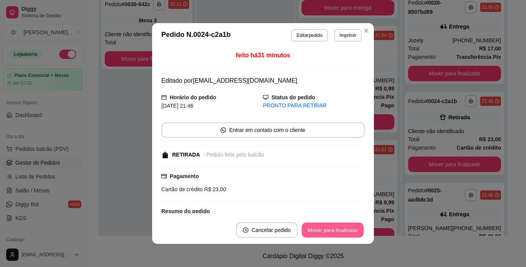
click at [304, 226] on button "Mover para finalizado" at bounding box center [333, 230] width 62 height 15
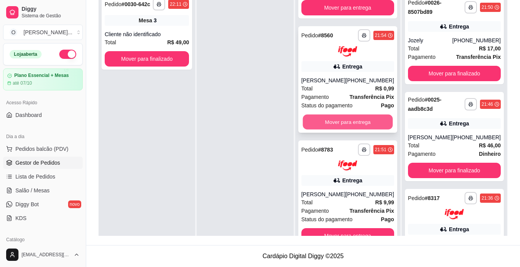
click at [345, 129] on button "Mover para entrega" at bounding box center [347, 121] width 90 height 15
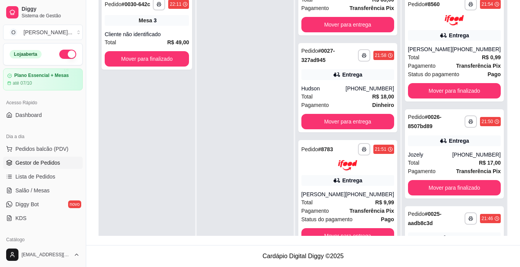
scroll to position [146, 0]
click at [371, 230] on button "Mover para entrega" at bounding box center [347, 235] width 93 height 15
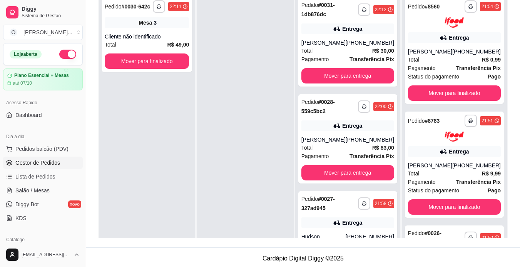
scroll to position [117, 0]
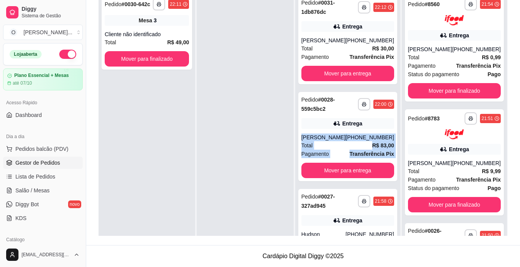
drag, startPoint x: 400, startPoint y: 128, endPoint x: 398, endPoint y: 167, distance: 39.7
click at [398, 167] on div "**********" at bounding box center [348, 113] width 106 height 289
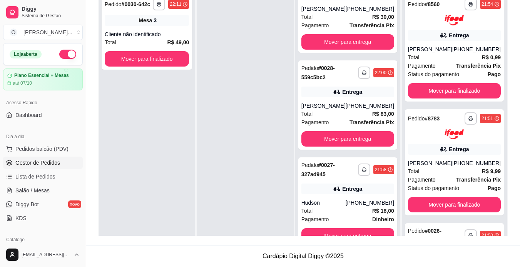
click at [261, 153] on div at bounding box center [245, 123] width 97 height 267
click at [347, 234] on button "Mover para entrega" at bounding box center [347, 235] width 93 height 15
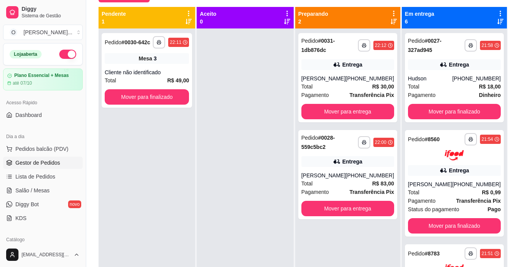
scroll to position [73, 0]
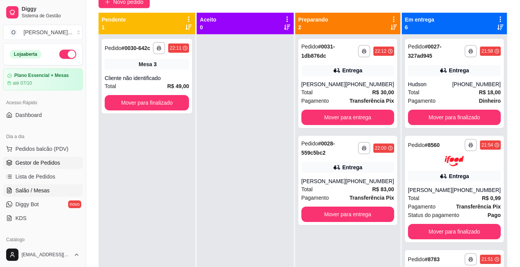
click at [29, 189] on span "Salão / Mesas" at bounding box center [32, 191] width 34 height 8
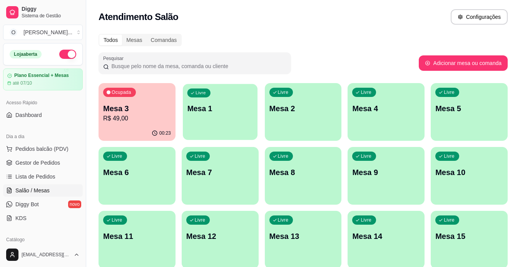
click at [211, 105] on p "Mesa 1" at bounding box center [220, 108] width 66 height 10
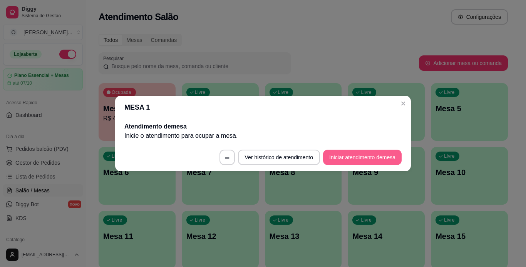
click at [379, 159] on button "Iniciar atendimento de mesa" at bounding box center [362, 157] width 78 height 15
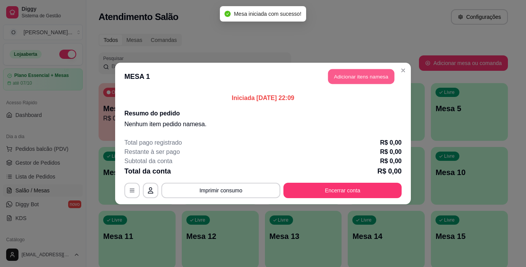
click at [361, 80] on button "Adicionar itens na mesa" at bounding box center [361, 76] width 66 height 15
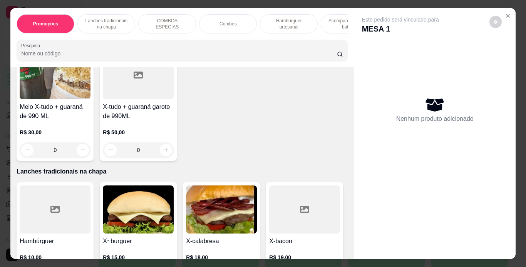
scroll to position [83, 0]
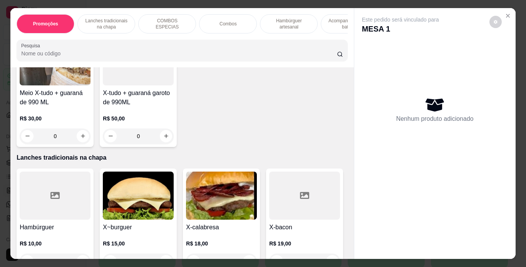
click at [102, 30] on div "Lanches tradicionais na chapa" at bounding box center [106, 23] width 58 height 19
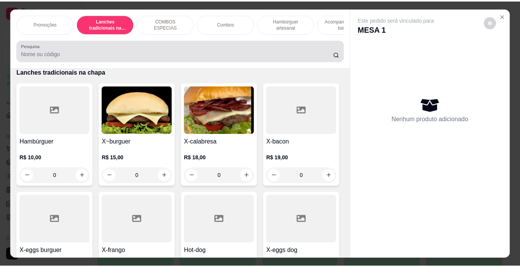
scroll to position [20, 0]
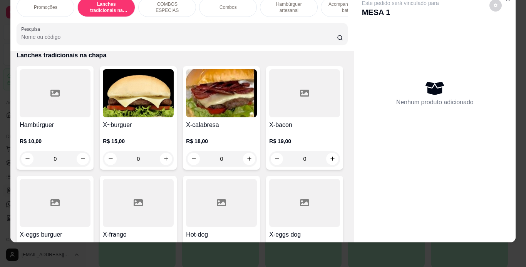
click at [245, 157] on div "0" at bounding box center [221, 158] width 71 height 15
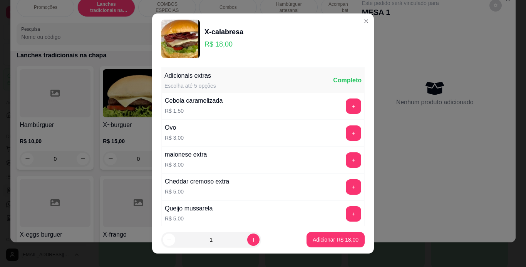
click at [321, 244] on button "Adicionar R$ 18,00" at bounding box center [335, 239] width 58 height 15
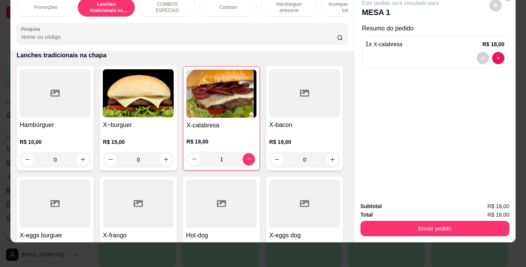
type input "1"
click at [167, 162] on div "0" at bounding box center [138, 159] width 71 height 15
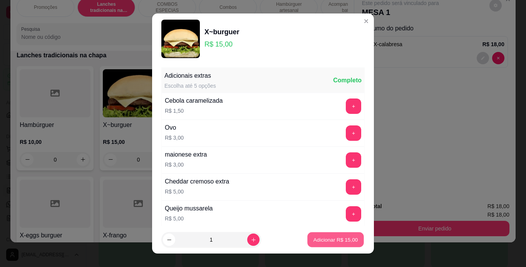
click at [331, 238] on p "Adicionar R$ 15,00" at bounding box center [335, 239] width 45 height 7
type input "1"
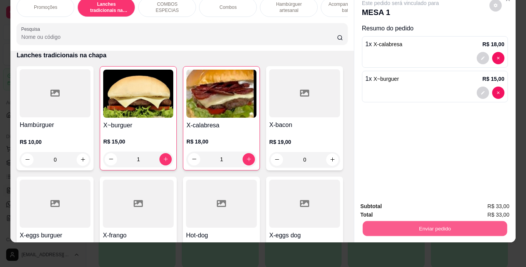
click at [433, 227] on button "Enviar pedido" at bounding box center [434, 228] width 144 height 15
click at [419, 201] on button "Registrar cliente" at bounding box center [437, 204] width 51 height 15
click at [419, 222] on button "Enviar pedido" at bounding box center [434, 228] width 144 height 15
click at [487, 206] on button "Enviar pedido" at bounding box center [488, 204] width 43 height 15
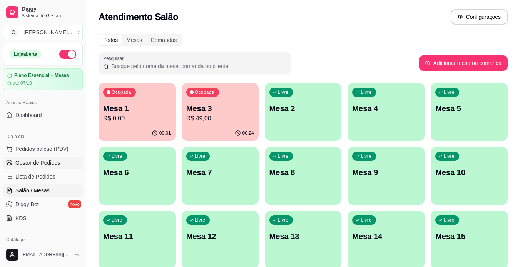
click at [54, 162] on span "Gestor de Pedidos" at bounding box center [37, 163] width 45 height 8
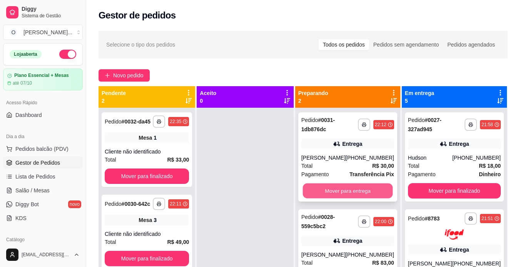
click at [328, 192] on button "Mover para entrega" at bounding box center [347, 191] width 90 height 15
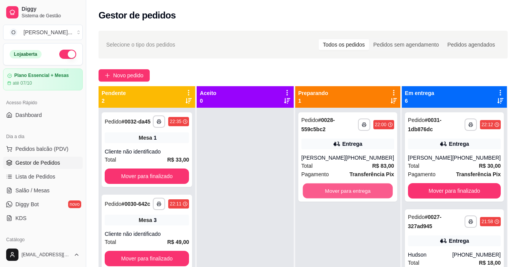
click at [328, 192] on button "Mover para entrega" at bounding box center [347, 191] width 90 height 15
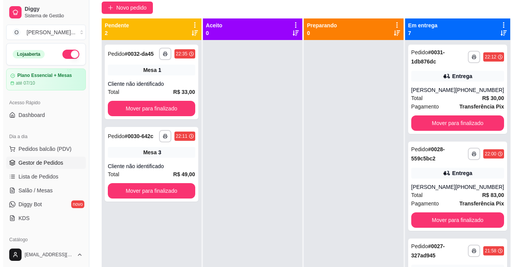
scroll to position [69, 0]
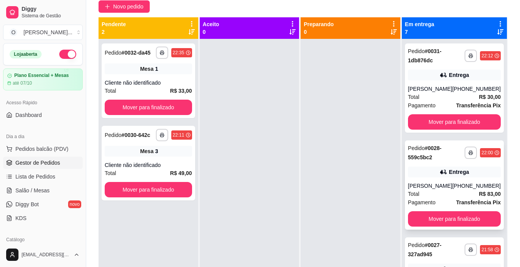
click at [428, 187] on div "[PERSON_NAME]" at bounding box center [430, 186] width 44 height 8
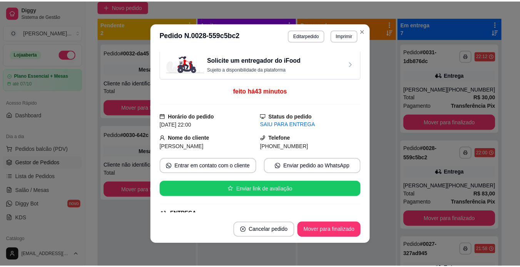
scroll to position [0, 0]
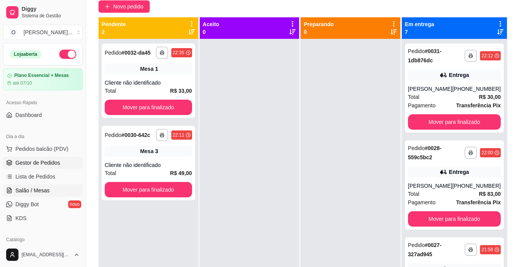
click at [40, 190] on span "Salão / Mesas" at bounding box center [32, 191] width 34 height 8
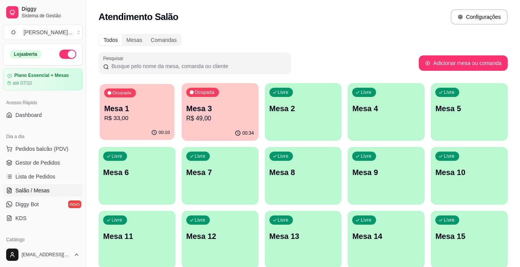
click at [148, 121] on p "R$ 33,00" at bounding box center [137, 118] width 66 height 9
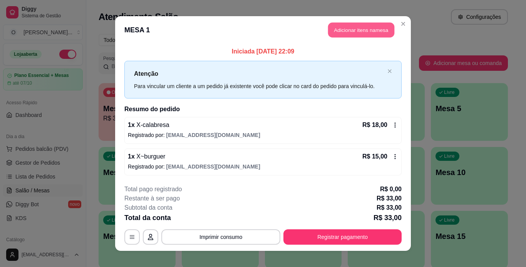
click at [347, 35] on button "Adicionar itens na mesa" at bounding box center [361, 30] width 66 height 15
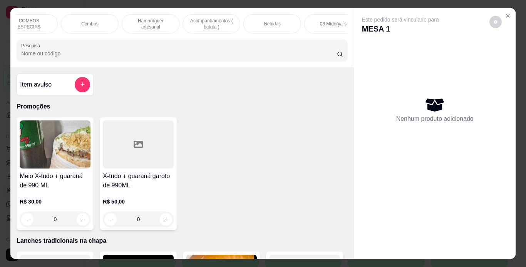
scroll to position [0, 159]
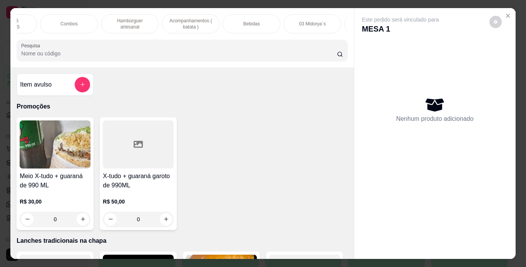
click at [269, 19] on div "Bebidas" at bounding box center [251, 23] width 58 height 19
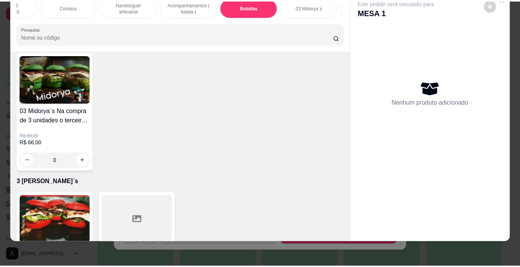
scroll to position [2421, 0]
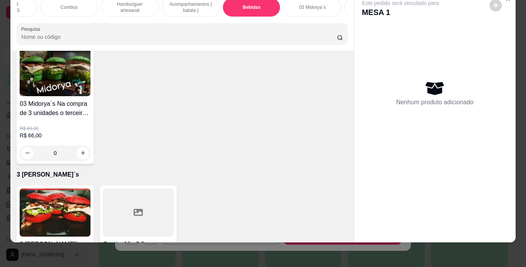
type input "1"
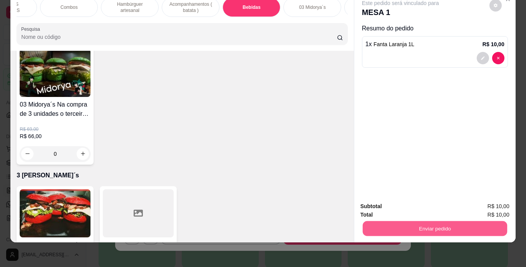
click at [394, 221] on button "Enviar pedido" at bounding box center [434, 228] width 144 height 15
click at [422, 200] on button "Registrar cliente" at bounding box center [437, 204] width 49 height 14
click at [420, 229] on button "Enviar pedido" at bounding box center [434, 228] width 149 height 15
click at [489, 206] on button "Enviar pedido" at bounding box center [489, 204] width 42 height 14
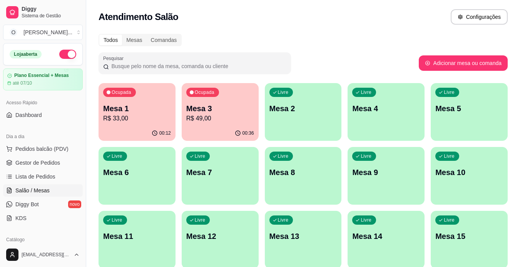
click at [234, 127] on div "00:36" at bounding box center [220, 133] width 77 height 15
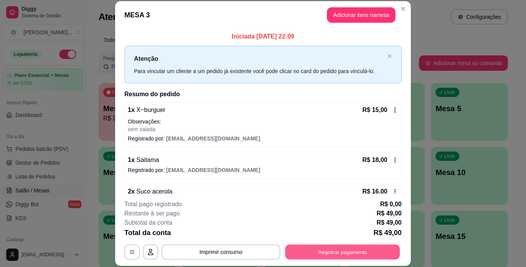
click at [310, 250] on button "Registrar pagamento" at bounding box center [342, 251] width 115 height 15
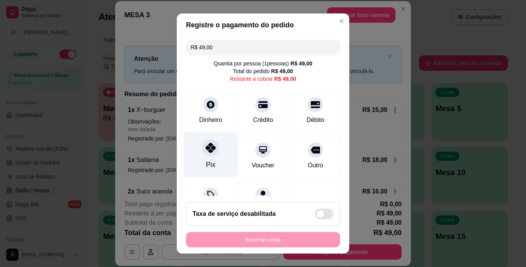
click at [209, 143] on icon at bounding box center [210, 148] width 10 height 10
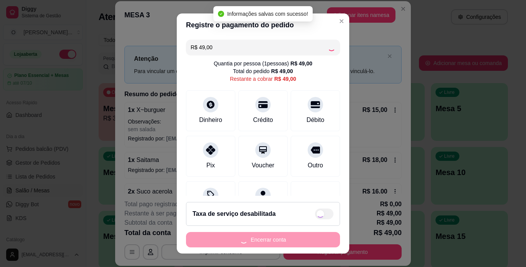
type input "R$ 0,00"
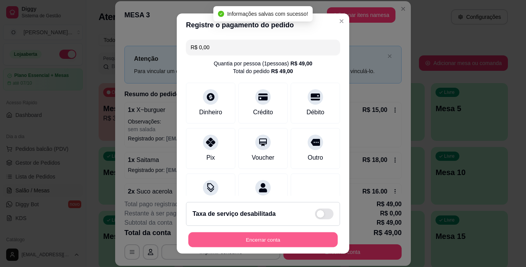
click at [261, 240] on button "Encerrar conta" at bounding box center [262, 239] width 149 height 15
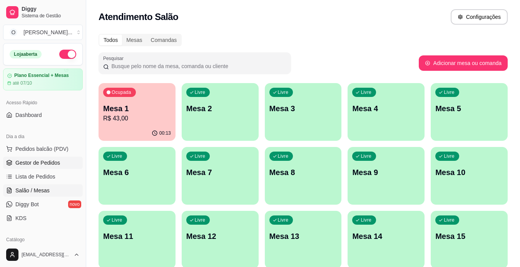
click at [34, 163] on span "Gestor de Pedidos" at bounding box center [37, 163] width 45 height 8
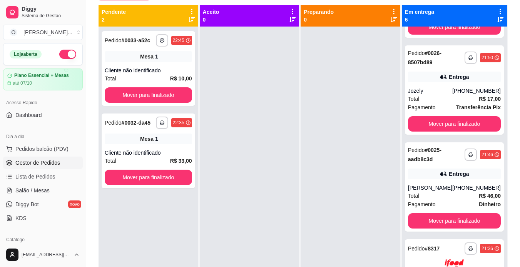
scroll to position [275, 0]
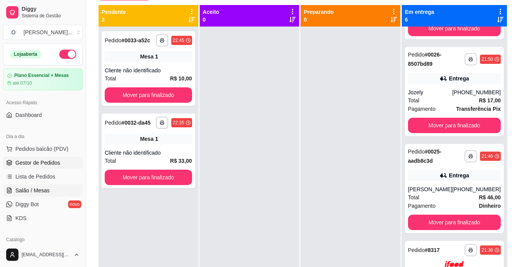
click at [60, 188] on link "Salão / Mesas" at bounding box center [43, 190] width 80 height 12
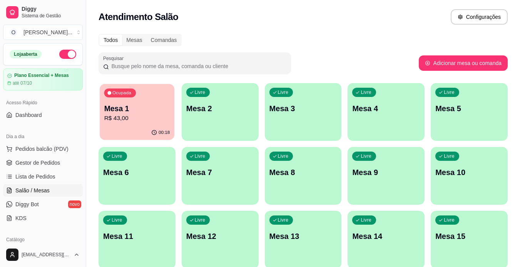
click at [160, 105] on p "Mesa 1" at bounding box center [137, 108] width 66 height 10
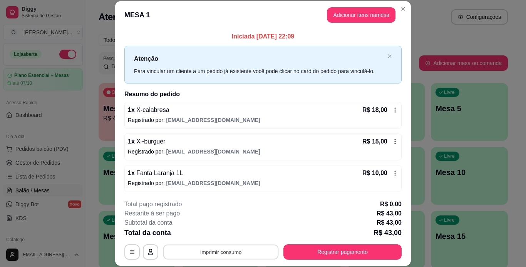
click at [233, 252] on button "Imprimir consumo" at bounding box center [220, 251] width 115 height 15
click at [240, 237] on button "IMPRESSORA" at bounding box center [220, 234] width 54 height 12
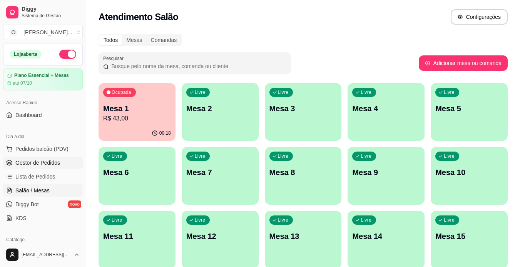
click at [57, 159] on link "Gestor de Pedidos" at bounding box center [43, 163] width 80 height 12
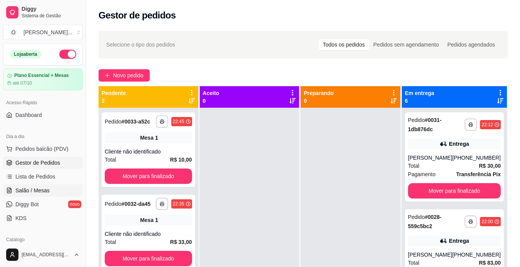
click at [30, 188] on span "Salão / Mesas" at bounding box center [32, 191] width 34 height 8
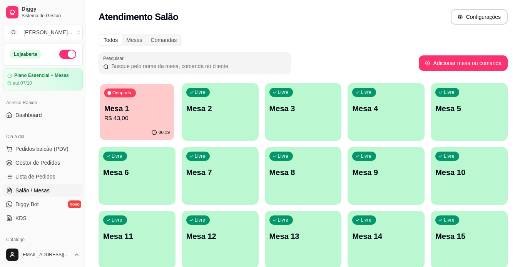
click at [143, 113] on p "Mesa 1" at bounding box center [137, 108] width 66 height 10
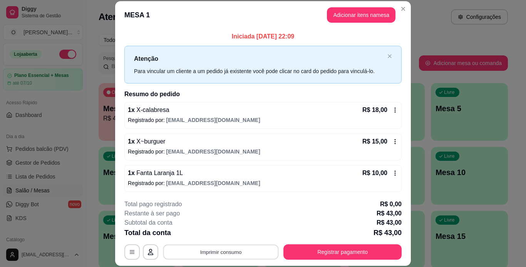
click at [231, 250] on button "Imprimir consumo" at bounding box center [220, 251] width 115 height 15
click at [220, 230] on button "IMPRESSORA" at bounding box center [220, 234] width 54 height 12
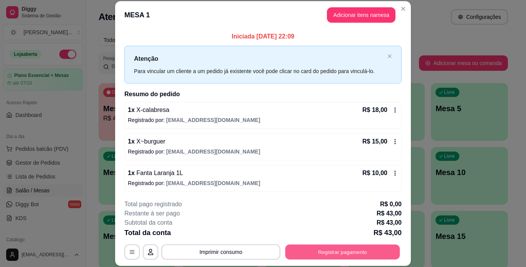
click at [317, 254] on button "Registrar pagamento" at bounding box center [342, 251] width 115 height 15
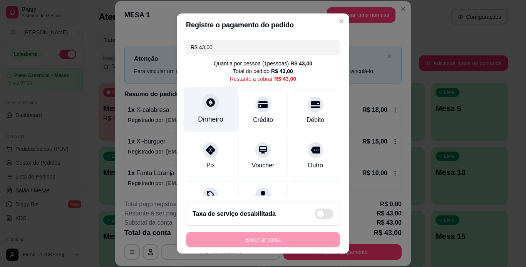
click at [216, 104] on div "Dinheiro" at bounding box center [211, 109] width 54 height 45
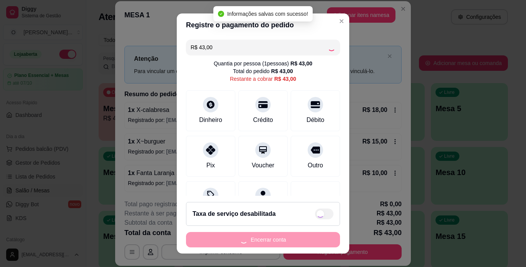
type input "R$ 0,00"
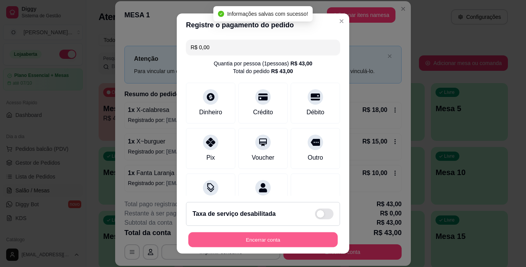
click at [269, 242] on button "Encerrar conta" at bounding box center [262, 239] width 149 height 15
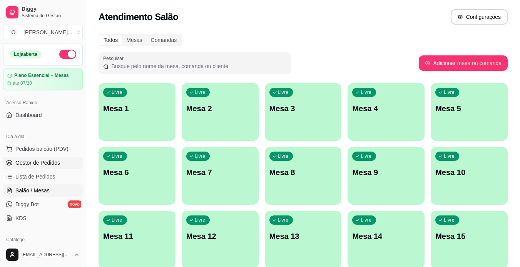
click at [72, 161] on link "Gestor de Pedidos" at bounding box center [43, 163] width 80 height 12
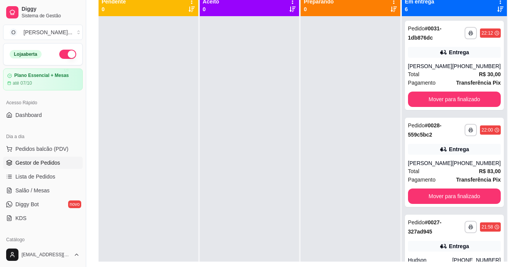
scroll to position [100, 0]
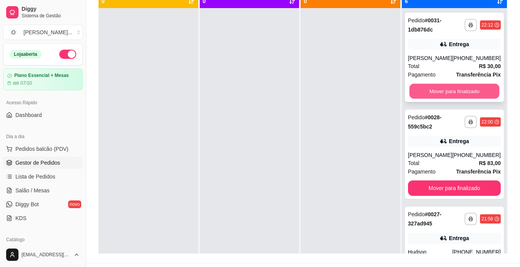
click at [454, 88] on button "Mover para finalizado" at bounding box center [454, 91] width 90 height 15
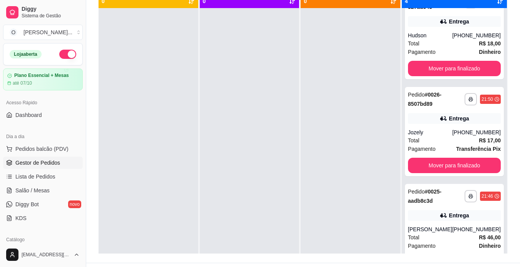
scroll to position [0, 0]
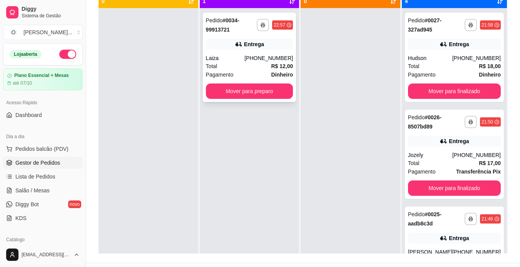
click at [262, 18] on div "**********" at bounding box center [249, 25] width 87 height 18
click at [261, 27] on button "button" at bounding box center [263, 25] width 12 height 12
click at [254, 54] on button "IMPRESSORA" at bounding box center [242, 52] width 54 height 12
click at [258, 86] on button "Mover para preparo" at bounding box center [249, 90] width 87 height 15
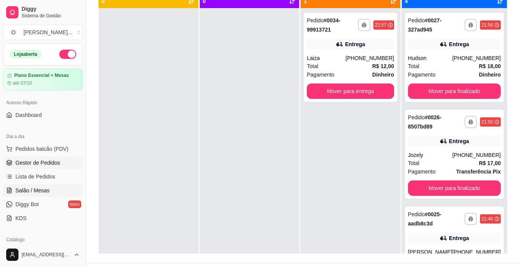
click at [45, 185] on link "Salão / Mesas" at bounding box center [43, 190] width 80 height 12
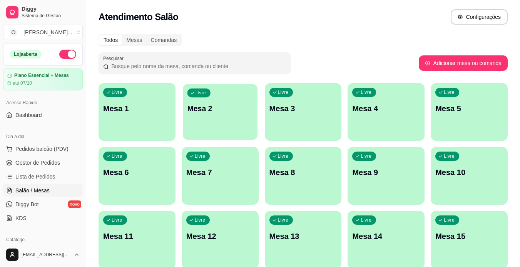
click at [207, 117] on div "Livre Mesa 2" at bounding box center [220, 107] width 75 height 47
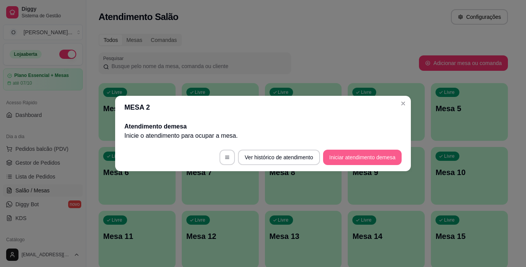
click at [350, 153] on button "Iniciar atendimento de mesa" at bounding box center [362, 157] width 78 height 15
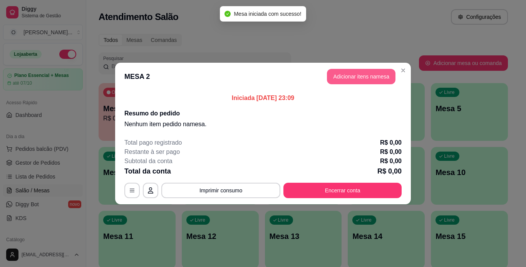
click at [357, 81] on button "Adicionar itens na mesa" at bounding box center [361, 76] width 68 height 15
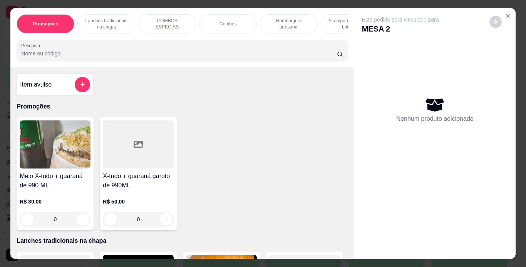
click at [235, 21] on div "Combos" at bounding box center [228, 23] width 58 height 19
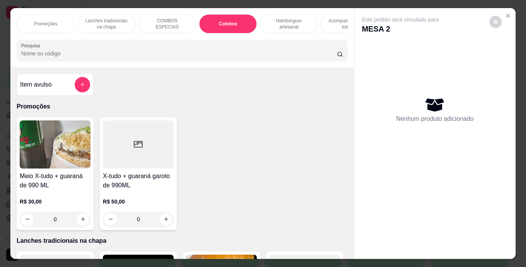
scroll to position [20, 0]
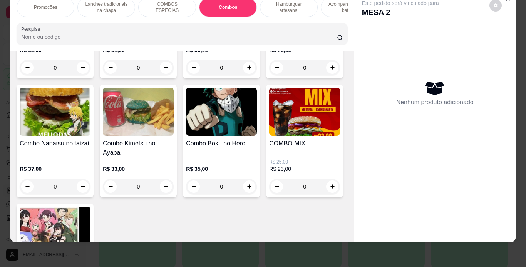
click at [245, 75] on div "0" at bounding box center [221, 67] width 71 height 15
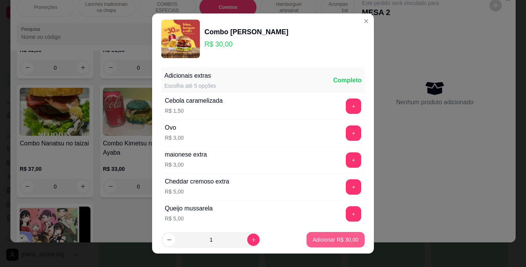
click at [327, 244] on button "Adicionar R$ 30,00" at bounding box center [335, 239] width 58 height 15
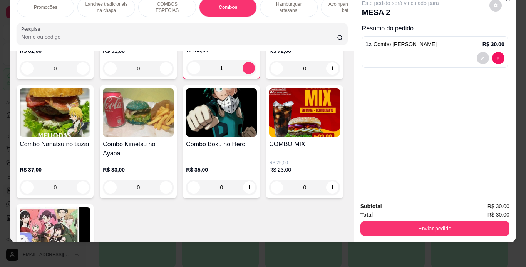
type input "1"
click at [283, 9] on div "Hambúrguer artesanal" at bounding box center [289, 7] width 58 height 19
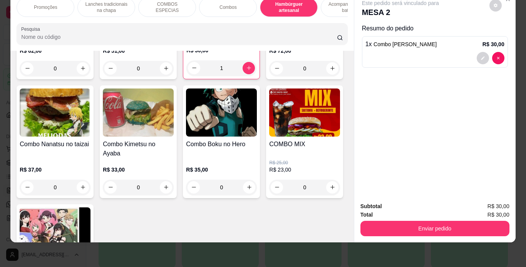
scroll to position [1428, 0]
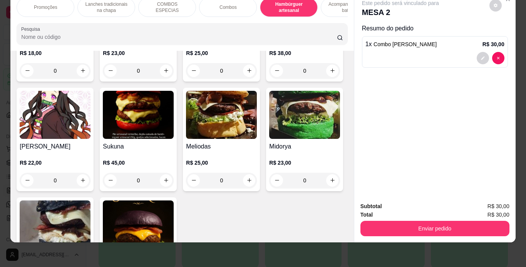
click at [79, 78] on div "0" at bounding box center [55, 70] width 71 height 15
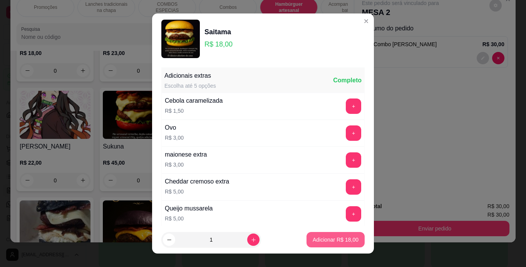
click at [306, 242] on button "Adicionar R$ 18,00" at bounding box center [335, 239] width 58 height 15
type input "1"
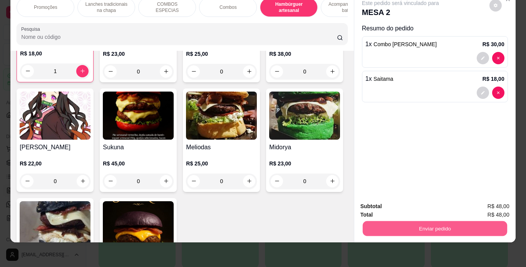
click at [400, 225] on button "Enviar pedido" at bounding box center [434, 228] width 144 height 15
click at [479, 209] on button "Enviar pedido" at bounding box center [489, 204] width 42 height 14
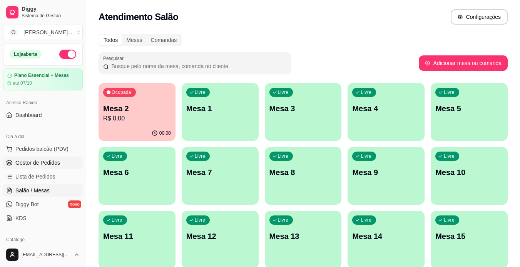
click at [63, 163] on link "Gestor de Pedidos" at bounding box center [43, 163] width 80 height 12
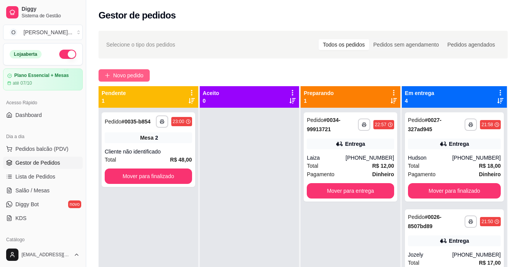
click at [119, 74] on span "Novo pedido" at bounding box center [128, 75] width 30 height 8
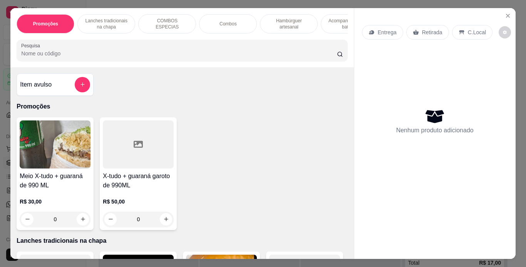
click at [307, 22] on p "Hambúrguer artesanal" at bounding box center [288, 24] width 45 height 12
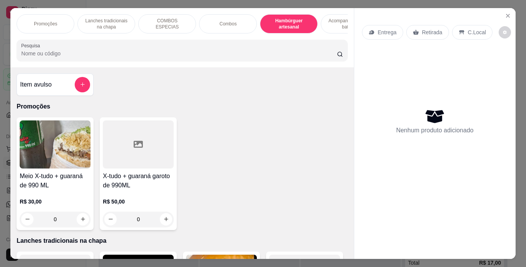
scroll to position [20, 0]
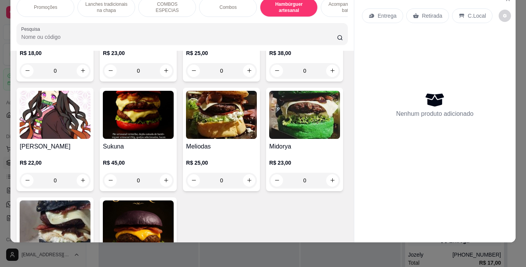
click at [160, 78] on div "0" at bounding box center [138, 70] width 71 height 15
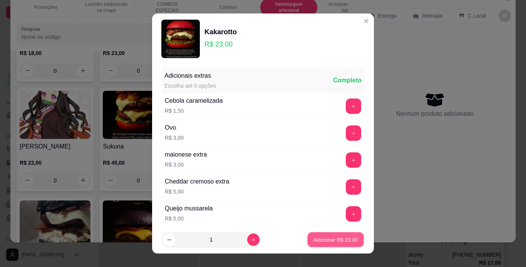
click at [319, 234] on button "Adicionar R$ 23,00" at bounding box center [335, 239] width 57 height 15
type input "1"
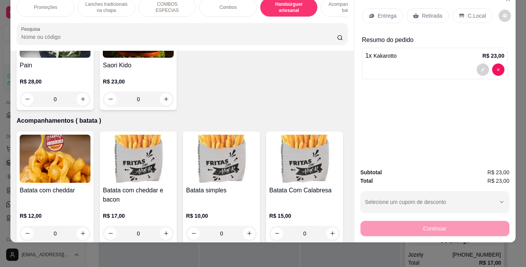
scroll to position [1626, 0]
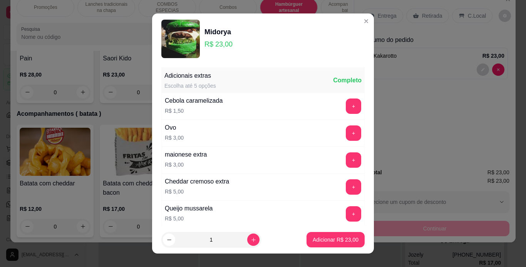
scroll to position [167, 0]
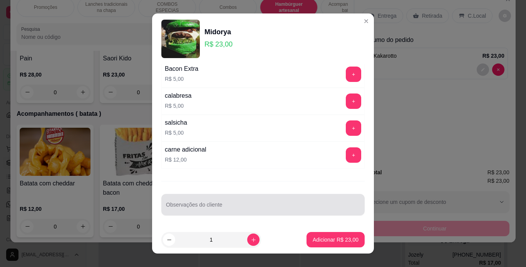
click at [245, 209] on input "Observações do cliente" at bounding box center [263, 208] width 194 height 8
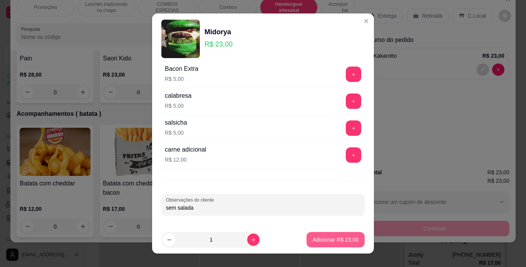
type input "sem salada"
click at [307, 234] on button "Adicionar R$ 23,00" at bounding box center [335, 239] width 57 height 15
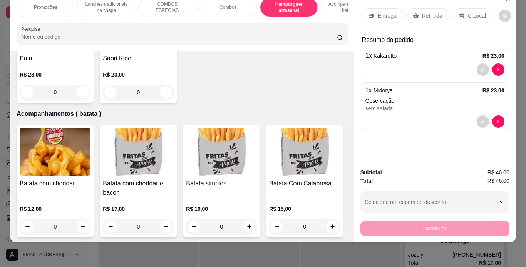
scroll to position [0, 0]
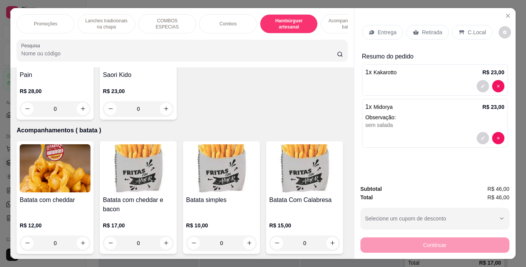
click at [327, 18] on p "Acompanhamentos ( batata )" at bounding box center [349, 24] width 45 height 12
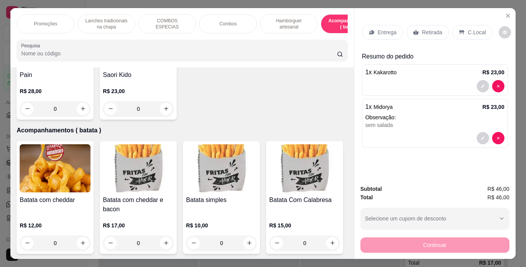
scroll to position [20, 0]
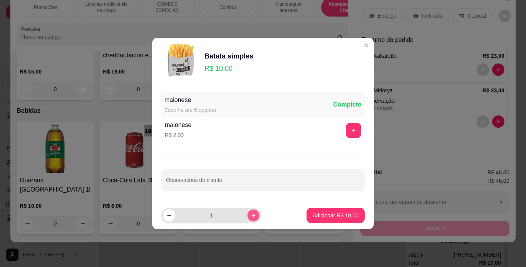
click at [251, 215] on button "increase-product-quantity" at bounding box center [253, 215] width 12 height 12
type input "2"
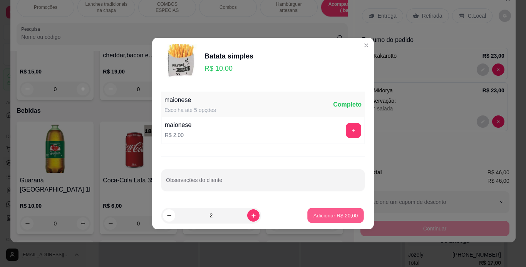
click at [318, 217] on p "Adicionar R$ 20,00" at bounding box center [335, 215] width 45 height 7
type input "2"
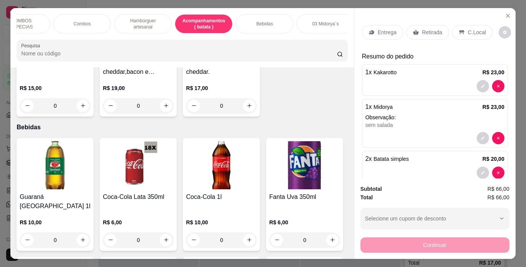
scroll to position [0, 172]
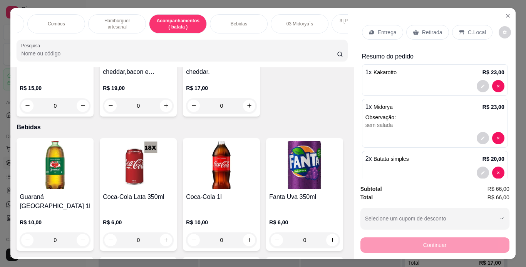
click at [244, 21] on div "Bebidas" at bounding box center [239, 23] width 58 height 19
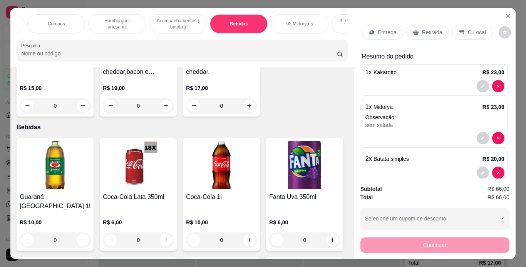
scroll to position [20, 0]
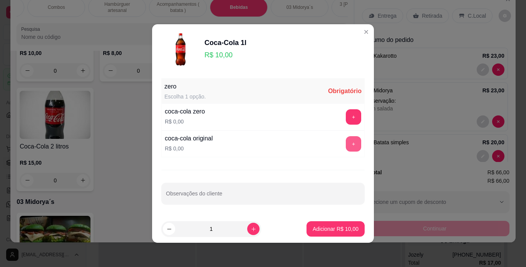
click at [346, 143] on button "+" at bounding box center [352, 143] width 15 height 15
click at [315, 141] on button "-" at bounding box center [318, 143] width 15 height 15
click at [345, 118] on button "+" at bounding box center [352, 116] width 15 height 15
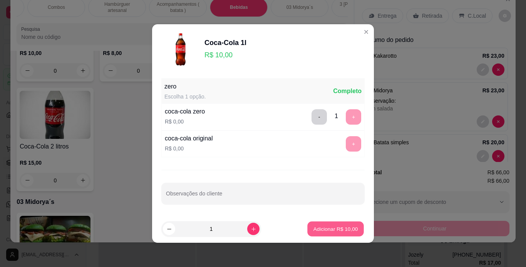
click at [322, 235] on button "Adicionar R$ 10,00" at bounding box center [335, 229] width 57 height 15
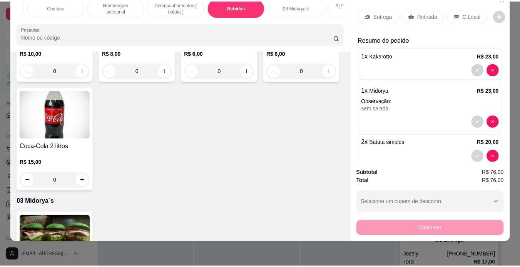
scroll to position [0, 0]
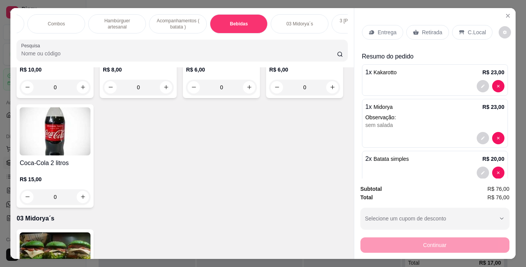
click at [415, 29] on div "Retirada" at bounding box center [427, 32] width 43 height 15
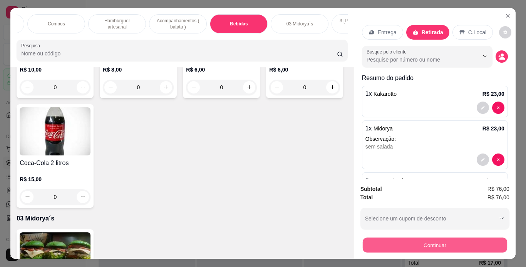
click at [392, 242] on button "Continuar" at bounding box center [434, 245] width 144 height 15
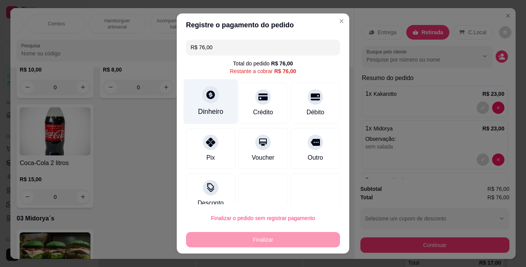
click at [212, 105] on div "Dinheiro" at bounding box center [211, 101] width 54 height 45
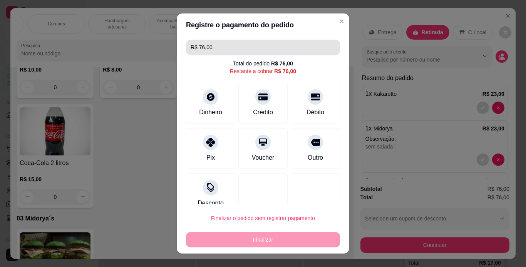
click at [267, 49] on input "R$ 76,00" at bounding box center [262, 47] width 145 height 15
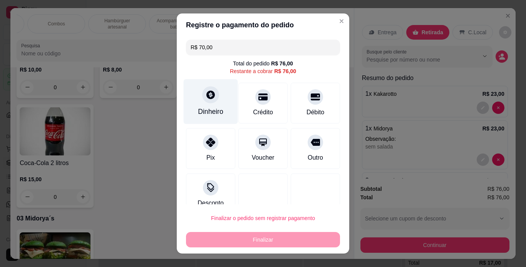
click at [209, 102] on div at bounding box center [210, 94] width 17 height 17
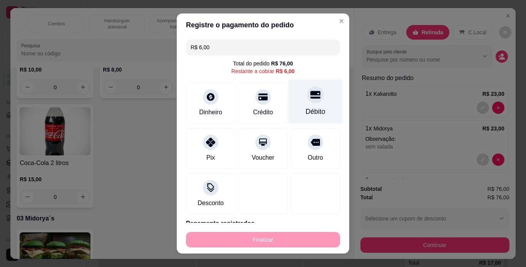
click at [304, 106] on div "Débito" at bounding box center [315, 101] width 54 height 45
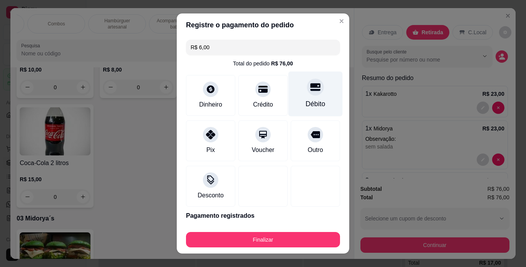
type input "R$ 0,00"
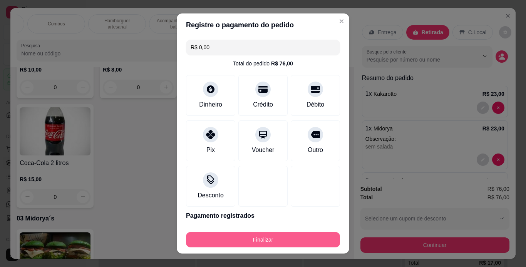
click at [263, 241] on button "Finalizar" at bounding box center [263, 239] width 154 height 15
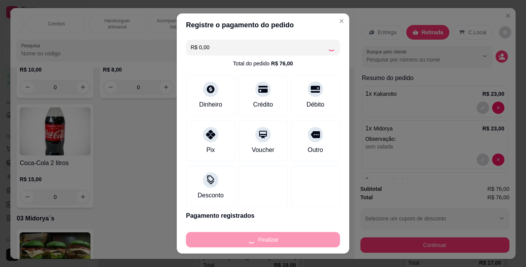
type input "0"
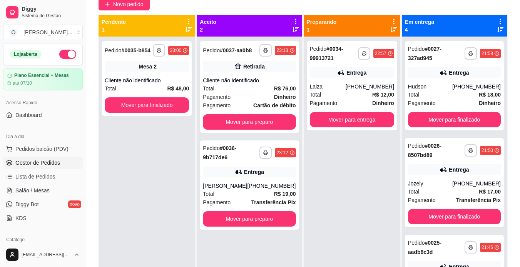
scroll to position [77, 0]
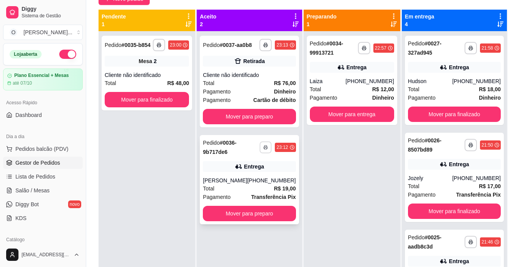
click at [265, 146] on polyline "button" at bounding box center [266, 145] width 2 height 1
click at [245, 172] on button "IMPRESSORA" at bounding box center [242, 174] width 54 height 12
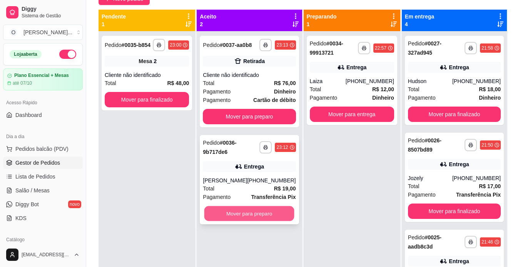
click at [244, 210] on button "Mover para preparo" at bounding box center [249, 213] width 90 height 15
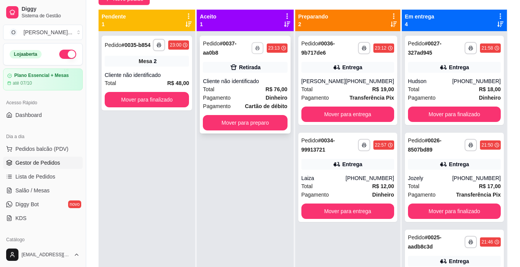
click at [263, 47] on button "button" at bounding box center [257, 48] width 12 height 12
click at [252, 70] on button "IMPRESSORA" at bounding box center [242, 72] width 54 height 12
click at [253, 120] on button "Mover para preparo" at bounding box center [245, 122] width 82 height 15
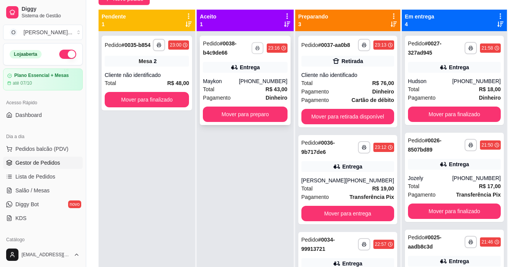
click at [257, 49] on button "button" at bounding box center [257, 48] width 12 height 12
click at [247, 73] on button "IMPRESSORA" at bounding box center [240, 75] width 54 height 12
click at [251, 110] on button "Mover para preparo" at bounding box center [245, 114] width 82 height 15
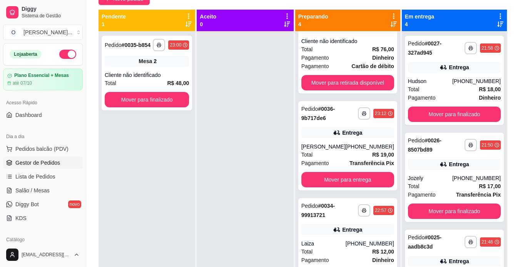
scroll to position [117, 0]
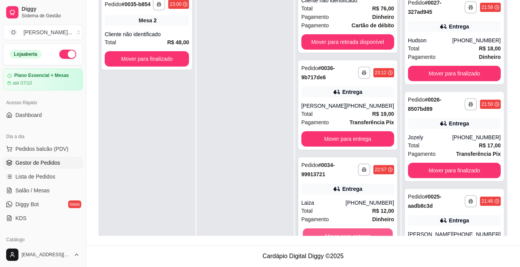
click at [332, 234] on button "Mover para entrega" at bounding box center [347, 236] width 90 height 15
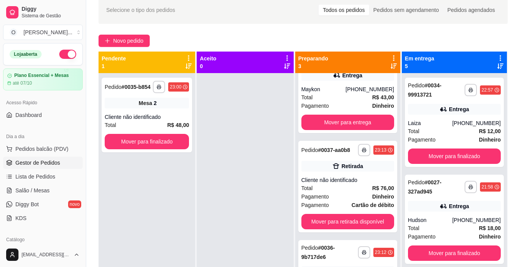
scroll to position [0, 0]
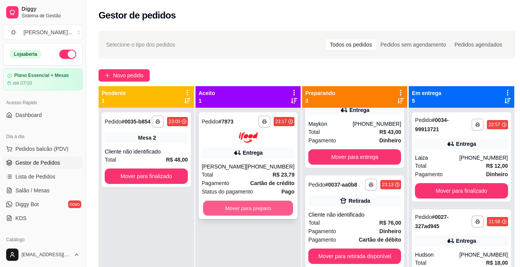
click at [259, 205] on button "Mover para preparo" at bounding box center [248, 207] width 90 height 15
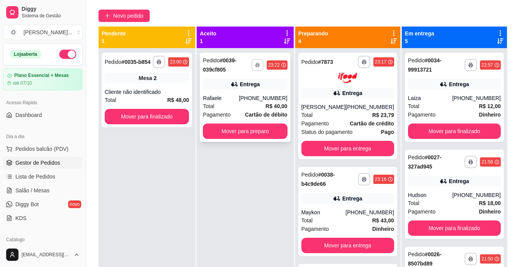
click at [260, 69] on button "button" at bounding box center [257, 65] width 12 height 12
click at [255, 89] on button "IMPRESSORA" at bounding box center [240, 92] width 54 height 12
click at [255, 132] on button "Mover para preparo" at bounding box center [245, 131] width 82 height 15
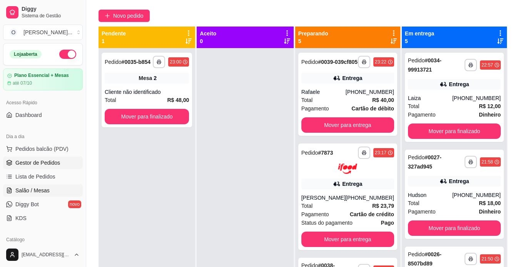
click at [31, 194] on span "Salão / Mesas" at bounding box center [32, 191] width 34 height 8
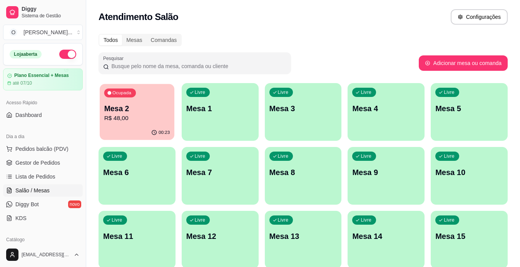
click at [165, 111] on p "Mesa 2" at bounding box center [137, 108] width 66 height 10
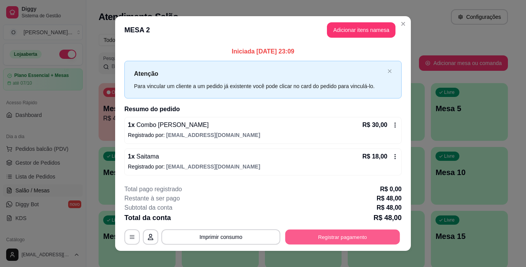
click at [312, 234] on button "Registrar pagamento" at bounding box center [342, 236] width 115 height 15
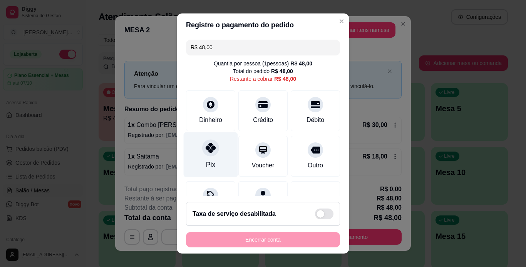
click at [197, 156] on div "Pix" at bounding box center [211, 154] width 54 height 45
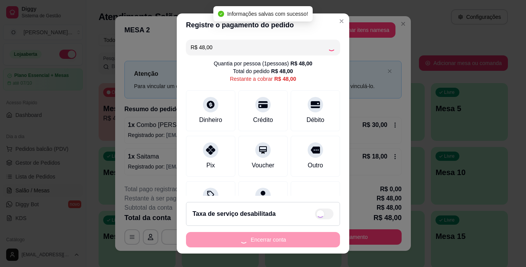
type input "R$ 0,00"
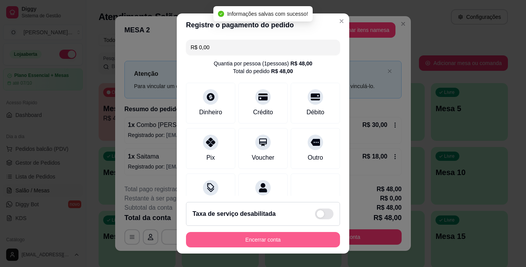
click at [257, 240] on button "Encerrar conta" at bounding box center [263, 239] width 154 height 15
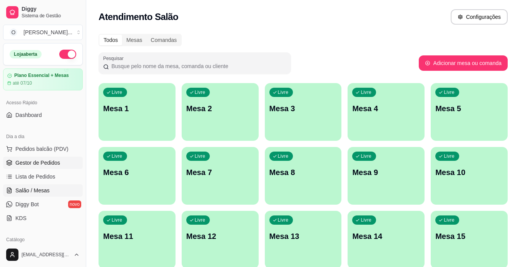
click at [67, 165] on link "Gestor de Pedidos" at bounding box center [43, 163] width 80 height 12
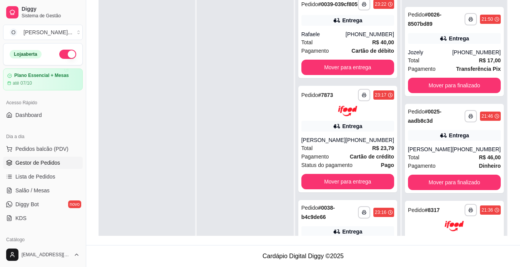
scroll to position [243, 0]
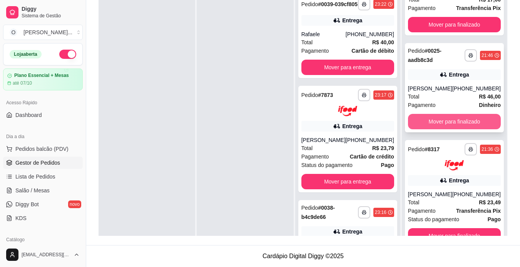
click at [466, 118] on button "Mover para finalizado" at bounding box center [454, 121] width 93 height 15
click at [466, 118] on button "Mover para finalizado" at bounding box center [454, 121] width 90 height 15
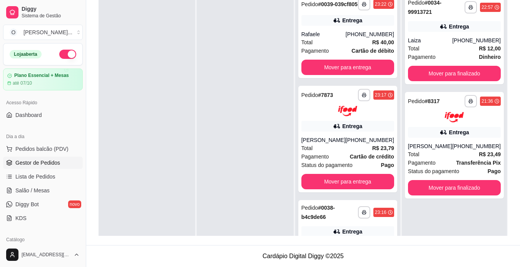
scroll to position [0, 0]
click at [437, 189] on button "Mover para finalizado" at bounding box center [454, 187] width 90 height 15
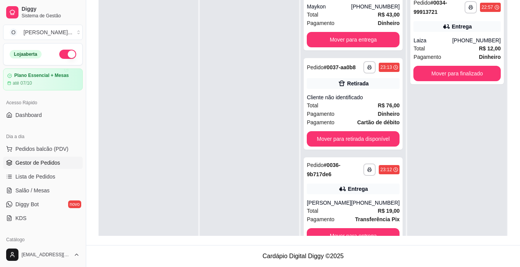
scroll to position [251, 0]
click at [342, 234] on button "Mover para entrega" at bounding box center [353, 235] width 90 height 15
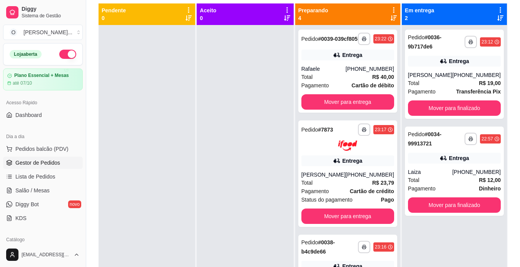
scroll to position [87, 0]
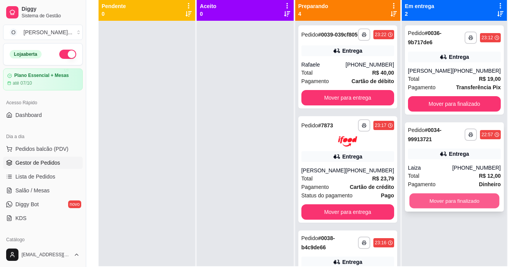
click at [436, 201] on button "Mover para finalizado" at bounding box center [454, 201] width 90 height 15
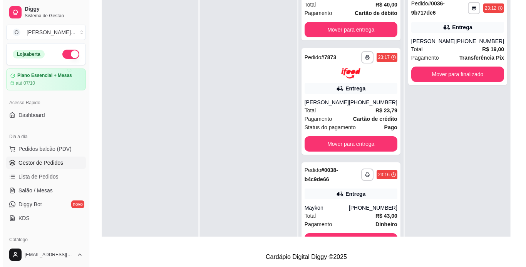
scroll to position [40, 0]
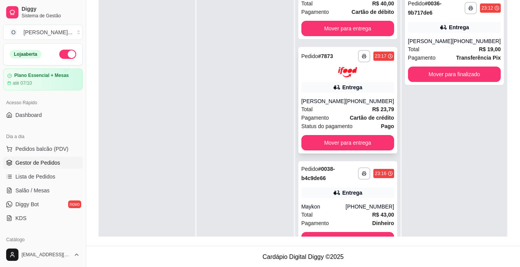
click at [372, 112] on strong "R$ 23,79" at bounding box center [383, 109] width 22 height 6
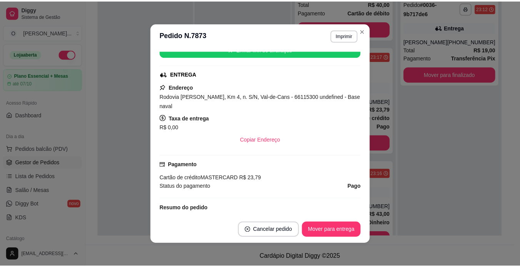
scroll to position [0, 0]
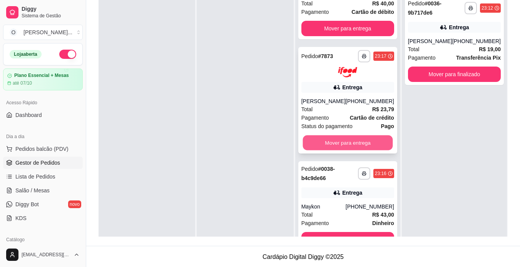
click at [357, 148] on button "Mover para entrega" at bounding box center [347, 142] width 90 height 15
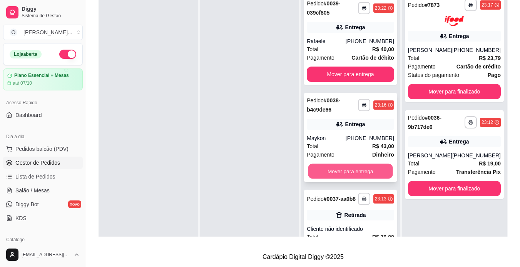
click at [354, 177] on button "Mover para entrega" at bounding box center [350, 171] width 85 height 15
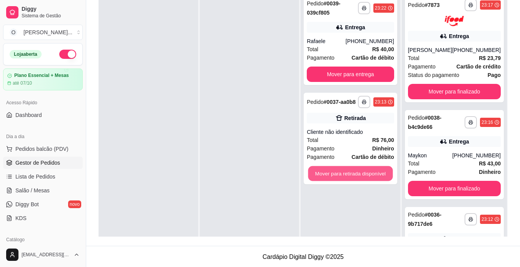
click at [354, 177] on button "Mover para retirada disponível" at bounding box center [350, 173] width 85 height 15
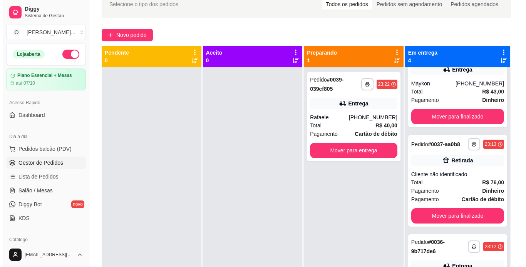
scroll to position [92, 0]
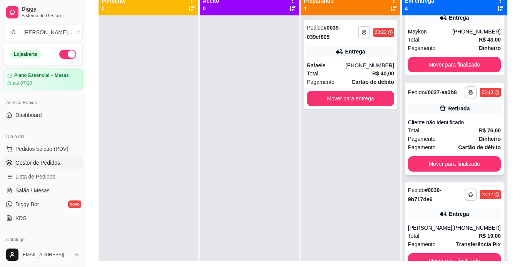
click at [465, 144] on strong "Cartão de débito" at bounding box center [479, 147] width 42 height 6
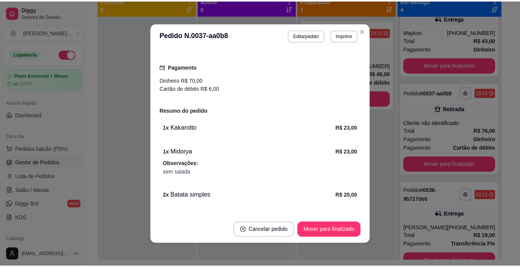
scroll to position [103, 0]
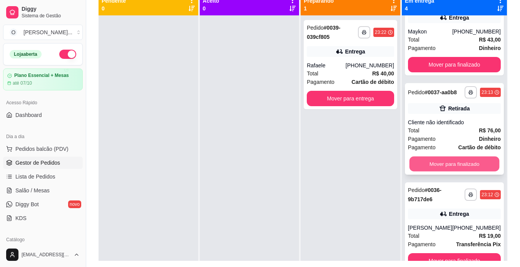
click at [428, 163] on button "Mover para finalizado" at bounding box center [454, 163] width 90 height 15
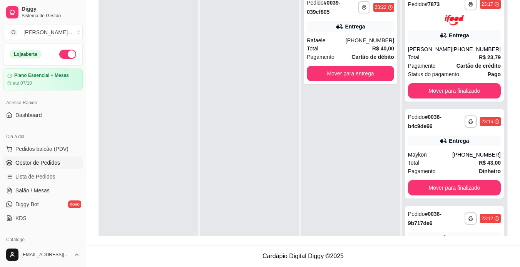
scroll to position [49, 0]
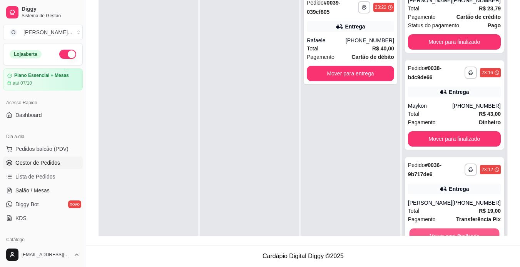
click at [460, 232] on button "Mover para finalizado" at bounding box center [454, 235] width 90 height 15
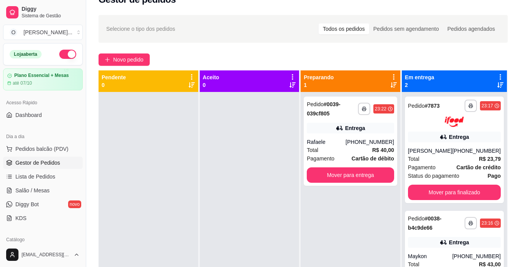
scroll to position [16, 0]
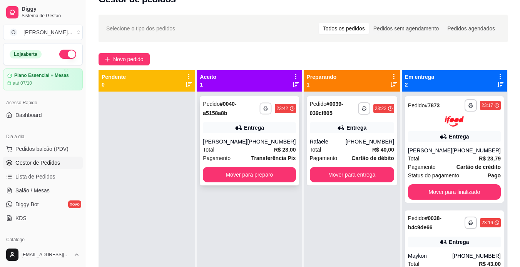
click at [265, 107] on polyline "button" at bounding box center [266, 107] width 2 height 1
click at [246, 134] on button "IMPRESSORA" at bounding box center [242, 135] width 54 height 12
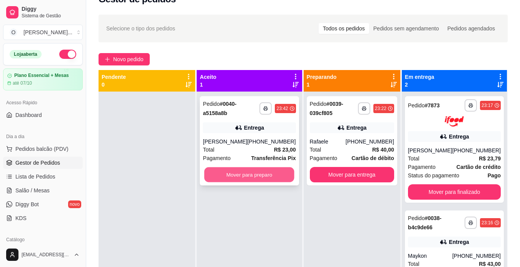
click at [245, 172] on button "Mover para preparo" at bounding box center [249, 174] width 90 height 15
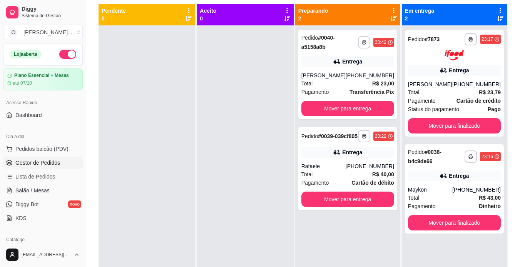
scroll to position [87, 0]
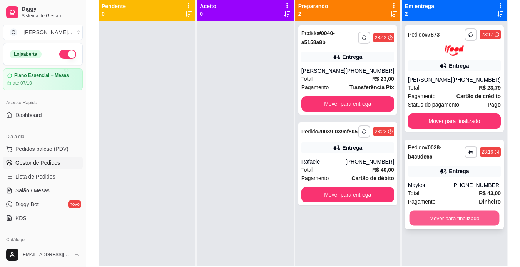
click at [454, 214] on button "Mover para finalizado" at bounding box center [454, 217] width 90 height 15
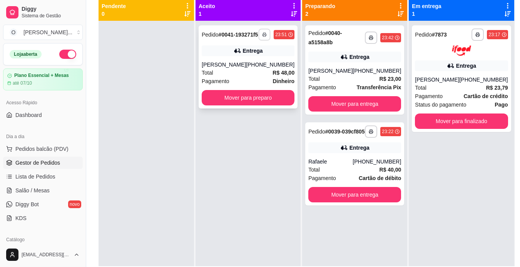
click at [260, 40] on button "button" at bounding box center [265, 34] width 12 height 12
click at [250, 65] on button "IMPRESSORA" at bounding box center [242, 64] width 54 height 12
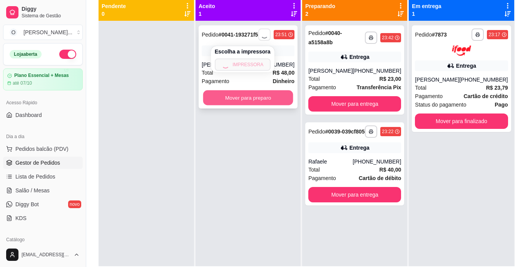
click at [245, 101] on button "Mover para preparo" at bounding box center [248, 97] width 90 height 15
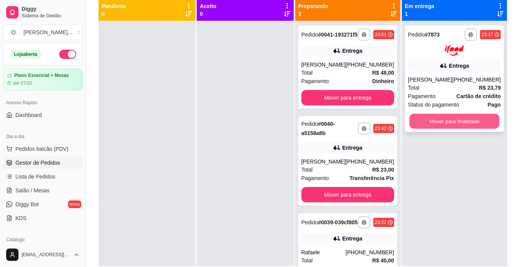
click at [434, 117] on button "Mover para finalizado" at bounding box center [454, 120] width 90 height 15
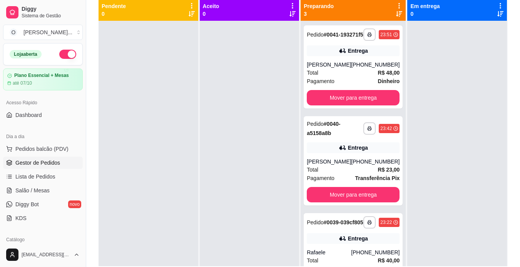
drag, startPoint x: 246, startPoint y: 62, endPoint x: 525, endPoint y: 111, distance: 283.1
drag, startPoint x: 525, startPoint y: 111, endPoint x: 245, endPoint y: 95, distance: 280.5
click at [245, 95] on div at bounding box center [250, 154] width 100 height 267
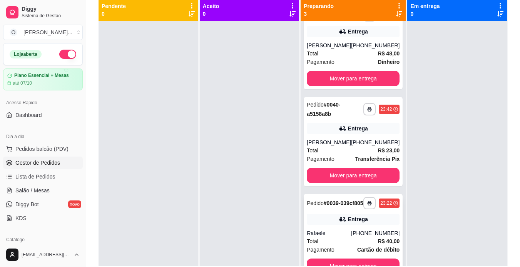
click at [352, 239] on div "Total R$ 40,00" at bounding box center [353, 241] width 93 height 8
click at [327, 263] on button "Mover para entrega" at bounding box center [353, 266] width 90 height 15
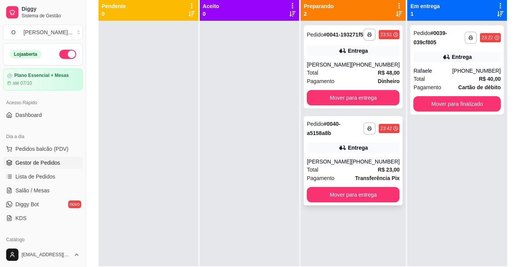
scroll to position [0, 0]
click at [359, 198] on button "Mover para entrega" at bounding box center [353, 194] width 93 height 15
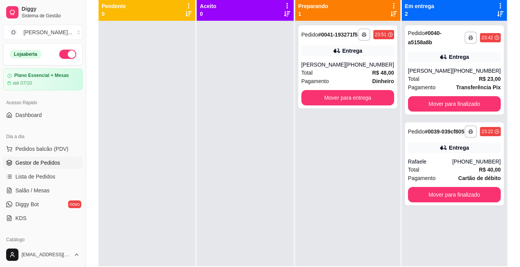
click at [37, 197] on ul "Pedidos balcão (PDV) Gestor de Pedidos Lista de Pedidos Salão / Mesas Diggy Bot…" at bounding box center [43, 184] width 80 height 82
click at [38, 192] on span "Salão / Mesas" at bounding box center [32, 191] width 34 height 8
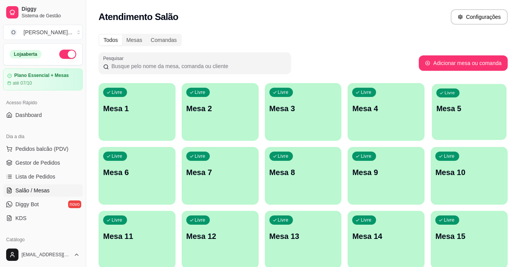
click at [440, 117] on div "Livre Mesa 5" at bounding box center [469, 107] width 75 height 47
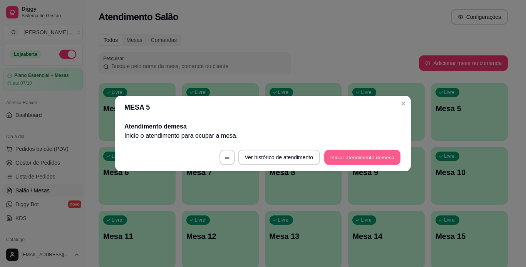
click at [345, 153] on button "Iniciar atendimento de mesa" at bounding box center [362, 157] width 76 height 15
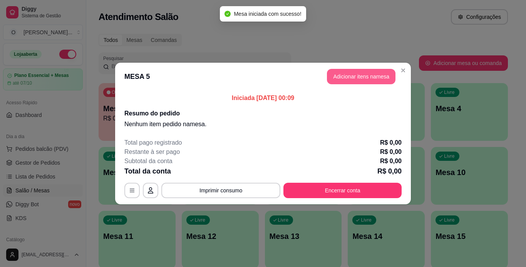
click at [352, 80] on button "Adicionar itens na mesa" at bounding box center [361, 76] width 68 height 15
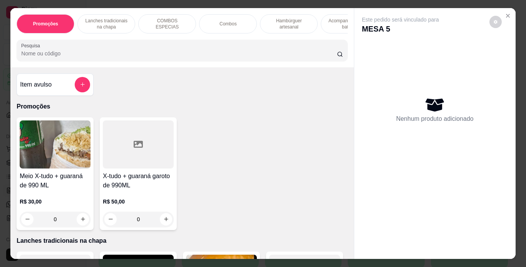
click at [274, 19] on p "Hambúrguer artesanal" at bounding box center [288, 24] width 45 height 12
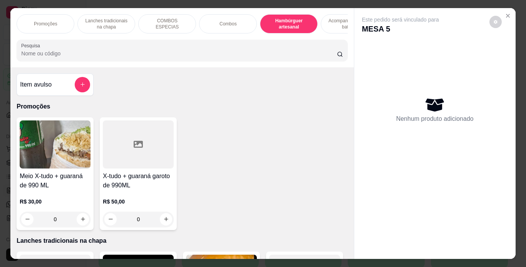
scroll to position [20, 0]
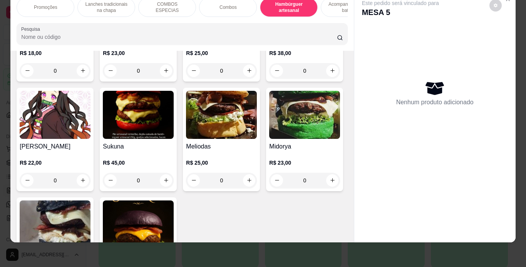
click at [80, 78] on div "0" at bounding box center [55, 70] width 71 height 15
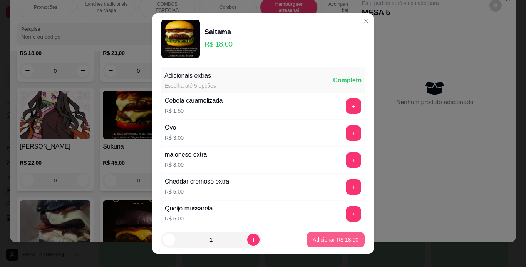
click at [312, 242] on p "Adicionar R$ 18,00" at bounding box center [335, 240] width 46 height 8
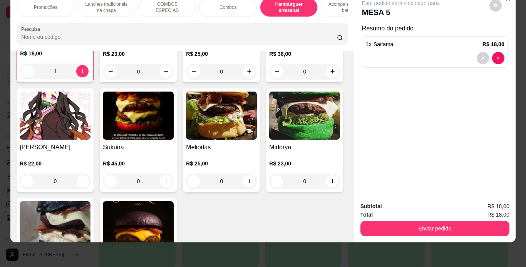
type input "1"
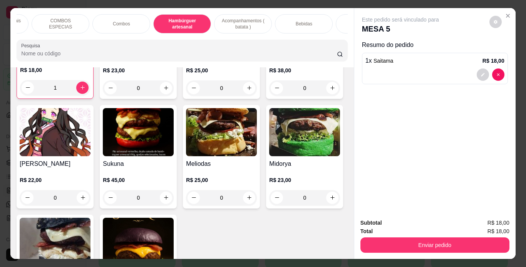
scroll to position [0, 111]
click at [302, 26] on div "Bebidas" at bounding box center [299, 23] width 58 height 19
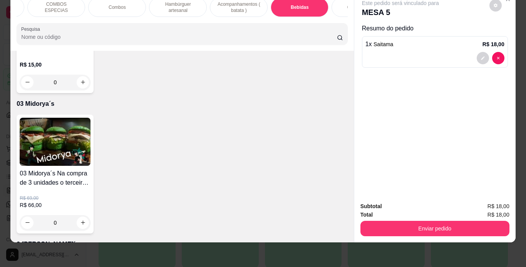
scroll to position [2366, 0]
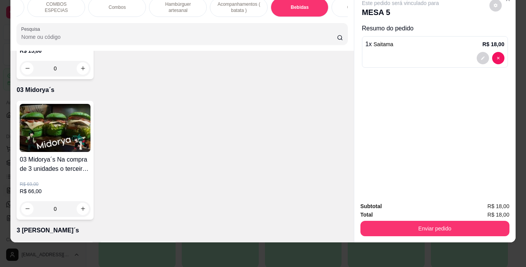
type input "1"
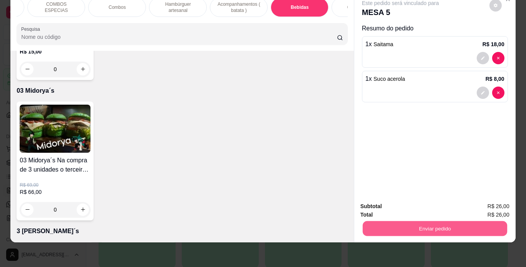
click at [362, 221] on button "Enviar pedido" at bounding box center [434, 228] width 144 height 15
click at [499, 208] on button "Enviar pedido" at bounding box center [488, 204] width 43 height 15
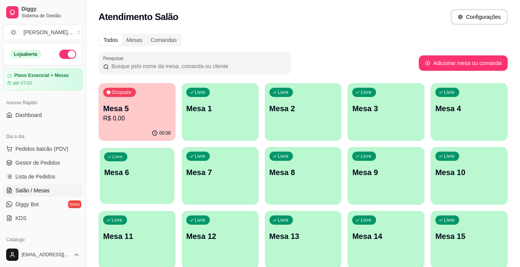
click at [148, 201] on div "button" at bounding box center [137, 199] width 75 height 9
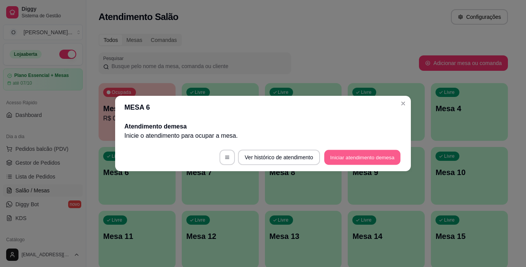
click at [369, 159] on button "Iniciar atendimento de mesa" at bounding box center [362, 157] width 76 height 15
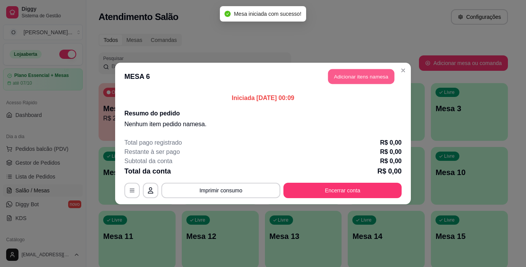
click at [353, 71] on button "Adicionar itens na mesa" at bounding box center [361, 76] width 66 height 15
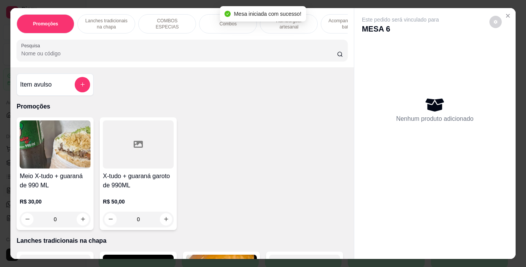
click at [224, 23] on p "Combos" at bounding box center [227, 24] width 17 height 6
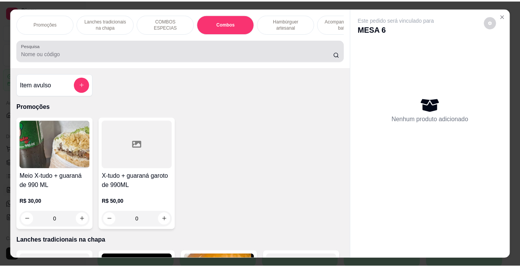
scroll to position [20, 0]
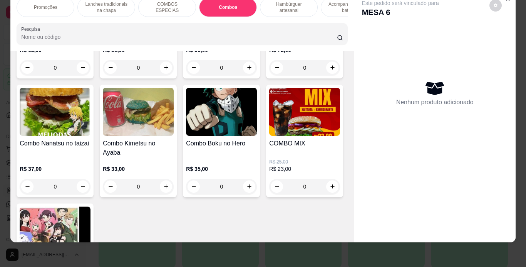
click at [165, 75] on div "0" at bounding box center [138, 67] width 71 height 15
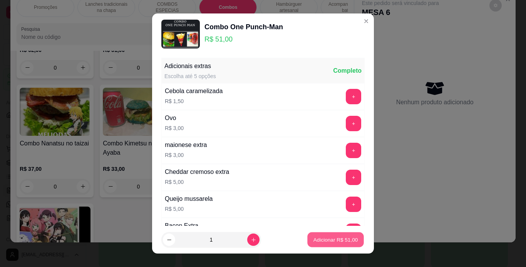
click at [316, 241] on p "Adicionar R$ 51,00" at bounding box center [335, 239] width 45 height 7
type input "1"
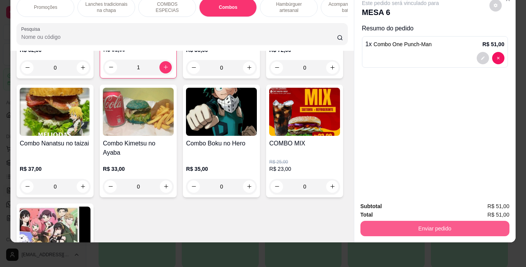
click at [417, 221] on button "Enviar pedido" at bounding box center [434, 228] width 149 height 15
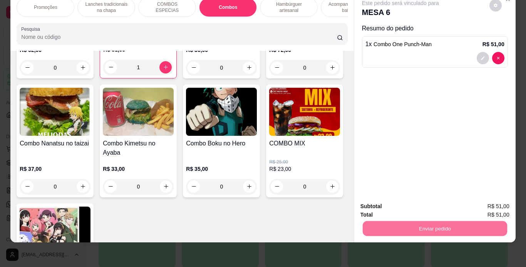
click at [489, 204] on button "Enviar pedido" at bounding box center [489, 204] width 42 height 14
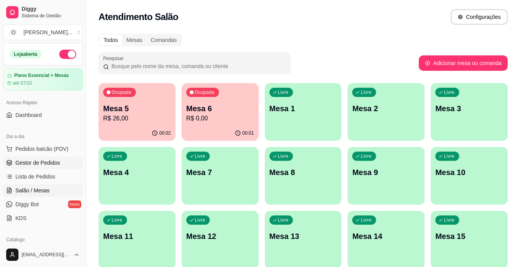
click at [60, 164] on link "Gestor de Pedidos" at bounding box center [43, 163] width 80 height 12
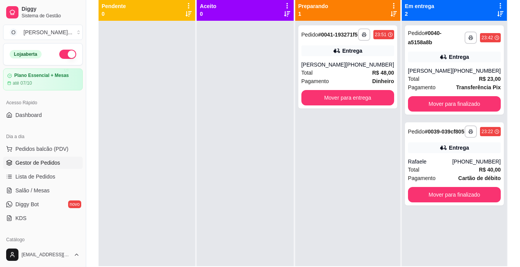
scroll to position [89, 0]
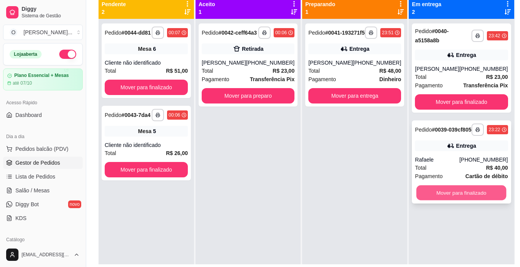
click at [459, 200] on button "Mover para finalizado" at bounding box center [461, 192] width 90 height 15
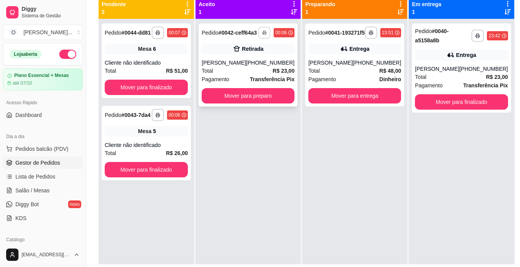
click at [265, 35] on icon "button" at bounding box center [264, 32] width 5 height 5
click at [241, 63] on button "IMPRESSORA" at bounding box center [242, 63] width 54 height 12
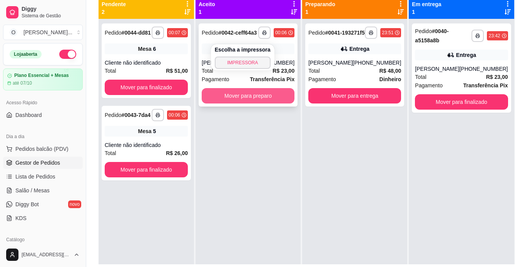
click at [246, 100] on button "Mover para preparo" at bounding box center [248, 95] width 93 height 15
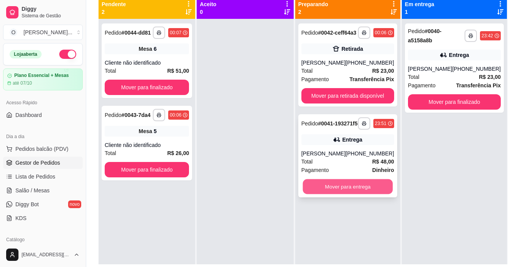
click at [347, 194] on button "Mover para entrega" at bounding box center [347, 186] width 90 height 15
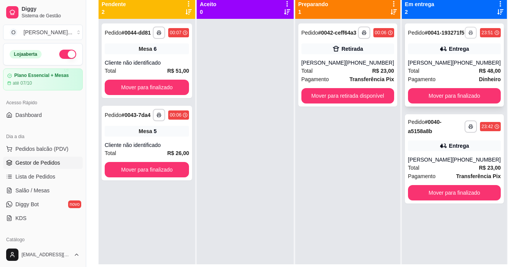
click at [467, 33] on button "button" at bounding box center [470, 33] width 12 height 12
click at [437, 58] on button "IMPRESSORA" at bounding box center [444, 63] width 54 height 12
click at [445, 103] on button "Mover para finalizado" at bounding box center [454, 95] width 90 height 15
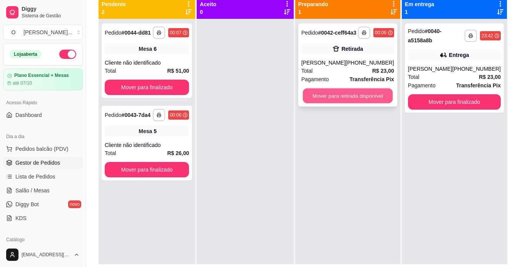
click at [357, 101] on button "Mover para retirada disponível" at bounding box center [347, 95] width 90 height 15
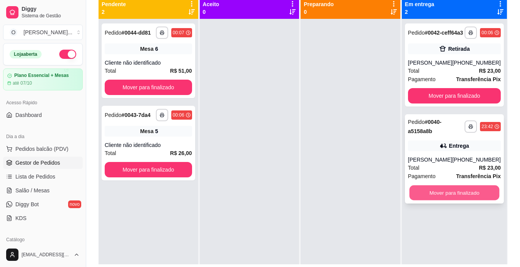
click at [438, 193] on button "Mover para finalizado" at bounding box center [454, 192] width 90 height 15
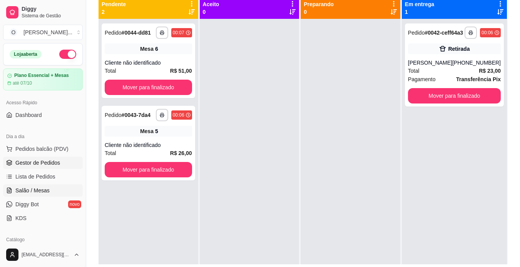
click at [49, 193] on link "Salão / Mesas" at bounding box center [43, 190] width 80 height 12
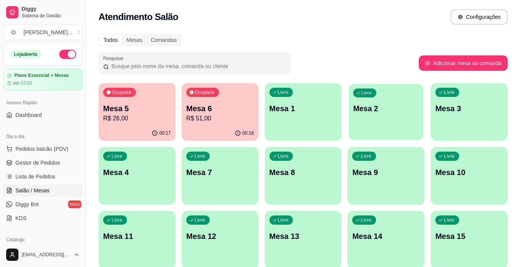
click at [372, 122] on div "Livre Mesa 2" at bounding box center [386, 107] width 75 height 47
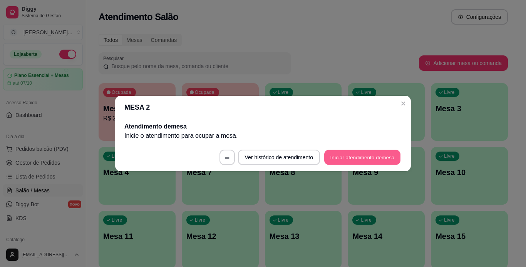
click at [345, 157] on button "Iniciar atendimento de mesa" at bounding box center [362, 157] width 76 height 15
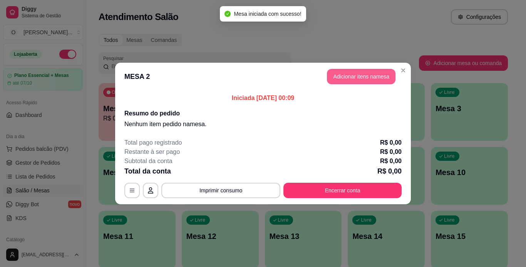
click at [353, 76] on button "Adicionar itens na mesa" at bounding box center [361, 76] width 68 height 15
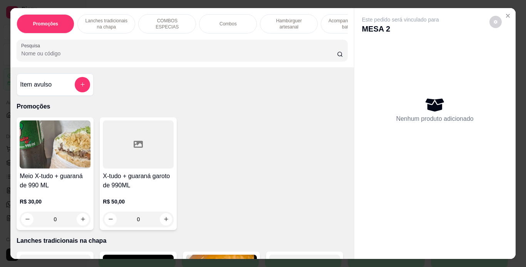
click at [285, 27] on div "Hambúrguer artesanal" at bounding box center [289, 23] width 58 height 19
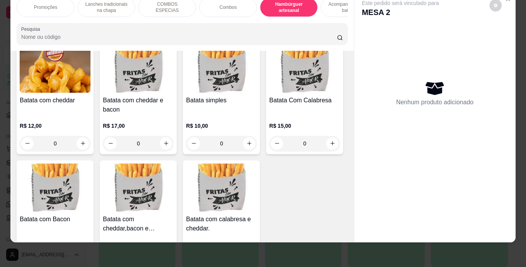
scroll to position [1695, 0]
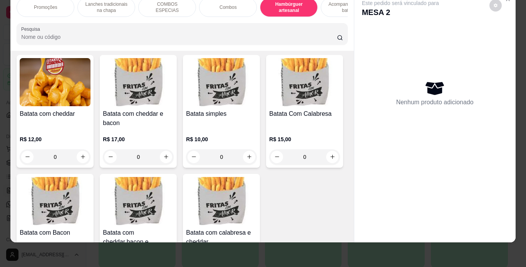
click at [103, 30] on div "0" at bounding box center [138, 22] width 71 height 15
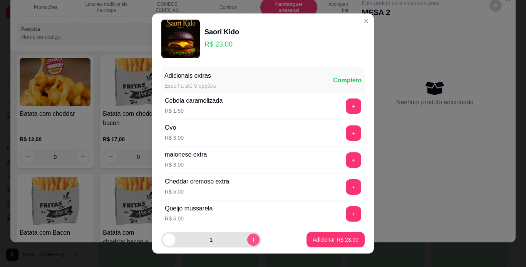
click at [250, 237] on icon "increase-product-quantity" at bounding box center [253, 240] width 6 height 6
type input "2"
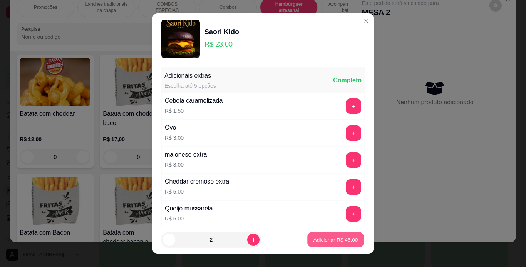
click at [321, 242] on p "Adicionar R$ 46,00" at bounding box center [335, 239] width 45 height 7
type input "2"
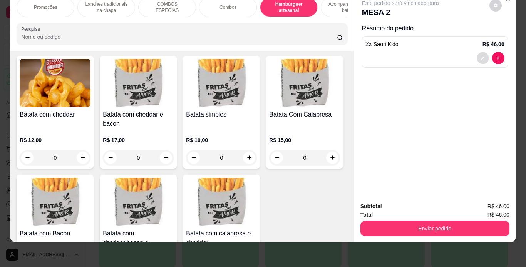
click at [481, 56] on icon "decrease-product-quantity" at bounding box center [482, 57] width 3 height 3
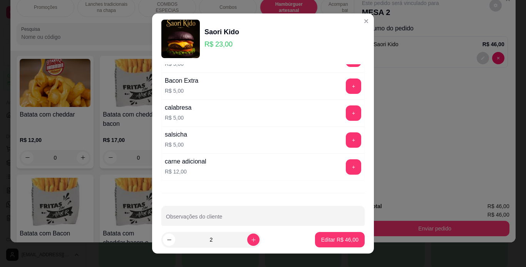
scroll to position [158, 0]
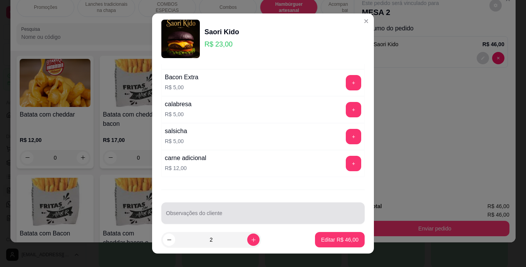
click at [273, 209] on div at bounding box center [263, 212] width 194 height 15
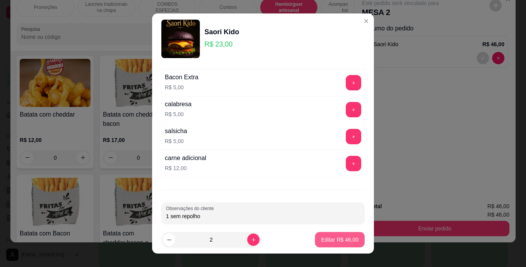
type input "1 sem repolho"
click at [324, 240] on p "Editar R$ 46,00" at bounding box center [339, 240] width 37 height 8
type input "0"
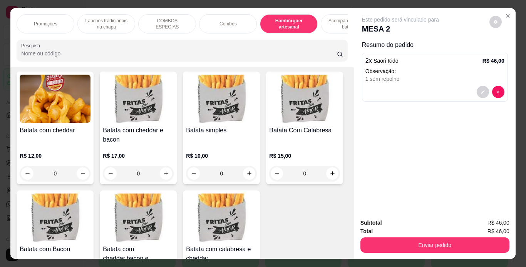
scroll to position [0, 97]
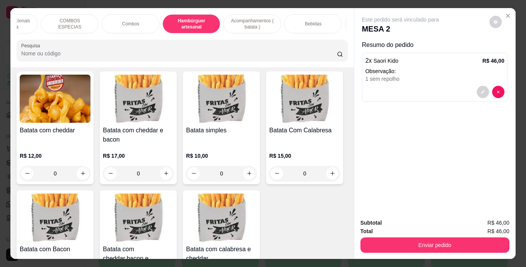
click at [301, 25] on div "Bebidas" at bounding box center [313, 23] width 58 height 19
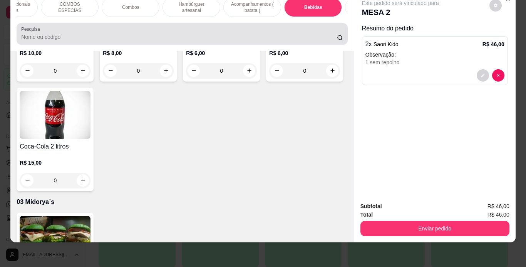
scroll to position [0, 98]
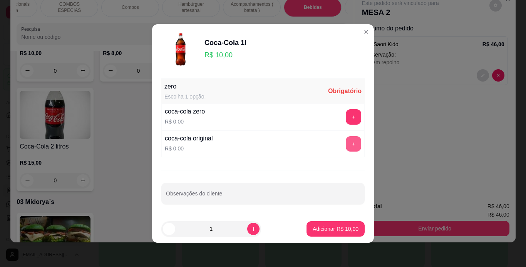
click at [349, 142] on button "+" at bounding box center [352, 143] width 15 height 15
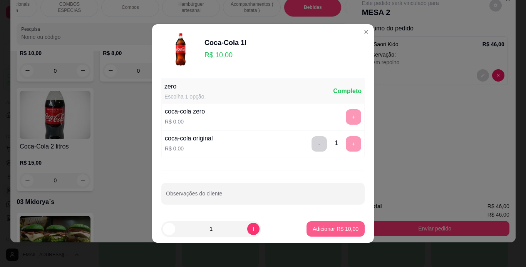
click at [325, 233] on button "Adicionar R$ 10,00" at bounding box center [335, 228] width 58 height 15
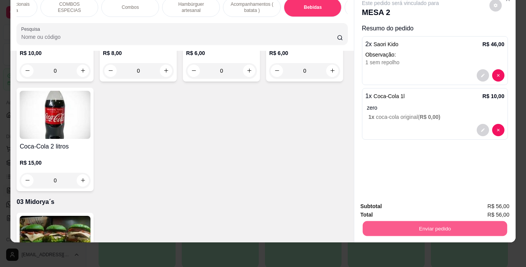
click at [396, 221] on button "Enviar pedido" at bounding box center [434, 228] width 144 height 15
click at [429, 200] on button "Registrar cliente" at bounding box center [437, 204] width 49 height 14
click at [406, 221] on button "Enviar pedido" at bounding box center [434, 228] width 144 height 15
click at [486, 204] on button "Enviar pedido" at bounding box center [489, 204] width 42 height 14
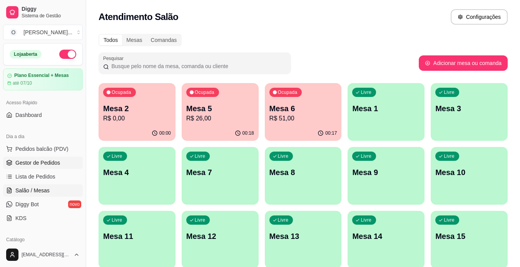
click at [18, 162] on span "Gestor de Pedidos" at bounding box center [37, 163] width 45 height 8
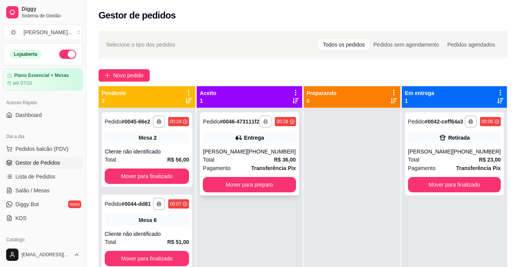
click at [266, 122] on button "button" at bounding box center [265, 121] width 12 height 12
click at [248, 147] on button "IMPRESSORA" at bounding box center [243, 151] width 56 height 12
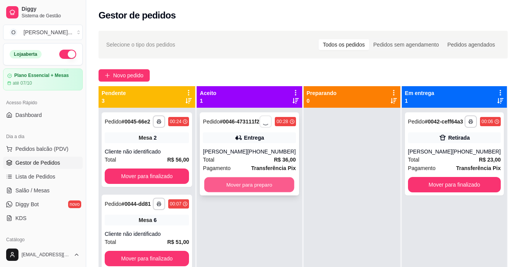
click at [251, 189] on button "Mover para preparo" at bounding box center [249, 184] width 90 height 15
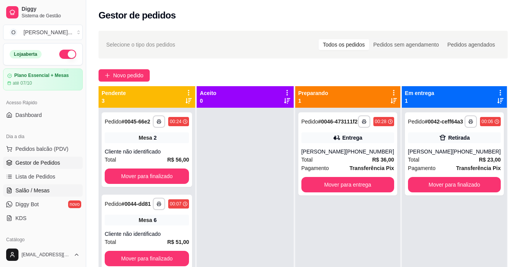
click at [21, 193] on span "Salão / Mesas" at bounding box center [32, 191] width 34 height 8
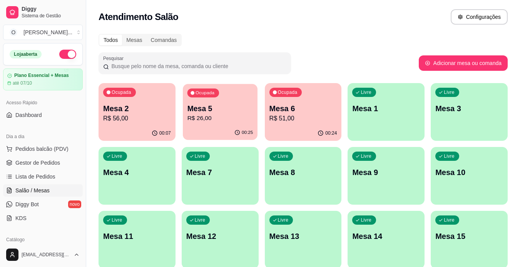
click at [243, 115] on p "R$ 26,00" at bounding box center [220, 118] width 66 height 9
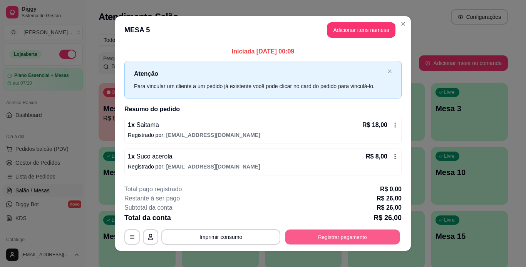
click at [313, 237] on button "Registrar pagamento" at bounding box center [342, 236] width 115 height 15
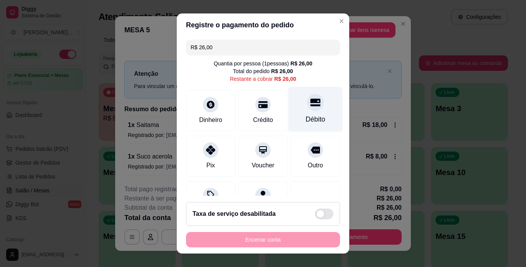
click at [305, 119] on div "Débito" at bounding box center [315, 119] width 20 height 10
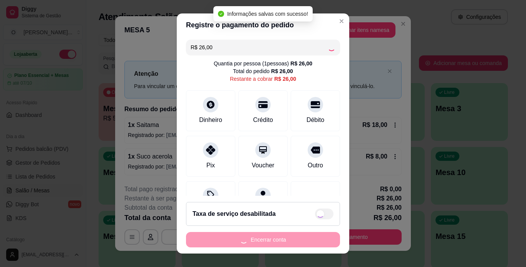
type input "R$ 0,00"
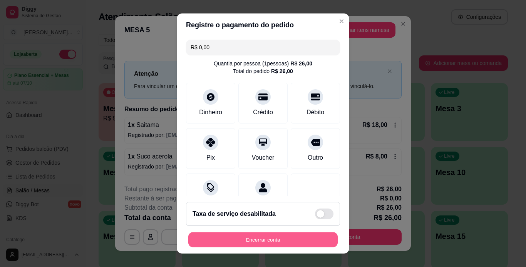
click at [268, 240] on button "Encerrar conta" at bounding box center [262, 239] width 149 height 15
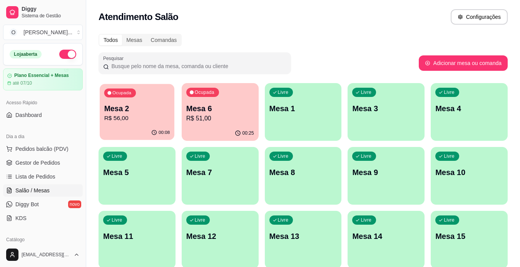
click at [159, 114] on p "R$ 56,00" at bounding box center [137, 118] width 66 height 9
click at [150, 127] on div "00:08" at bounding box center [136, 133] width 77 height 15
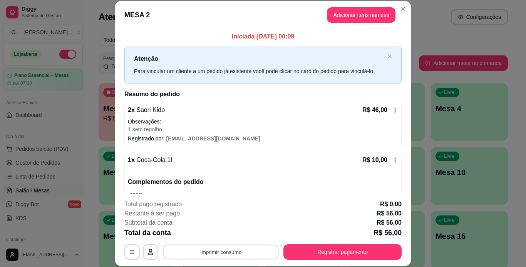
click at [215, 256] on button "Imprimir consumo" at bounding box center [220, 251] width 115 height 15
click at [216, 238] on button "IMPRESSORA" at bounding box center [220, 234] width 54 height 12
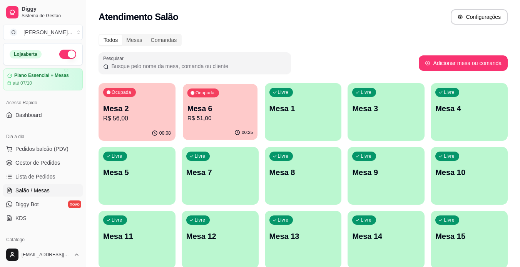
click at [202, 126] on div "00:25" at bounding box center [220, 132] width 75 height 15
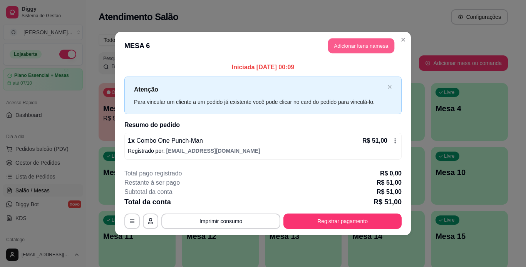
click at [352, 42] on button "Adicionar itens na mesa" at bounding box center [361, 45] width 66 height 15
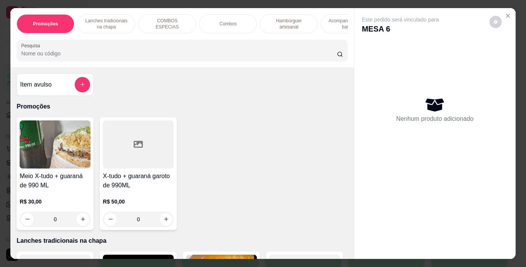
click at [118, 26] on p "Lanches tradicionais na chapa" at bounding box center [106, 24] width 45 height 12
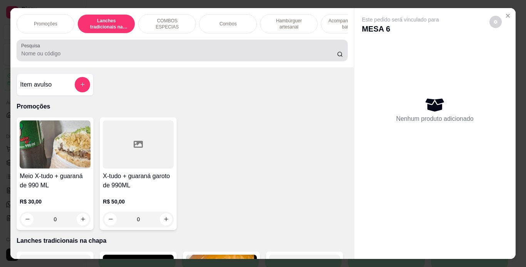
scroll to position [20, 0]
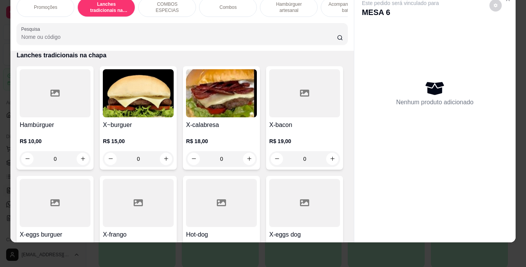
click at [82, 161] on div "0" at bounding box center [55, 158] width 71 height 15
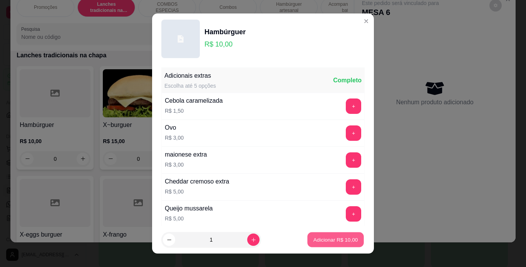
click at [313, 237] on p "Adicionar R$ 10,00" at bounding box center [335, 239] width 45 height 7
type input "1"
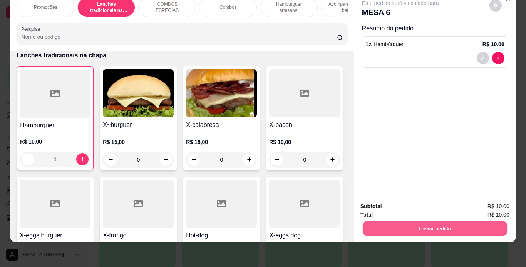
click at [405, 228] on button "Enviar pedido" at bounding box center [434, 228] width 144 height 15
click at [435, 204] on button "Registrar cliente" at bounding box center [437, 204] width 51 height 15
click at [412, 224] on button "Enviar pedido" at bounding box center [434, 228] width 144 height 15
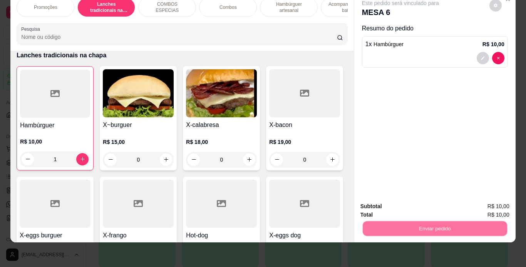
click at [485, 206] on button "Enviar pedido" at bounding box center [488, 204] width 43 height 15
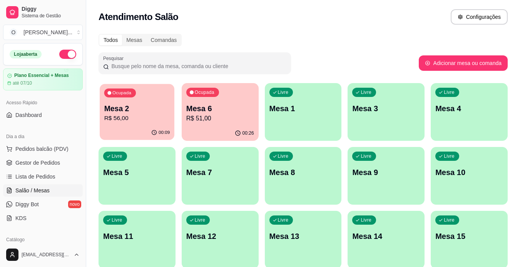
click at [131, 129] on div "00:09" at bounding box center [137, 132] width 75 height 15
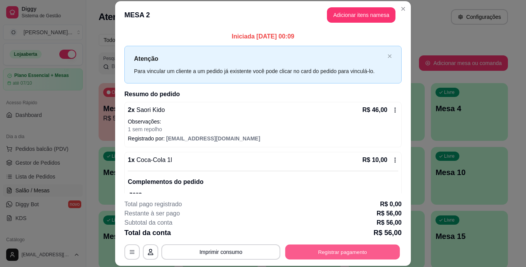
click at [322, 247] on button "Registrar pagamento" at bounding box center [342, 251] width 115 height 15
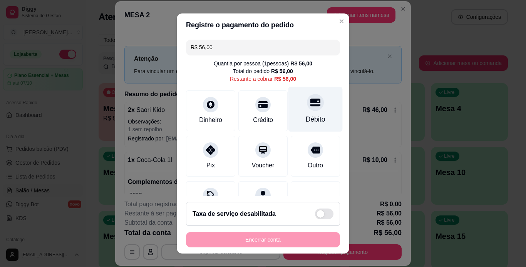
click at [307, 109] on div at bounding box center [315, 102] width 17 height 17
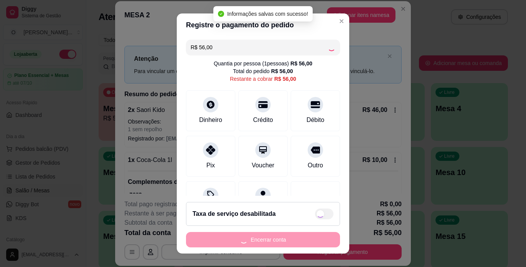
type input "R$ 0,00"
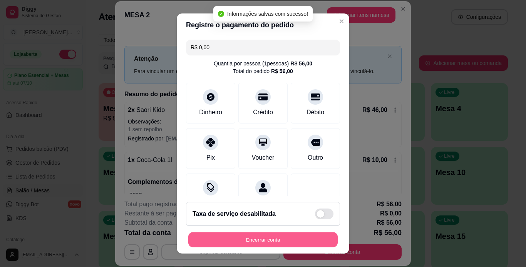
click at [258, 244] on button "Encerrar conta" at bounding box center [262, 239] width 149 height 15
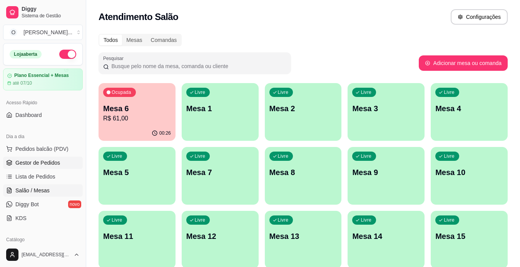
click at [31, 165] on span "Gestor de Pedidos" at bounding box center [37, 163] width 45 height 8
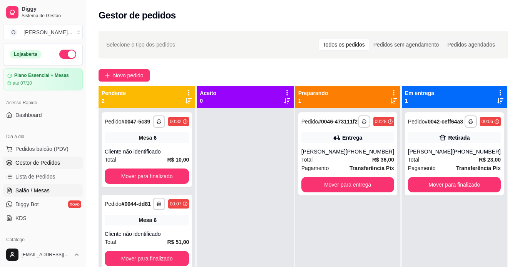
click at [43, 189] on span "Salão / Mesas" at bounding box center [32, 191] width 34 height 8
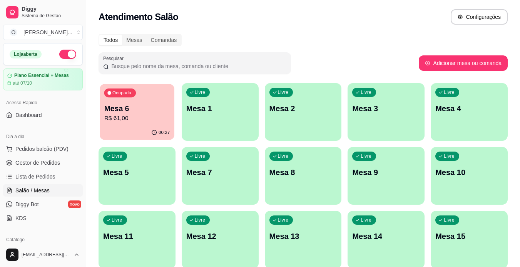
click at [154, 116] on p "R$ 61,00" at bounding box center [137, 118] width 66 height 9
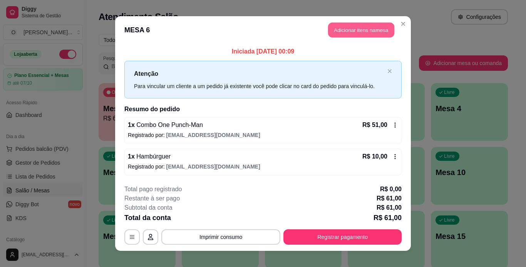
click at [343, 29] on button "Adicionar itens na mesa" at bounding box center [361, 30] width 66 height 15
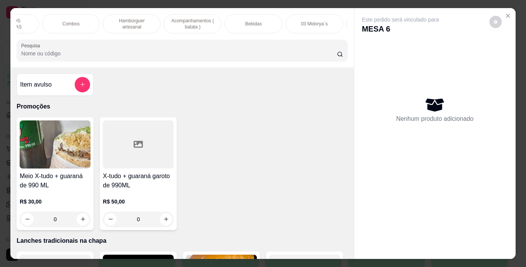
scroll to position [0, 161]
click at [260, 19] on div "Bebidas" at bounding box center [249, 23] width 58 height 19
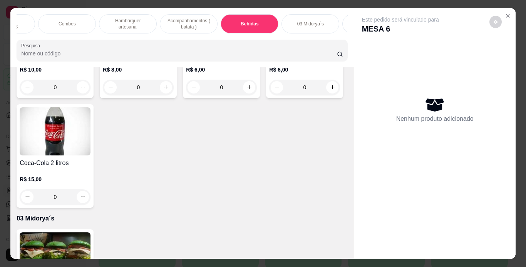
scroll to position [20, 0]
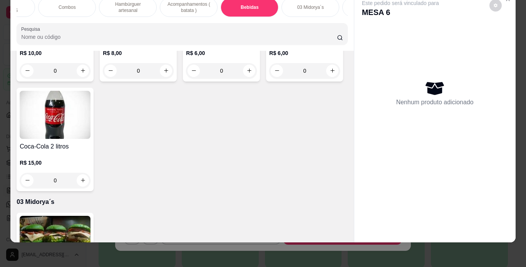
type input "1"
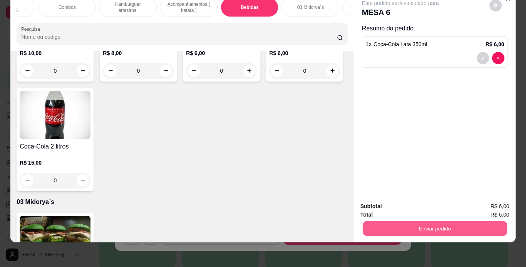
click at [393, 222] on button "Enviar pedido" at bounding box center [434, 228] width 144 height 15
click at [421, 203] on button "Registrar cliente" at bounding box center [437, 204] width 49 height 14
click at [407, 221] on button "Enviar pedido" at bounding box center [434, 228] width 144 height 15
click at [487, 205] on button "Enviar pedido" at bounding box center [489, 204] width 42 height 14
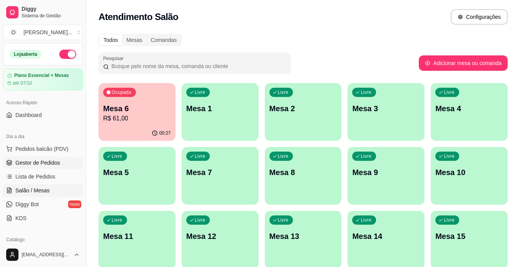
click at [57, 162] on span "Gestor de Pedidos" at bounding box center [37, 163] width 45 height 8
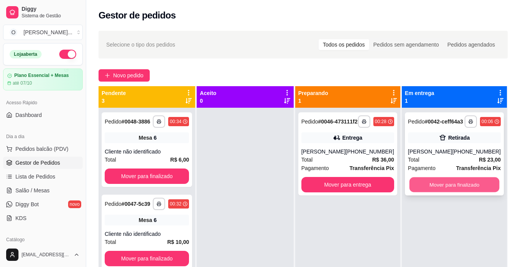
click at [423, 192] on button "Mover para finalizado" at bounding box center [454, 184] width 90 height 15
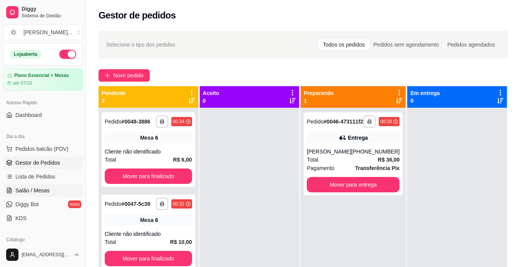
click at [43, 193] on span "Salão / Mesas" at bounding box center [32, 191] width 34 height 8
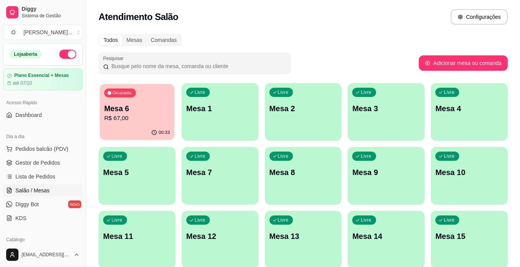
click at [120, 131] on div "00:33" at bounding box center [137, 132] width 75 height 15
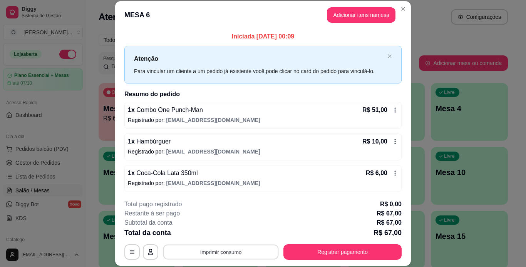
click at [225, 252] on button "Imprimir consumo" at bounding box center [220, 251] width 115 height 15
click at [226, 234] on button "IMPRESSORA" at bounding box center [220, 234] width 54 height 12
click at [228, 250] on button "Imprimir consumo" at bounding box center [220, 251] width 115 height 15
click at [224, 236] on button "IMPRESSORA" at bounding box center [220, 234] width 54 height 12
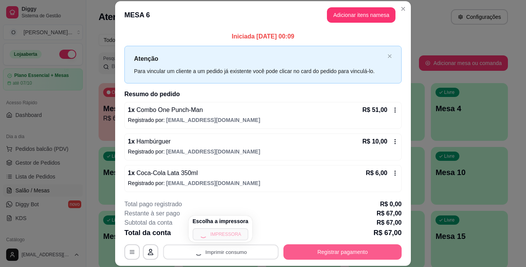
click at [329, 256] on button "Registrar pagamento" at bounding box center [342, 251] width 118 height 15
click at [327, 248] on button "Registrar pagamento" at bounding box center [342, 251] width 115 height 15
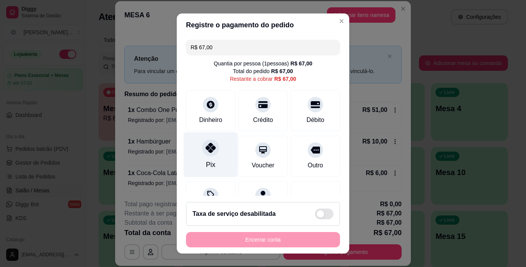
click at [209, 157] on div "Pix" at bounding box center [211, 154] width 54 height 45
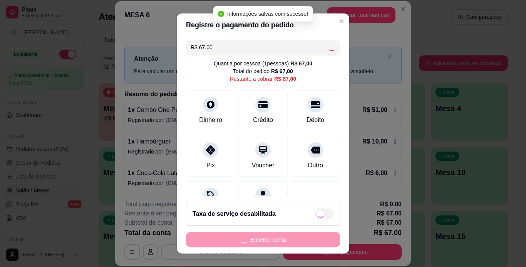
type input "R$ 0,00"
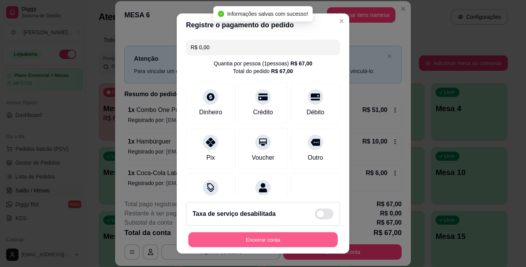
click at [246, 240] on button "Encerrar conta" at bounding box center [262, 239] width 149 height 15
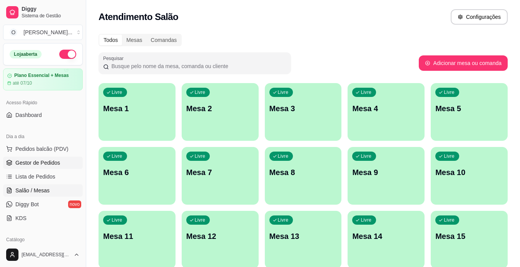
click at [66, 160] on link "Gestor de Pedidos" at bounding box center [43, 163] width 80 height 12
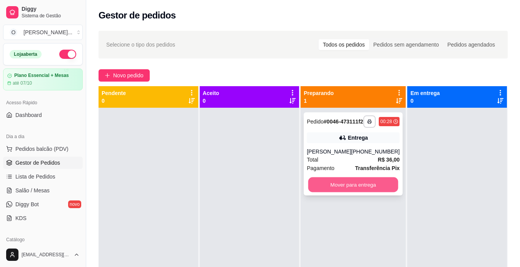
click at [357, 185] on button "Mover para entrega" at bounding box center [353, 184] width 90 height 15
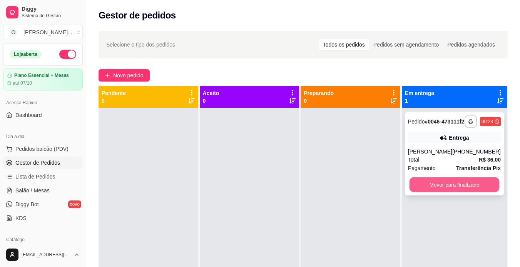
click at [451, 192] on button "Mover para finalizado" at bounding box center [454, 184] width 90 height 15
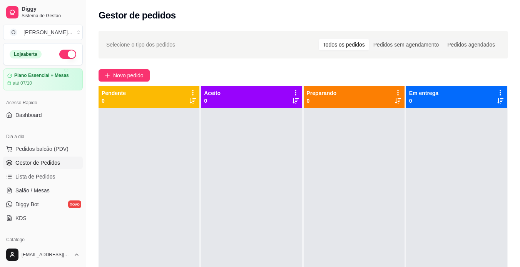
click at [62, 55] on button "button" at bounding box center [67, 54] width 17 height 9
click at [104, 73] on button "Novo pedido" at bounding box center [123, 75] width 51 height 12
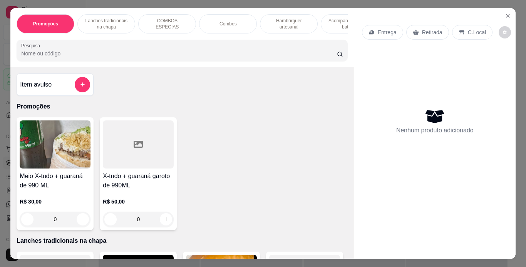
click at [119, 23] on p "Lanches tradicionais na chapa" at bounding box center [106, 24] width 45 height 12
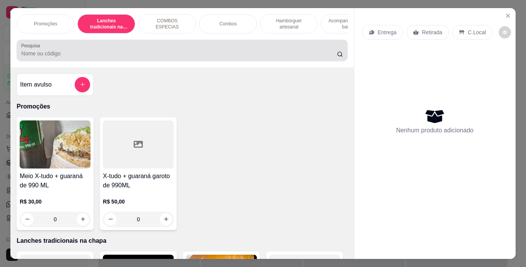
scroll to position [20, 0]
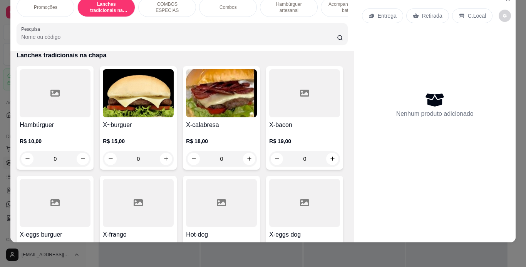
click at [348, 71] on div "Promoções Lanches tradicionais na chapa COMBOS ESPECIAS Combos Hambúrguer artes…" at bounding box center [262, 117] width 504 height 251
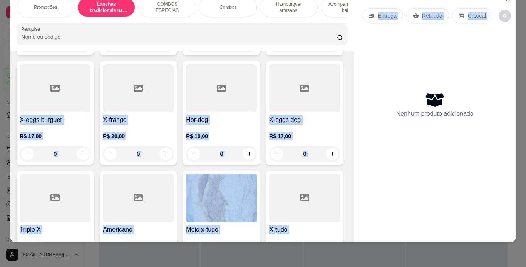
scroll to position [290, 0]
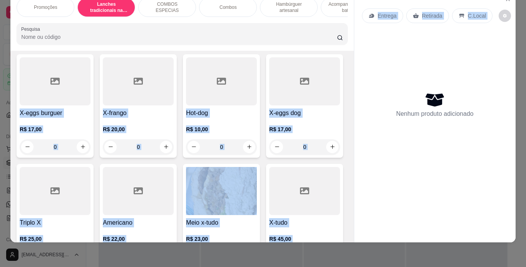
click at [269, 45] on div "0" at bounding box center [304, 37] width 71 height 15
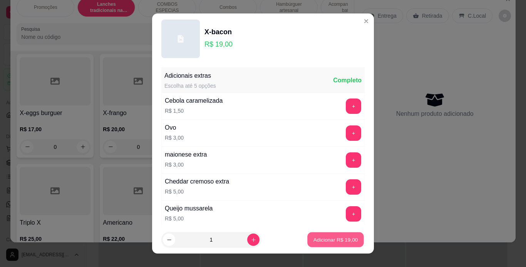
click at [316, 240] on p "Adicionar R$ 19,00" at bounding box center [335, 239] width 45 height 7
type input "1"
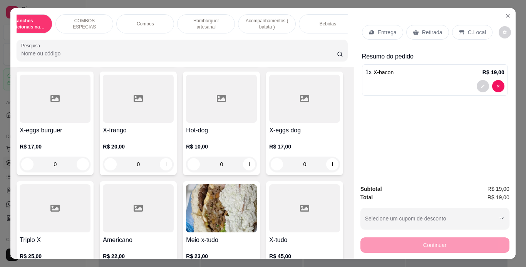
scroll to position [0, 83]
click at [315, 20] on div "Bebidas" at bounding box center [327, 23] width 58 height 19
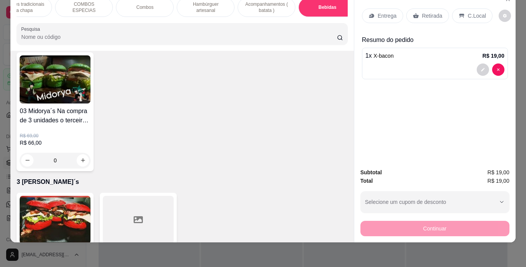
scroll to position [2428, 0]
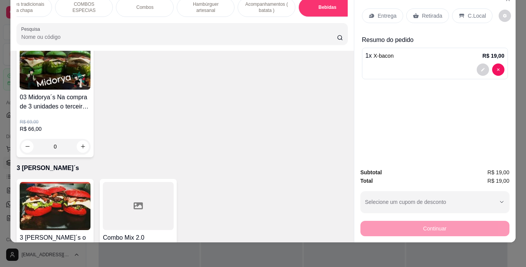
type input "1"
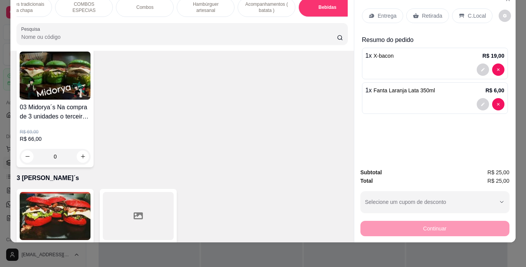
click at [429, 12] on p "Retirada" at bounding box center [432, 16] width 20 height 8
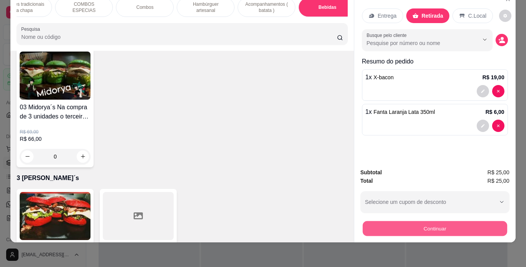
click at [385, 221] on button "Continuar" at bounding box center [434, 228] width 144 height 15
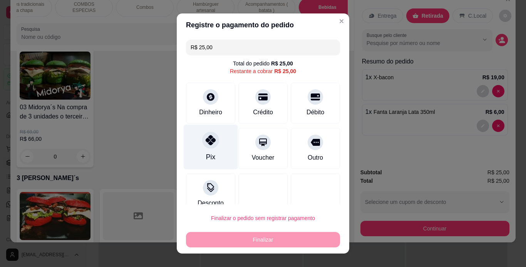
click at [205, 145] on icon at bounding box center [210, 140] width 10 height 10
type input "R$ 0,00"
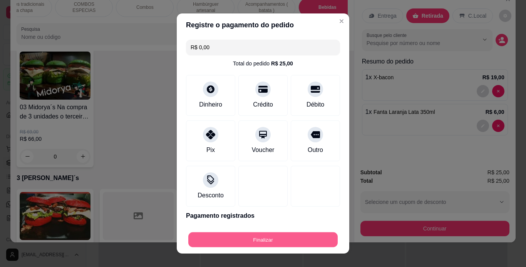
click at [245, 237] on button "Finalizar" at bounding box center [262, 239] width 149 height 15
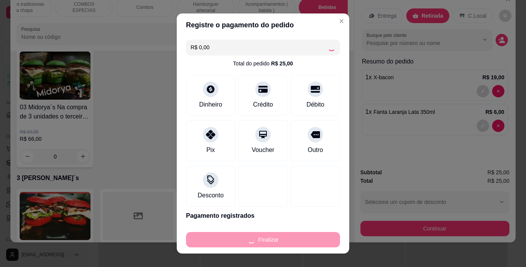
type input "0"
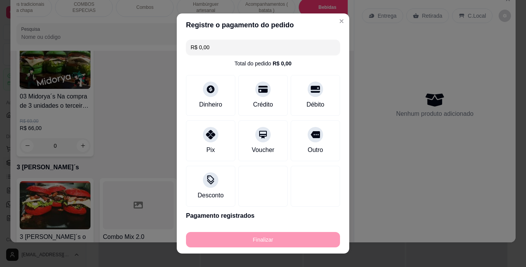
type input "-R$ 25,00"
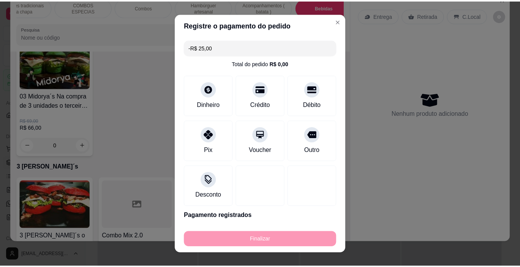
scroll to position [2428, 0]
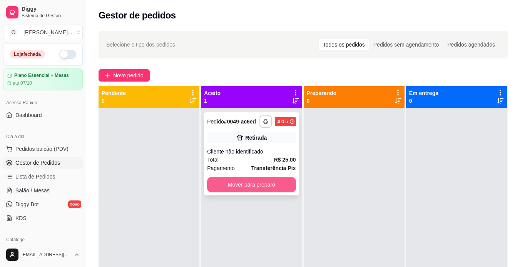
click at [234, 189] on button "Mover para preparo" at bounding box center [251, 184] width 88 height 15
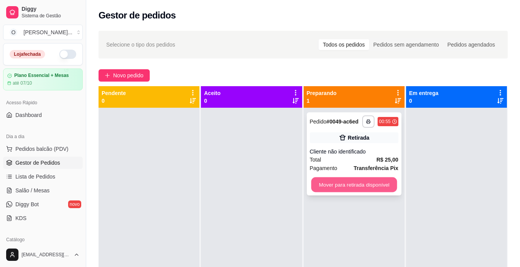
click at [331, 184] on button "Mover para retirada disponível" at bounding box center [354, 184] width 86 height 15
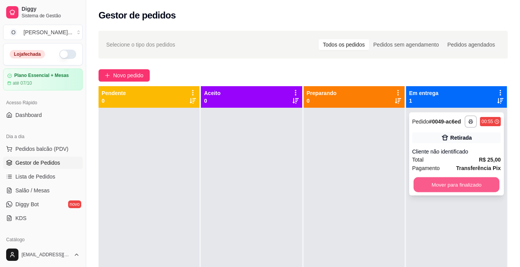
click at [430, 185] on button "Mover para finalizado" at bounding box center [456, 184] width 86 height 15
